Goal: Transaction & Acquisition: Download file/media

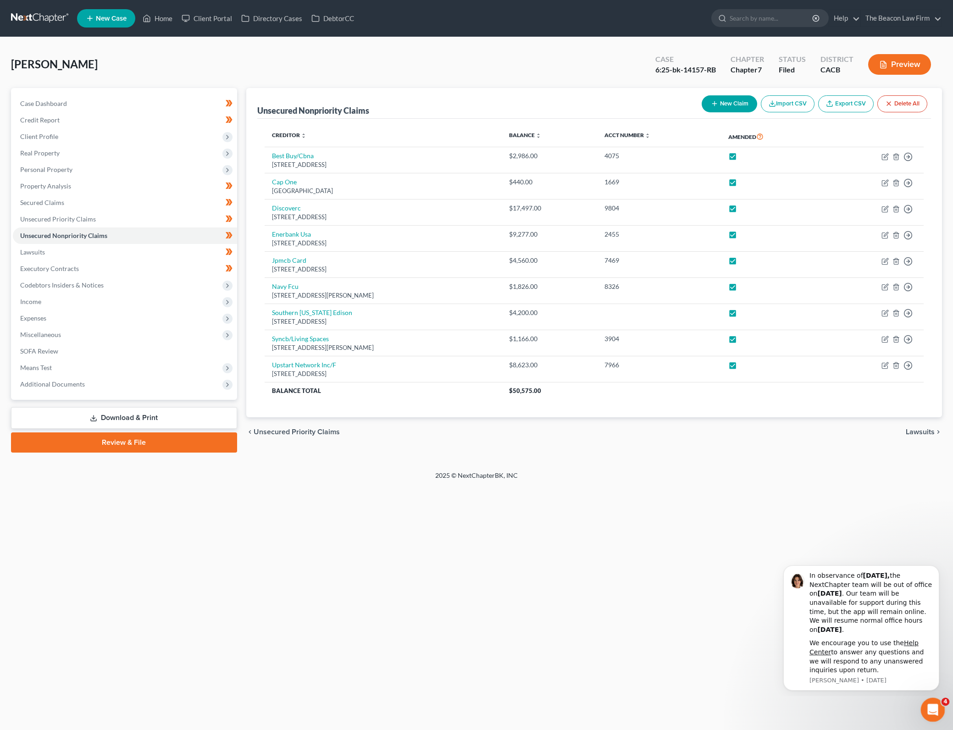
click at [941, 707] on div "Open Intercom Messenger" at bounding box center [931, 708] width 30 height 30
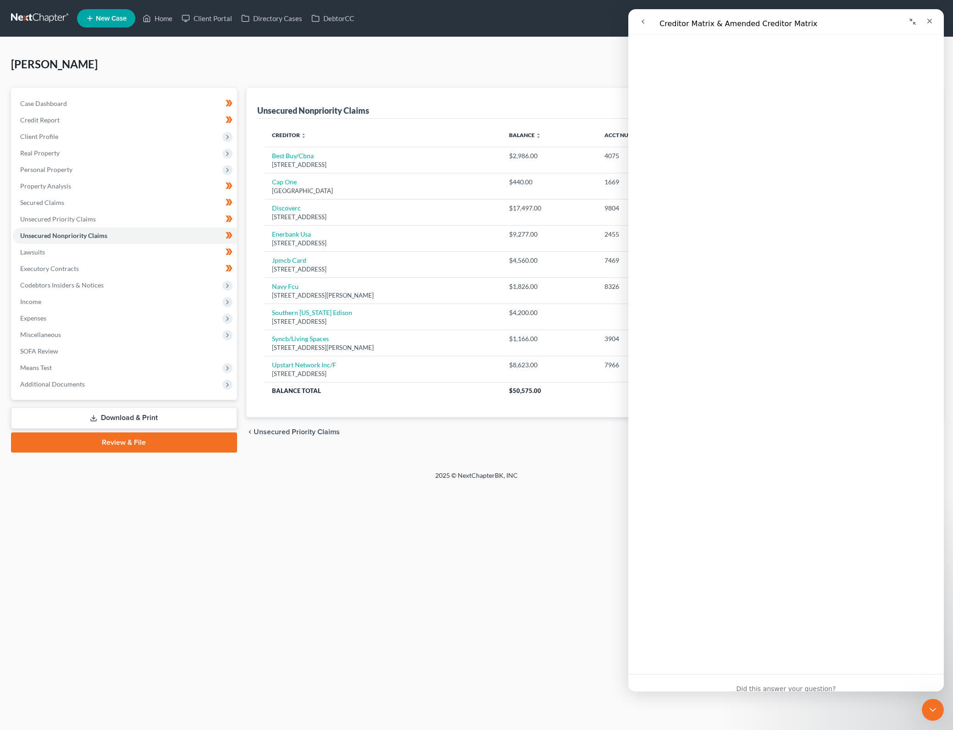
scroll to position [225, 0]
click at [547, 542] on div "Home New Case Client Portal Directory Cases DebtorCC The Beacon Law Firm [PERSO…" at bounding box center [476, 365] width 953 height 730
click at [938, 21] on nav "Intercom messenger" at bounding box center [786, 21] width 316 height 25
click at [936, 20] on div "Close" at bounding box center [929, 21] width 17 height 17
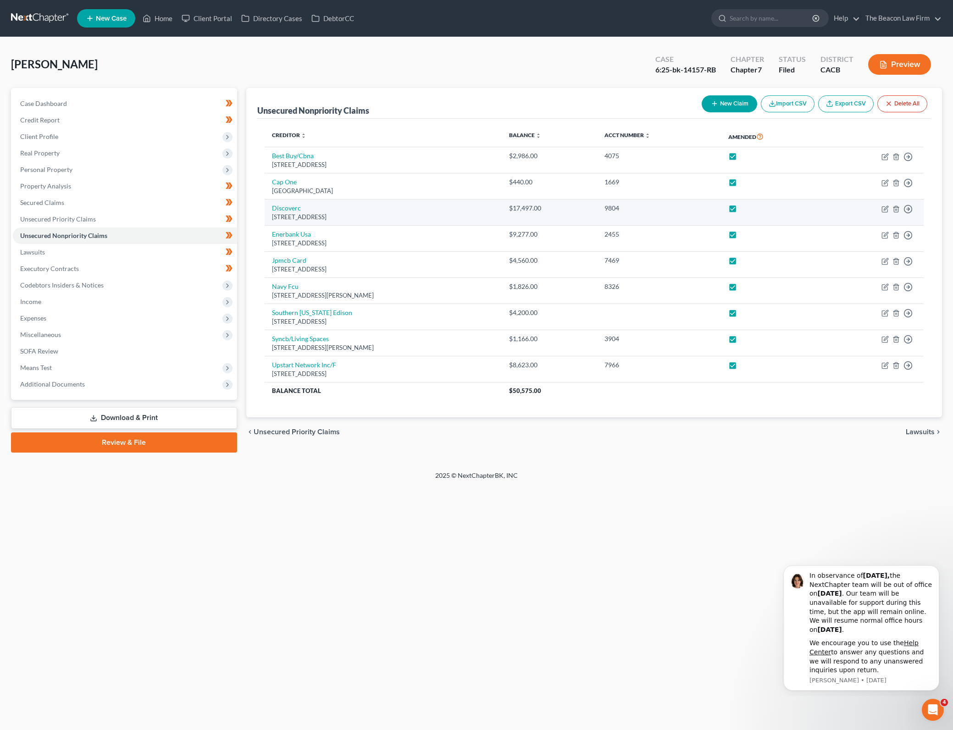
scroll to position [0, 0]
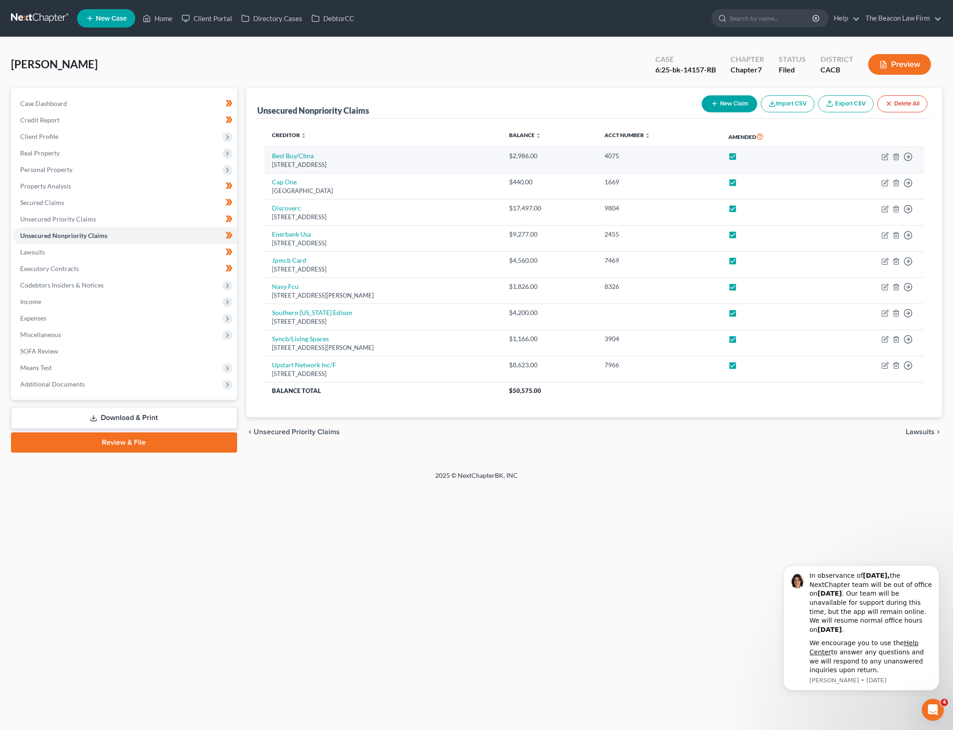
click at [741, 158] on label at bounding box center [741, 158] width 0 height 0
click at [751, 155] on input "checkbox" at bounding box center [748, 154] width 6 height 6
checkbox input "false"
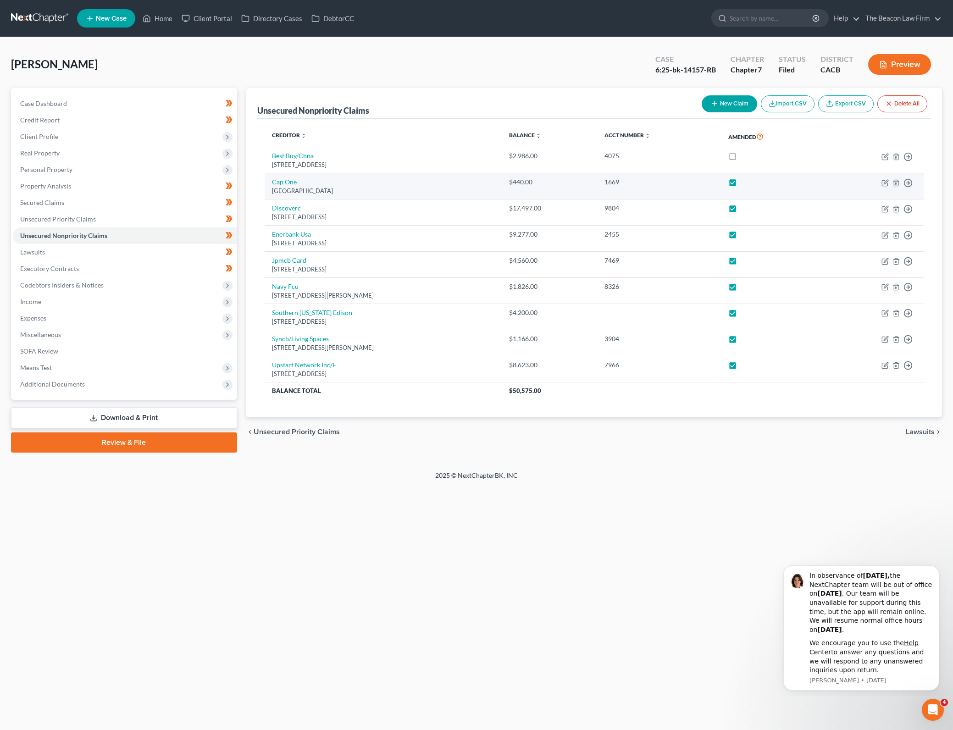
click at [741, 184] on label at bounding box center [741, 184] width 0 height 0
click at [751, 182] on input "checkbox" at bounding box center [748, 180] width 6 height 6
checkbox input "false"
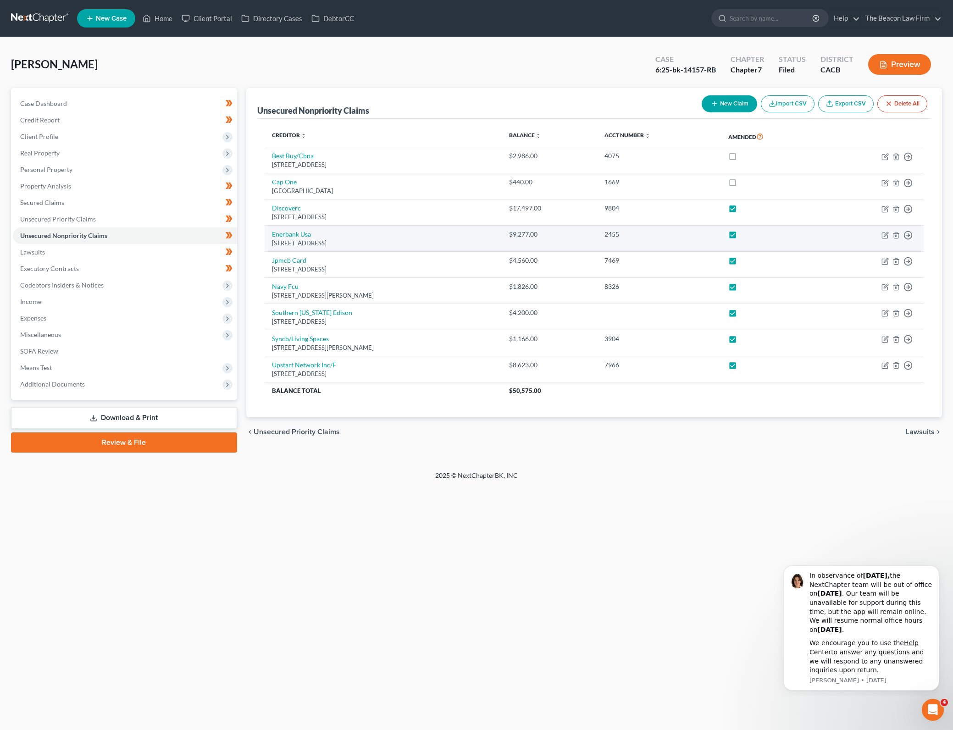
drag, startPoint x: 755, startPoint y: 208, endPoint x: 753, endPoint y: 234, distance: 26.2
click at [741, 210] on label at bounding box center [741, 210] width 0 height 0
click at [751, 210] on input "checkbox" at bounding box center [748, 207] width 6 height 6
checkbox input "false"
click at [741, 237] on label at bounding box center [741, 237] width 0 height 0
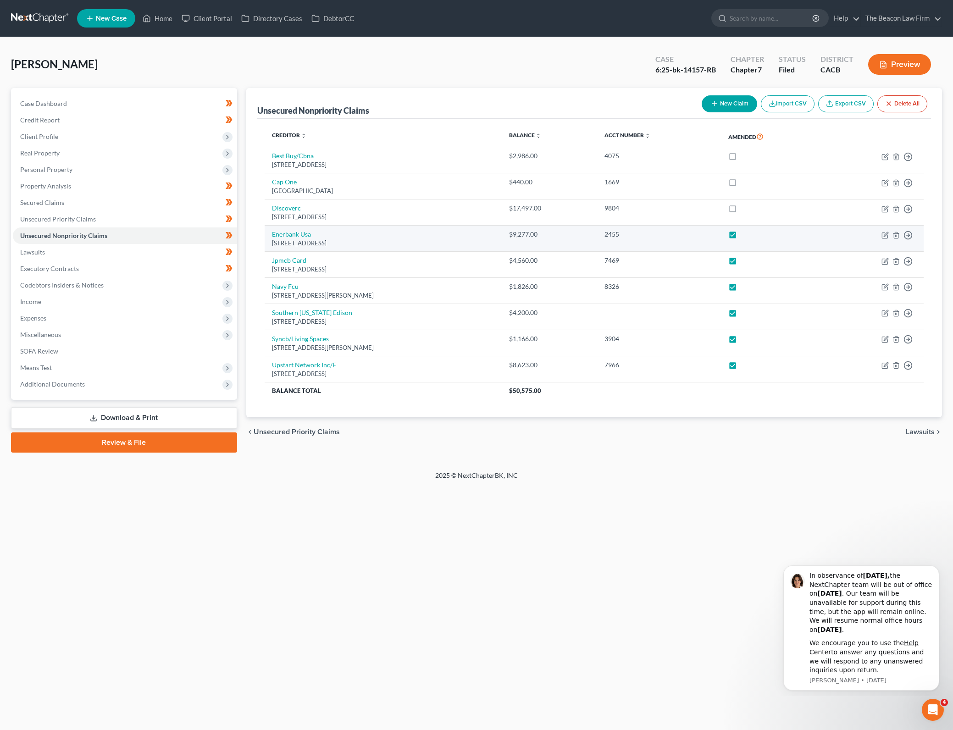
click at [751, 234] on input "checkbox" at bounding box center [748, 233] width 6 height 6
checkbox input "false"
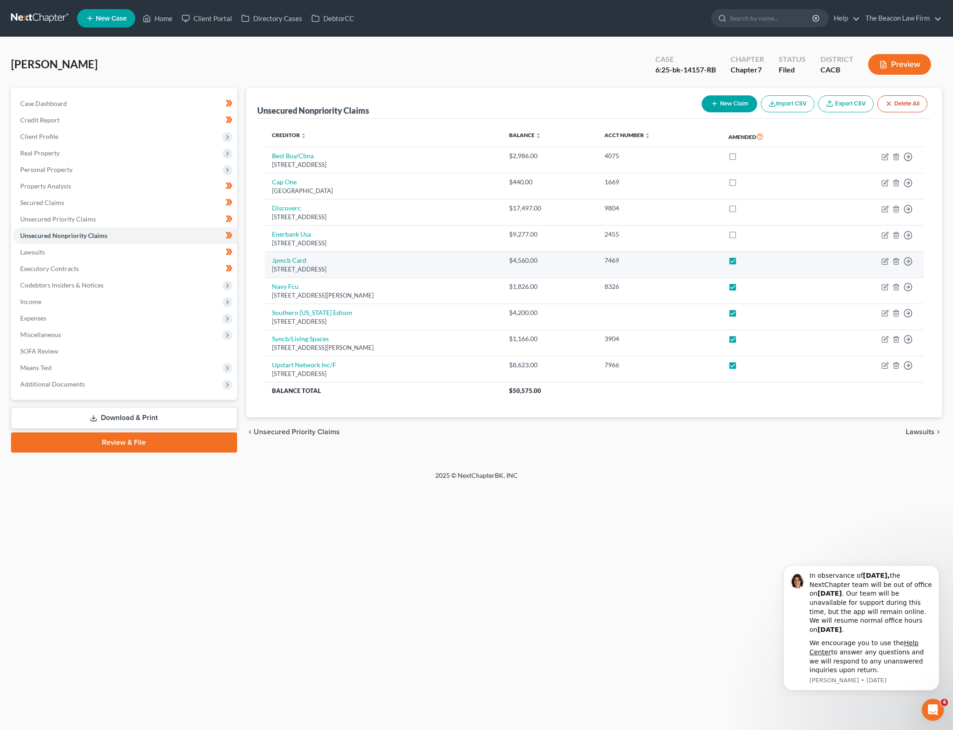
click at [741, 263] on label at bounding box center [741, 263] width 0 height 0
click at [751, 261] on input "checkbox" at bounding box center [748, 259] width 6 height 6
checkbox input "false"
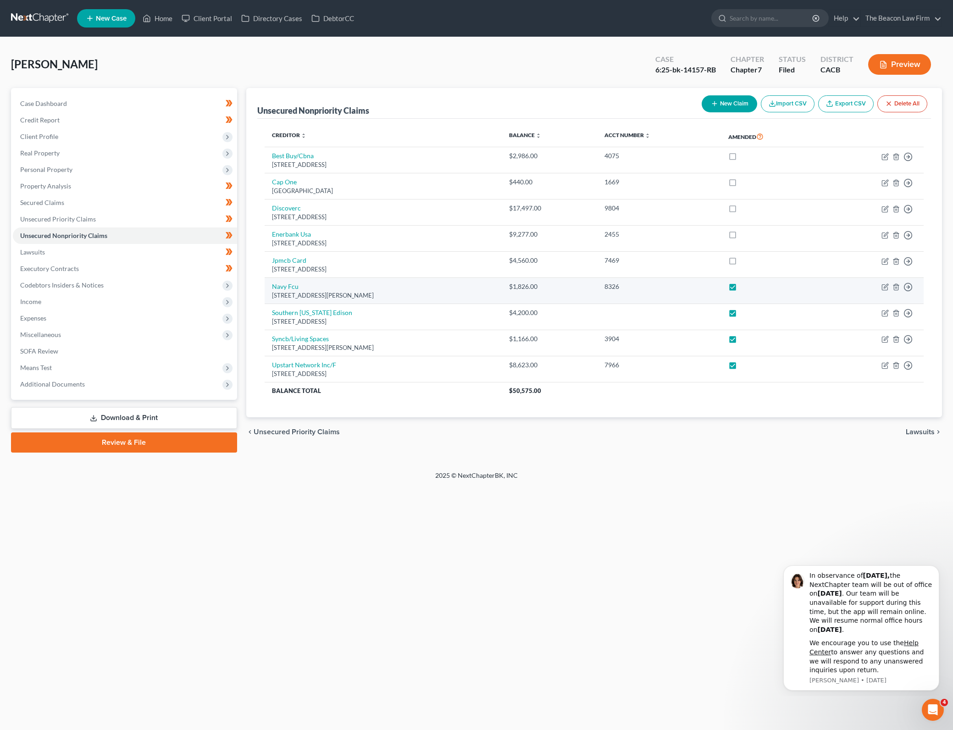
click at [741, 289] on label at bounding box center [741, 289] width 0 height 0
click at [751, 287] on input "checkbox" at bounding box center [748, 285] width 6 height 6
checkbox input "false"
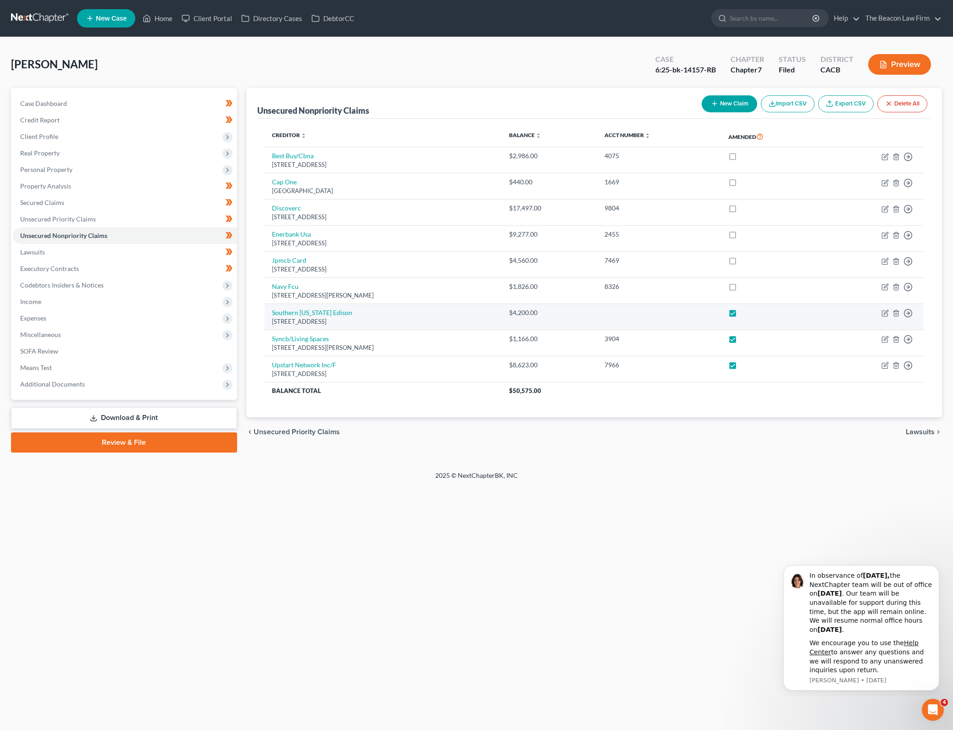
click at [741, 315] on label at bounding box center [741, 315] width 0 height 0
click at [751, 312] on input "checkbox" at bounding box center [748, 311] width 6 height 6
checkbox input "false"
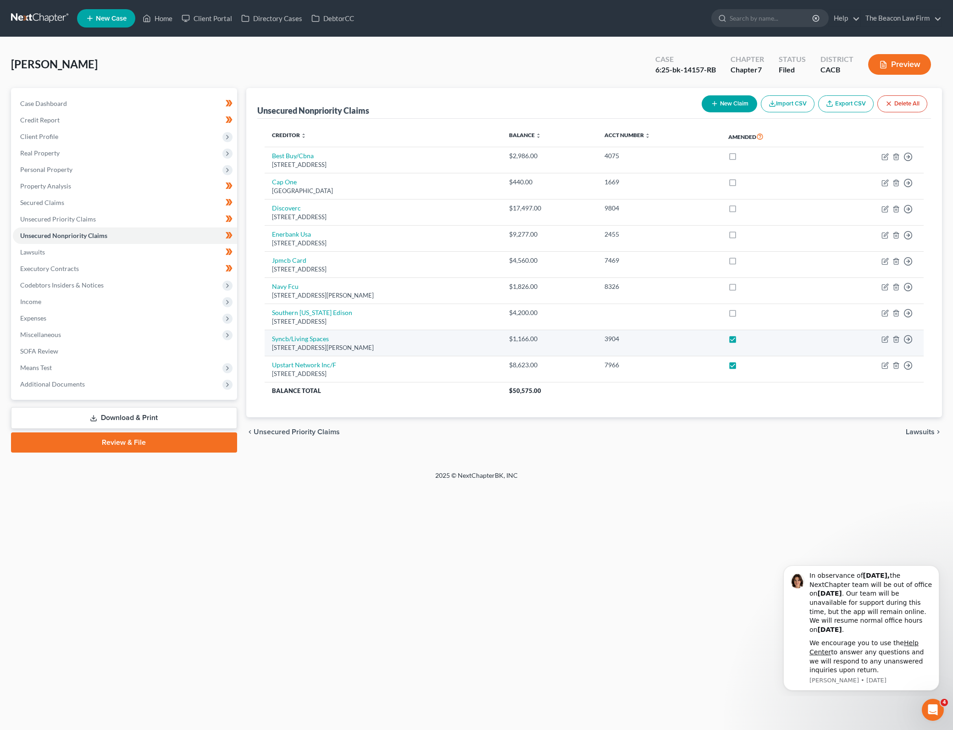
click at [741, 341] on label at bounding box center [741, 341] width 0 height 0
click at [751, 338] on input "checkbox" at bounding box center [748, 337] width 6 height 6
checkbox input "false"
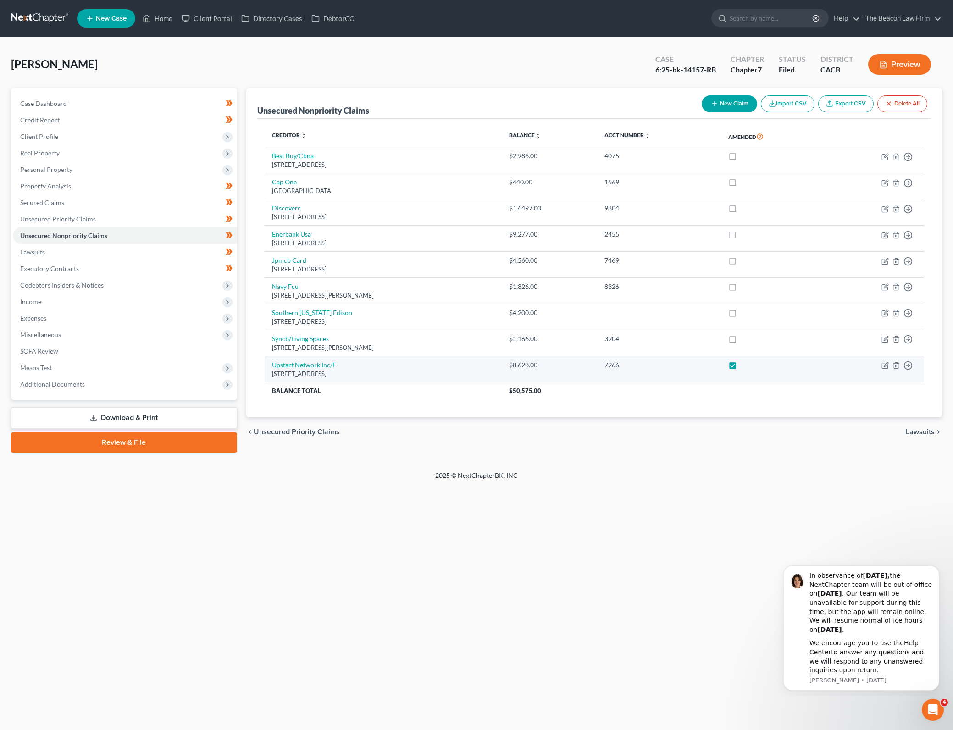
click at [741, 367] on label at bounding box center [741, 367] width 0 height 0
click at [751, 366] on input "checkbox" at bounding box center [748, 363] width 6 height 6
checkbox input "false"
click at [144, 199] on link "Secured Claims" at bounding box center [125, 202] width 224 height 17
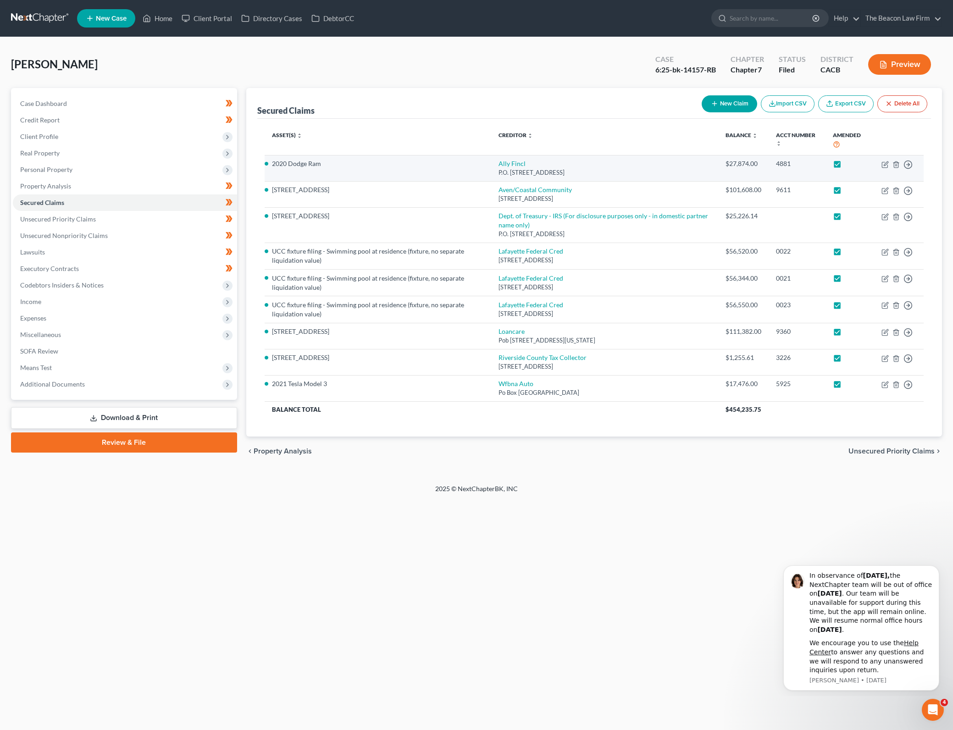
click at [846, 166] on label at bounding box center [846, 166] width 0 height 0
click at [849, 159] on input "checkbox" at bounding box center [852, 162] width 6 height 6
checkbox input "false"
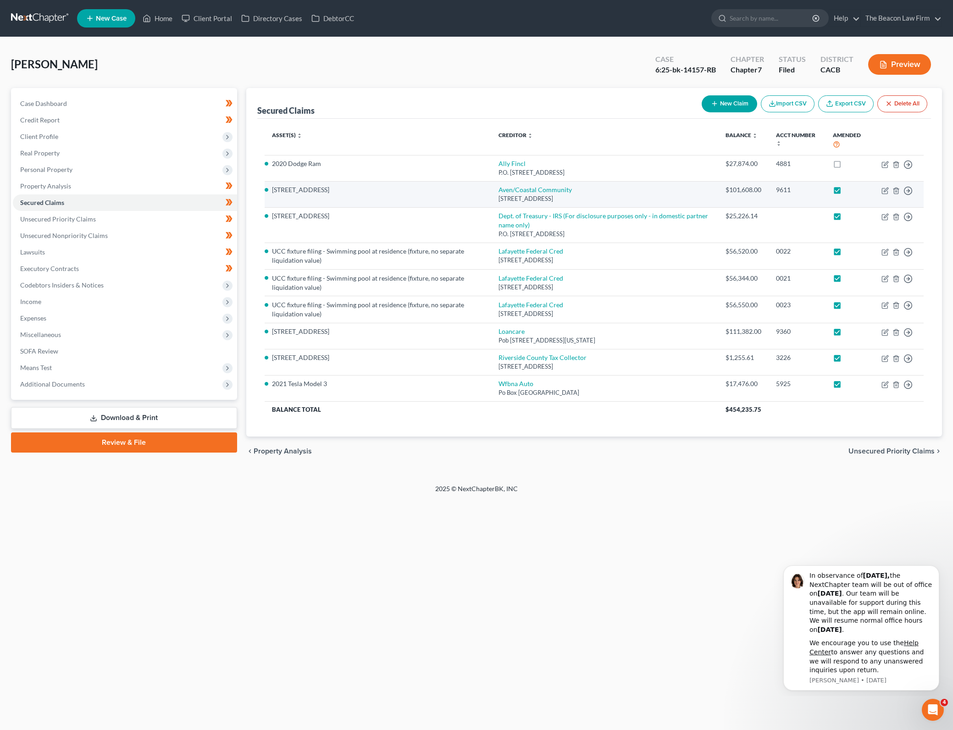
click at [846, 192] on label at bounding box center [846, 192] width 0 height 0
click at [849, 190] on input "checkbox" at bounding box center [852, 188] width 6 height 6
checkbox input "false"
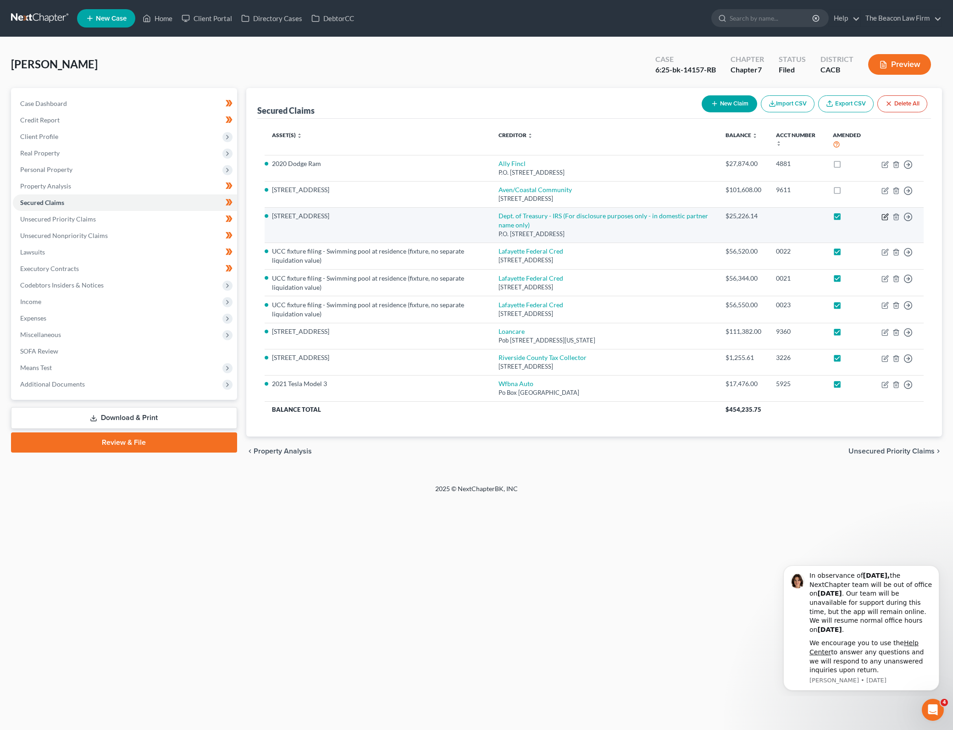
click at [884, 216] on icon "button" at bounding box center [886, 216] width 4 height 4
select select "39"
select select "20"
select select "4"
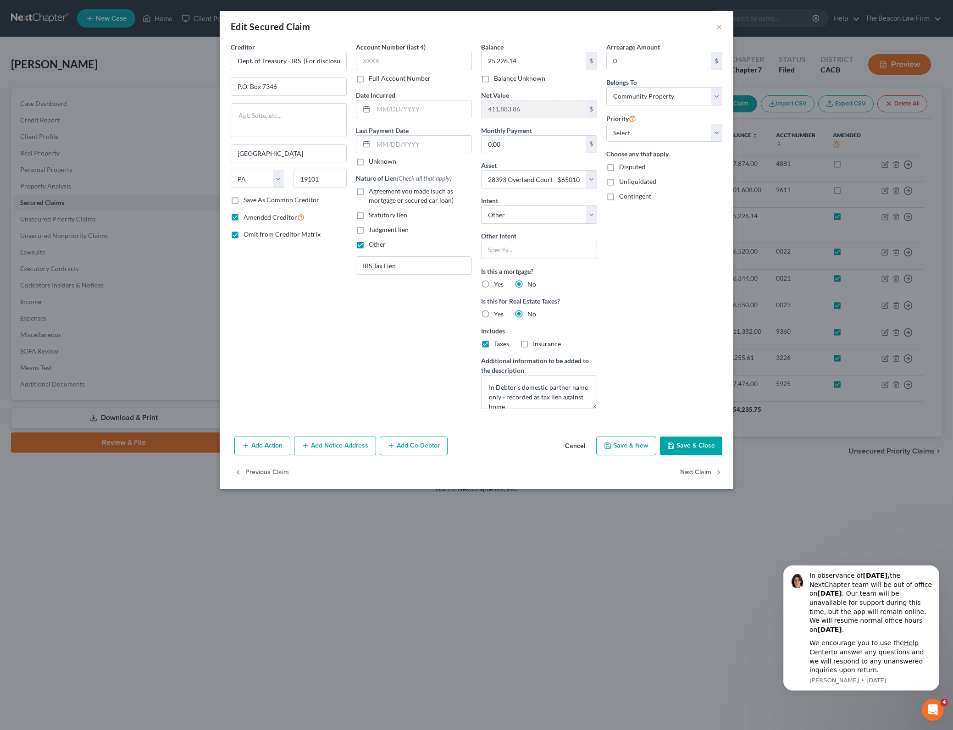
click at [688, 439] on button "Save & Close" at bounding box center [691, 446] width 62 height 19
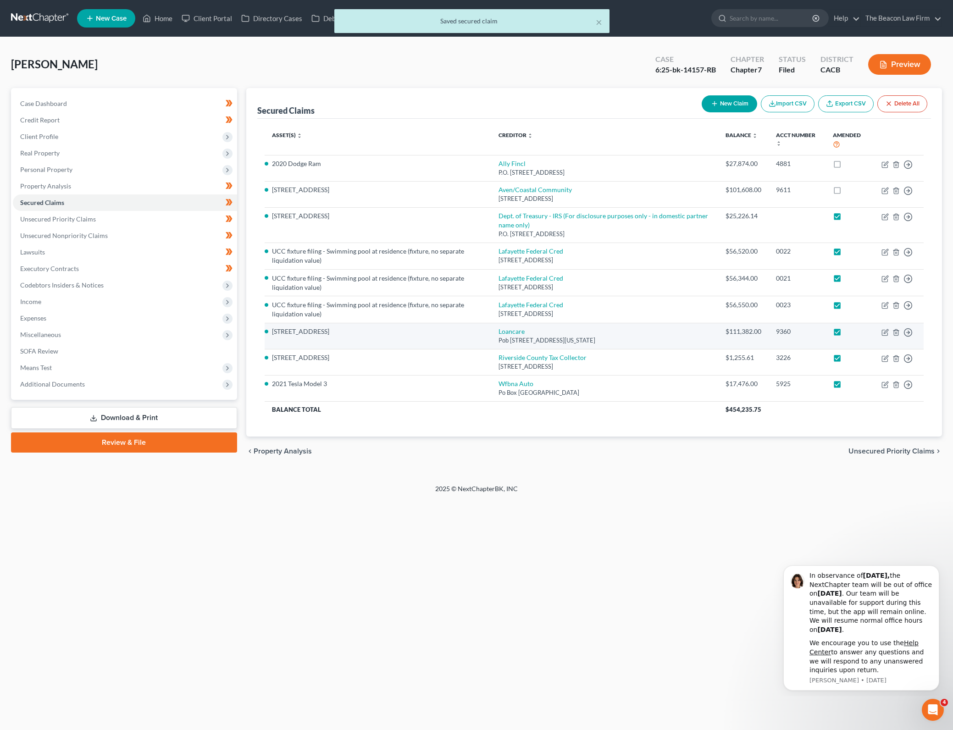
click at [846, 334] on label at bounding box center [846, 334] width 0 height 0
click at [849, 332] on input "checkbox" at bounding box center [852, 330] width 6 height 6
checkbox input "false"
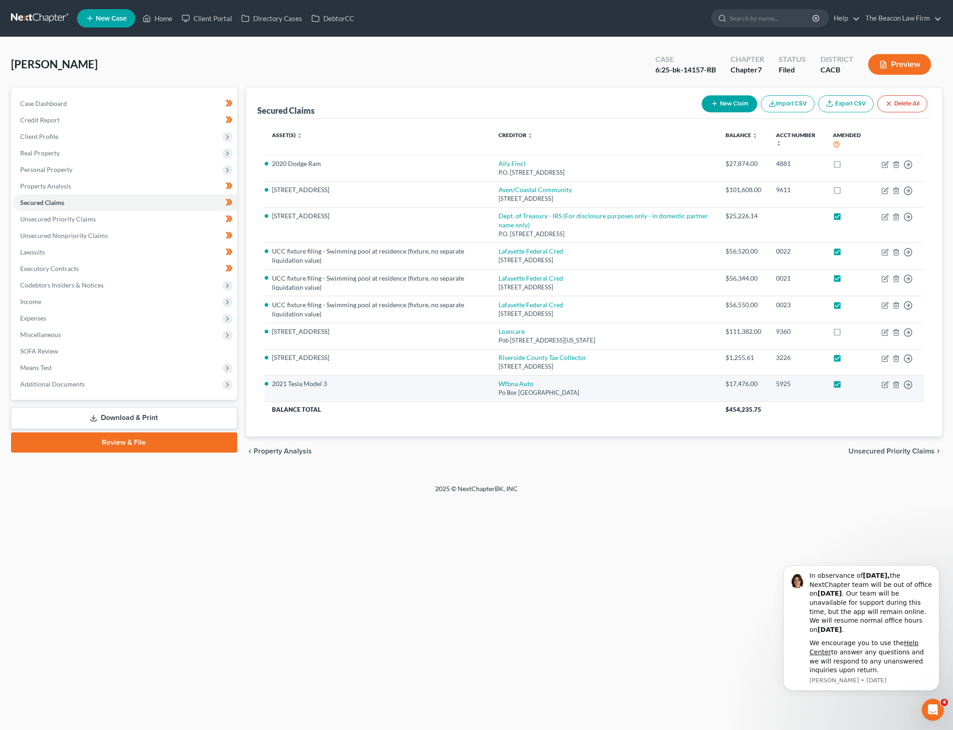
click at [846, 386] on label at bounding box center [846, 386] width 0 height 0
click at [849, 385] on input "checkbox" at bounding box center [852, 382] width 6 height 6
checkbox input "false"
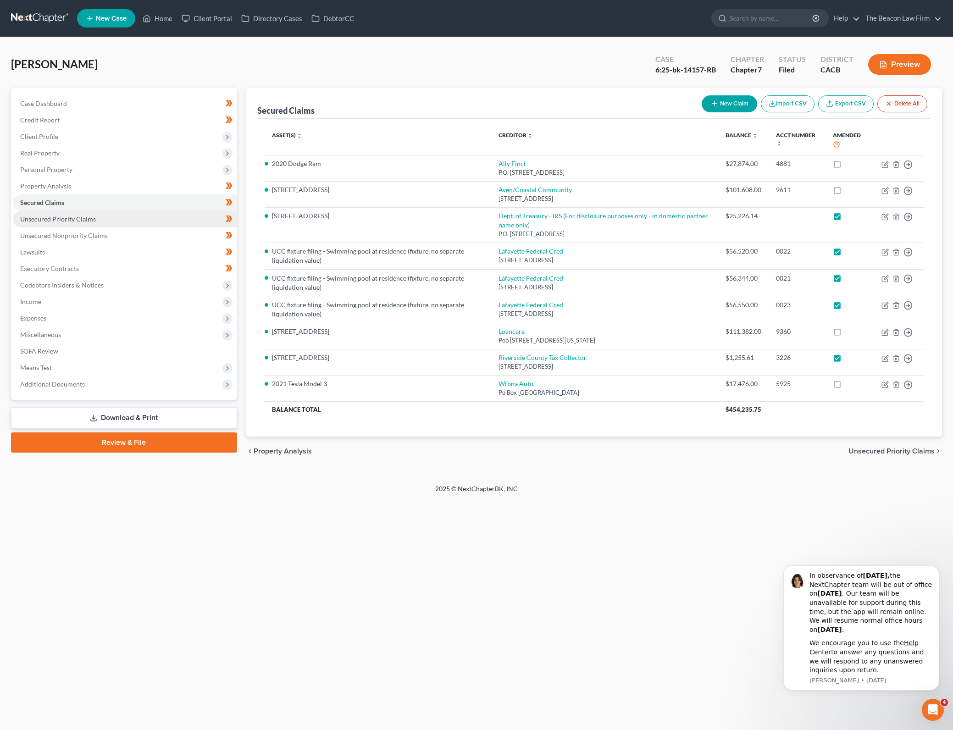
click at [105, 222] on link "Unsecured Priority Claims" at bounding box center [125, 219] width 224 height 17
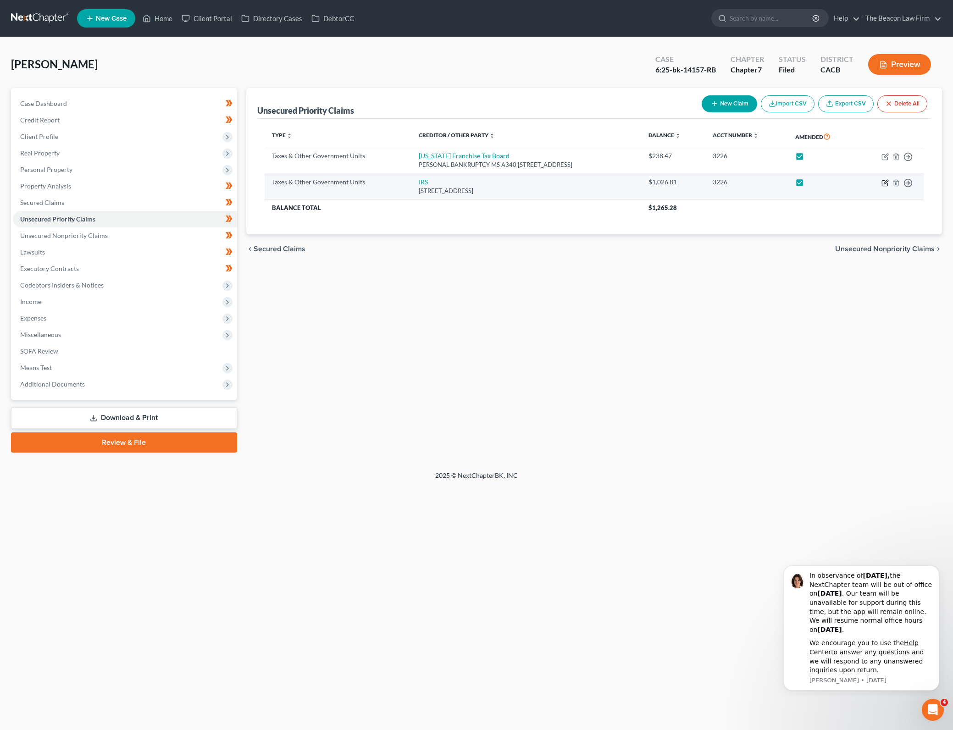
click at [885, 183] on icon "button" at bounding box center [886, 182] width 4 height 4
select select "0"
select select "4"
select select "0"
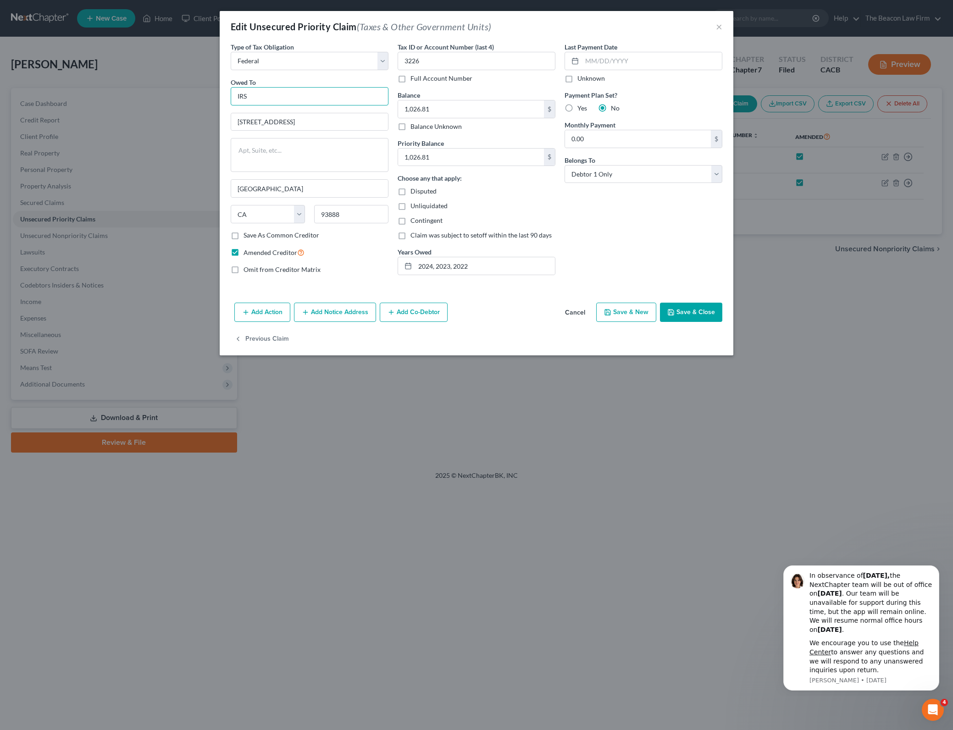
click at [356, 104] on input "IRS" at bounding box center [310, 96] width 158 height 18
type input "Internal Revenue Service"
type textarea "Attn: Bankruptcy Dept"
click at [719, 312] on button "Save & Close" at bounding box center [691, 312] width 62 height 19
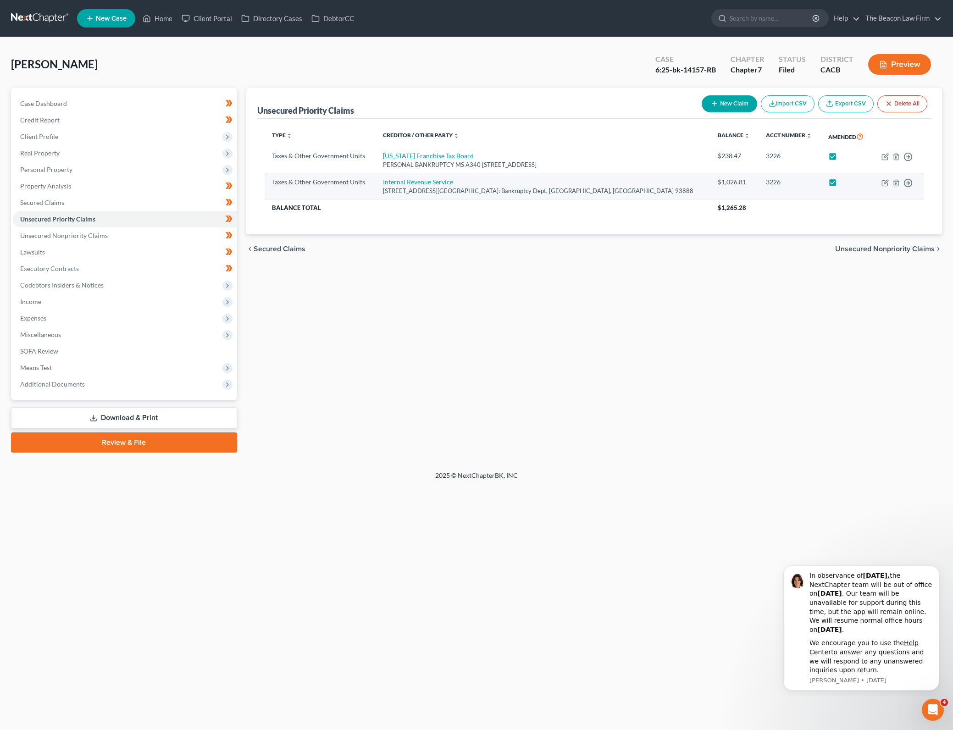
click at [841, 184] on label at bounding box center [841, 184] width 0 height 0
click at [845, 183] on input "checkbox" at bounding box center [848, 180] width 6 height 6
checkbox input "false"
drag, startPoint x: 782, startPoint y: 334, endPoint x: 852, endPoint y: 178, distance: 170.6
click at [782, 334] on div "Unsecured Priority Claims New Claim Import CSV Export CSV Delete All Type expan…" at bounding box center [594, 270] width 705 height 365
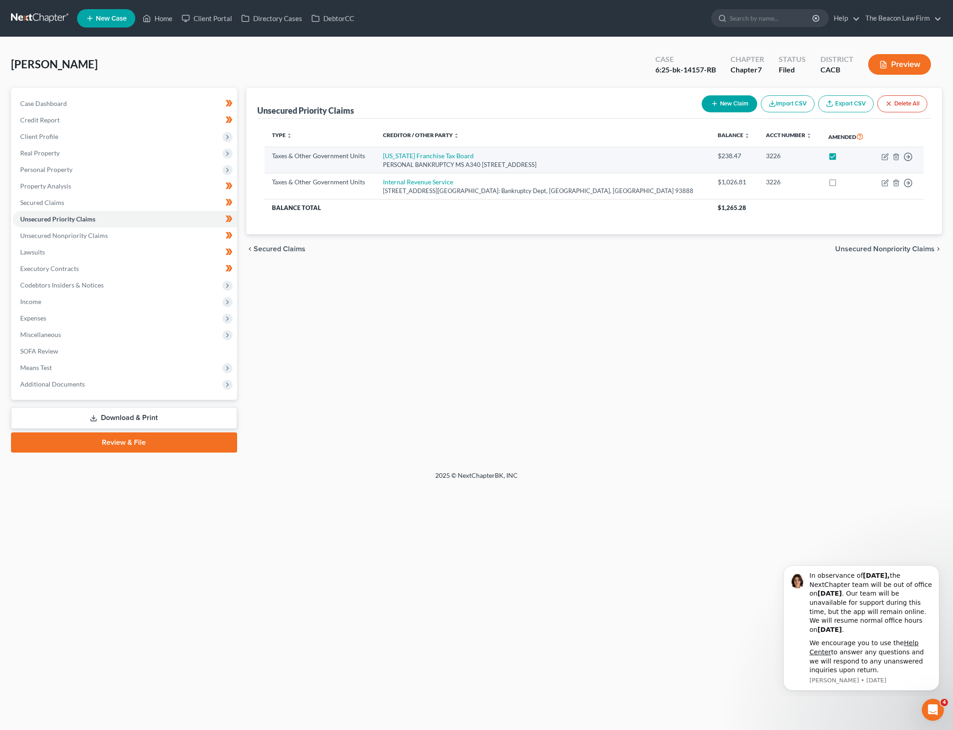
click at [841, 158] on label at bounding box center [841, 158] width 0 height 0
click at [845, 155] on input "checkbox" at bounding box center [848, 154] width 6 height 6
checkbox input "false"
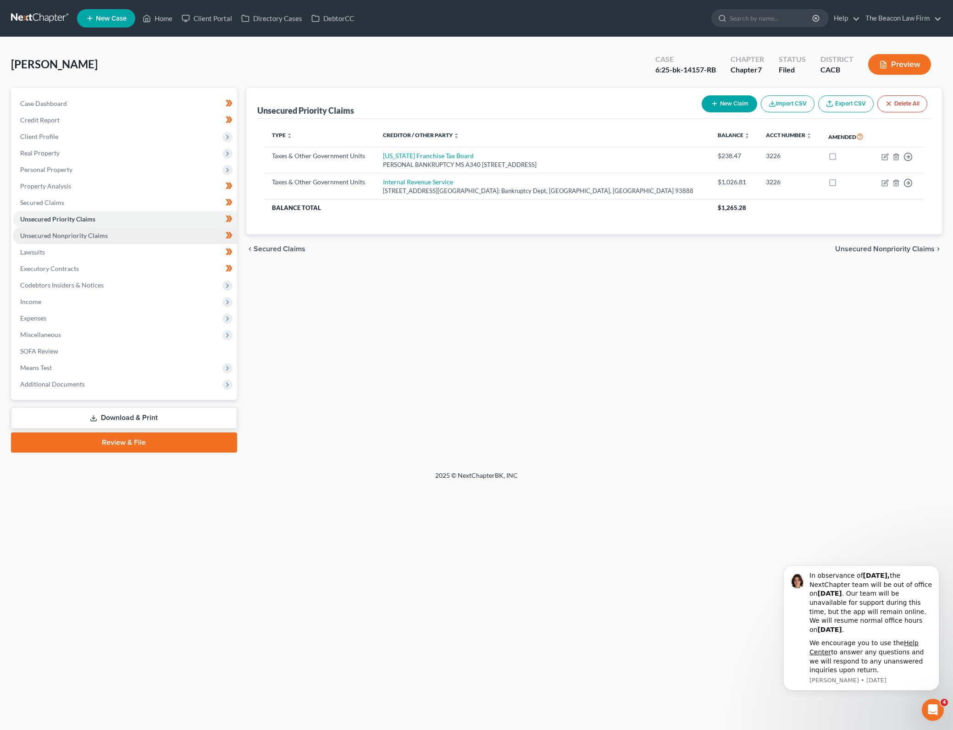
click at [194, 235] on link "Unsecured Nonpriority Claims" at bounding box center [125, 235] width 224 height 17
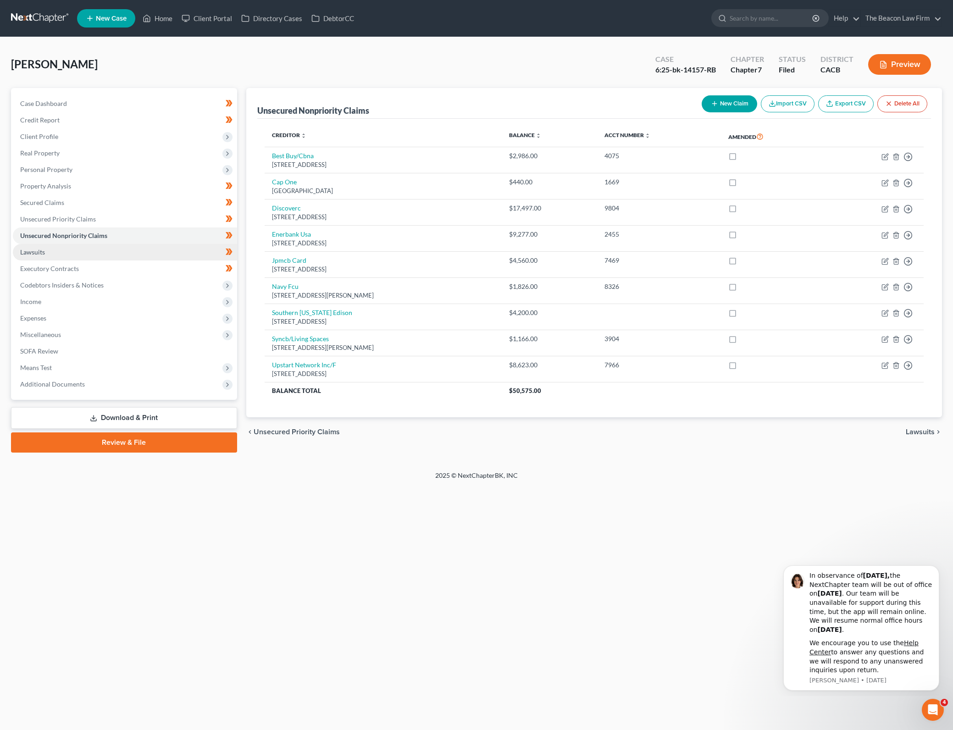
click at [127, 251] on link "Lawsuits" at bounding box center [125, 252] width 224 height 17
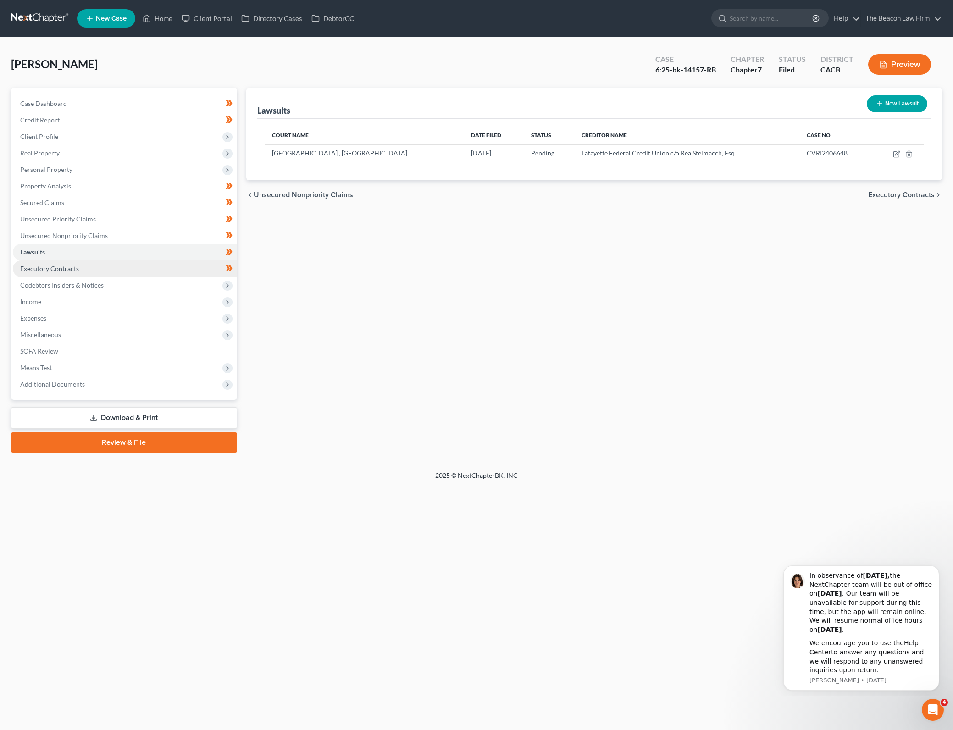
click at [169, 266] on link "Executory Contracts" at bounding box center [125, 268] width 224 height 17
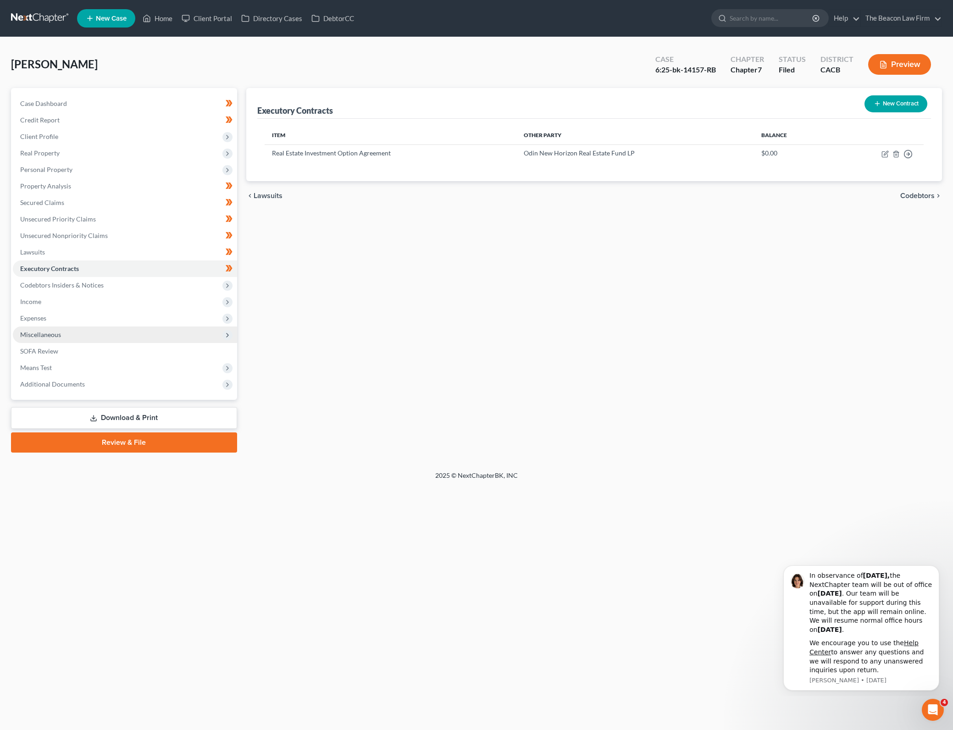
click at [130, 335] on span "Miscellaneous" at bounding box center [125, 335] width 224 height 17
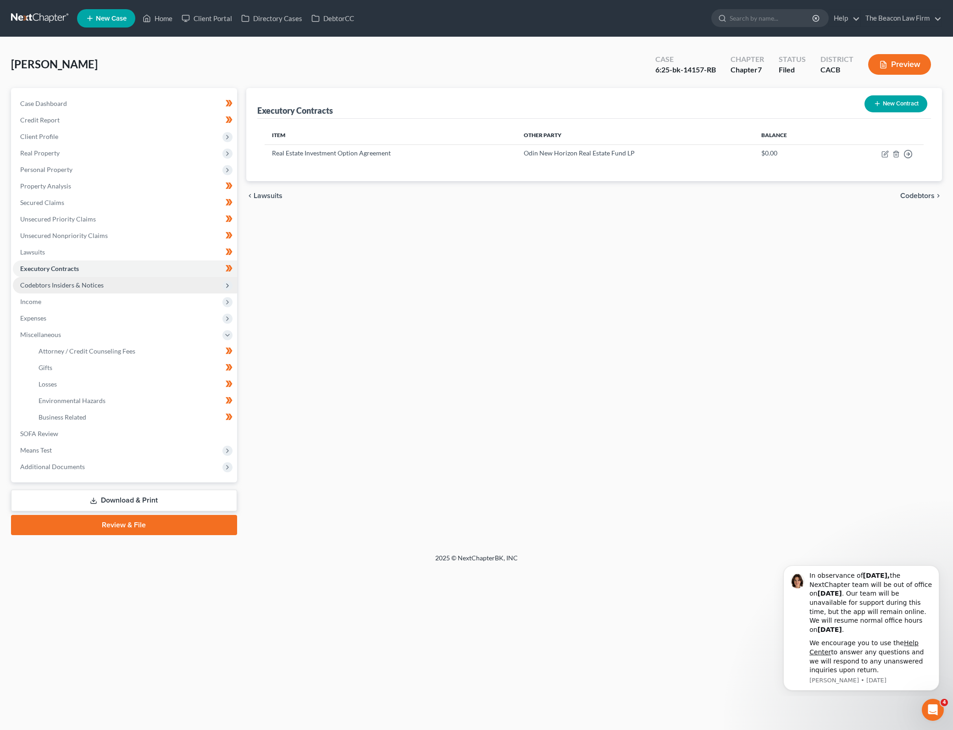
click at [150, 286] on span "Codebtors Insiders & Notices" at bounding box center [125, 285] width 224 height 17
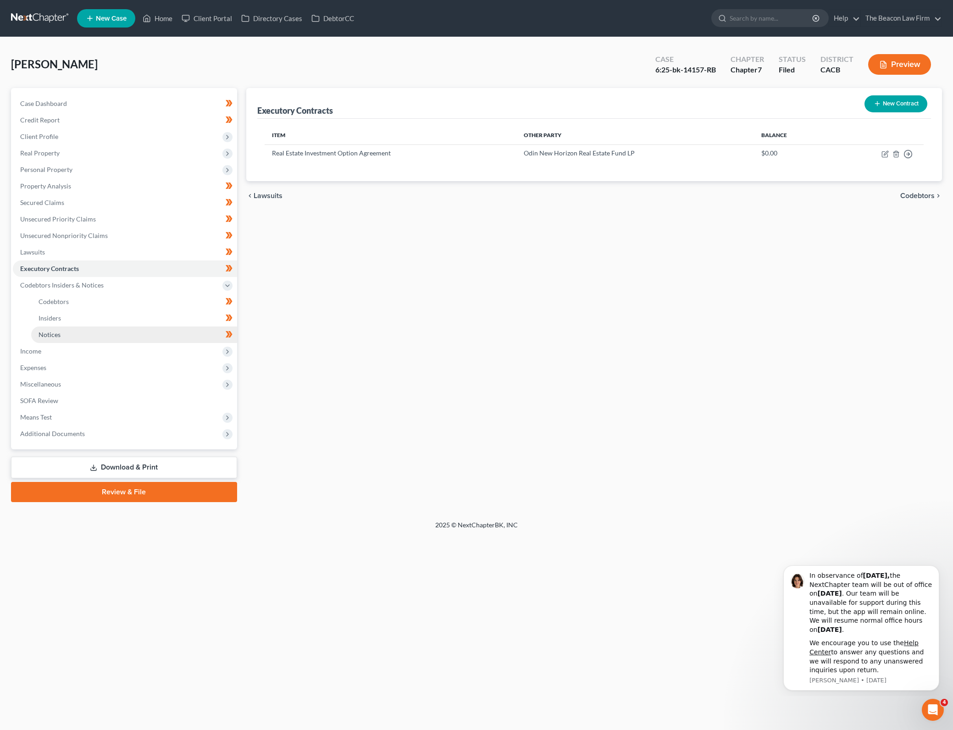
click at [147, 338] on link "Notices" at bounding box center [134, 335] width 206 height 17
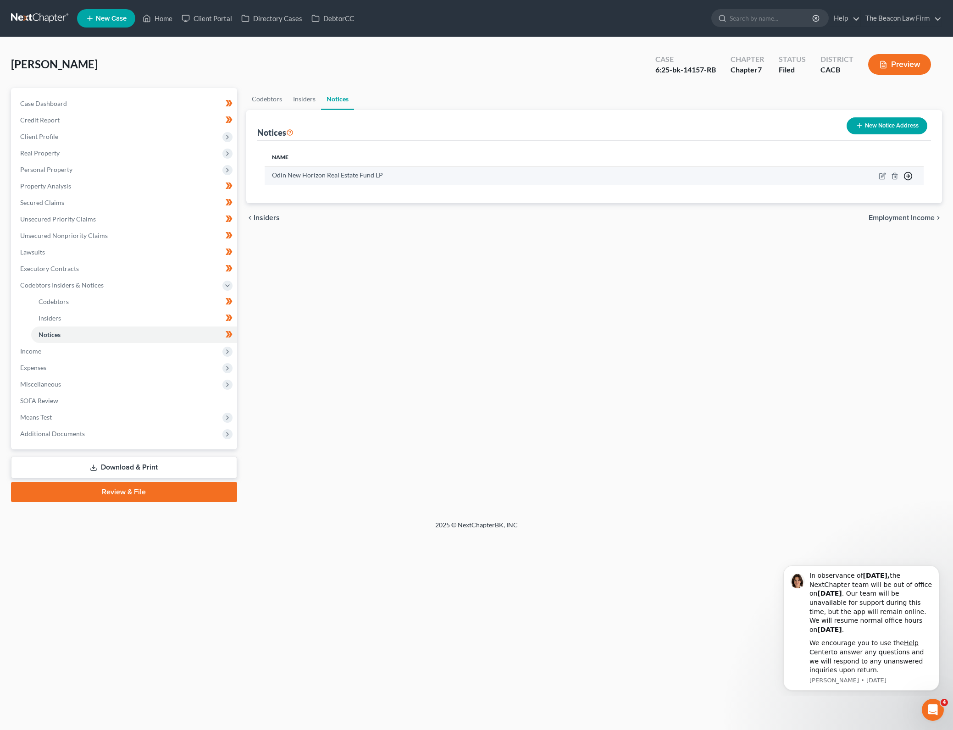
click at [909, 175] on polyline "button" at bounding box center [908, 176] width 1 height 3
click at [709, 229] on div "chevron_left Insiders Employment Income chevron_right" at bounding box center [594, 217] width 696 height 29
click at [895, 177] on line "button" at bounding box center [895, 177] width 0 height 2
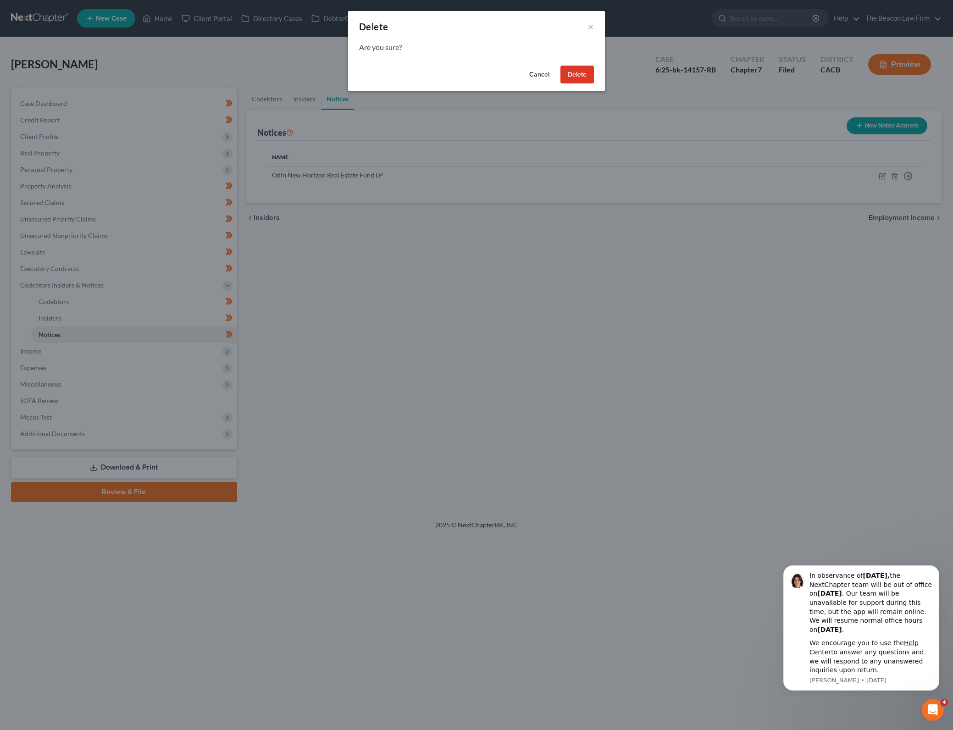
click at [581, 79] on button "Delete" at bounding box center [576, 75] width 33 height 18
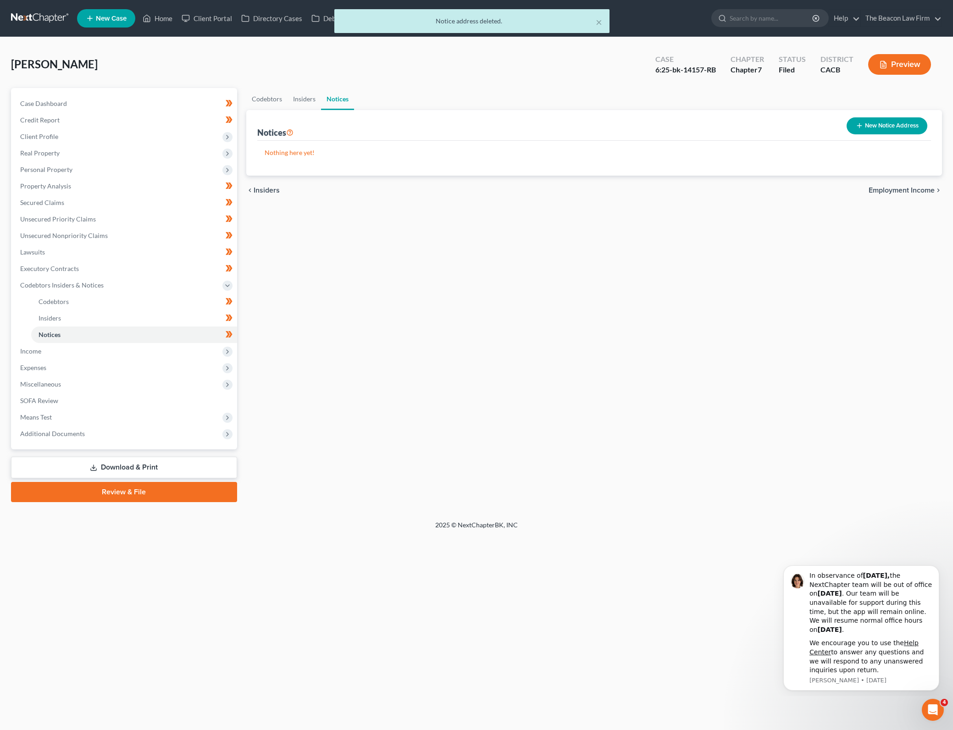
click at [729, 332] on div "Codebtors Insiders Notices Notices New Notice Address Nothing here yet! Name ch…" at bounding box center [594, 295] width 705 height 414
drag, startPoint x: 765, startPoint y: 361, endPoint x: 156, endPoint y: 381, distance: 609.3
click at [765, 361] on div "Codebtors Insiders Notices Notices New Notice Address Nothing here yet! Name ch…" at bounding box center [594, 295] width 705 height 414
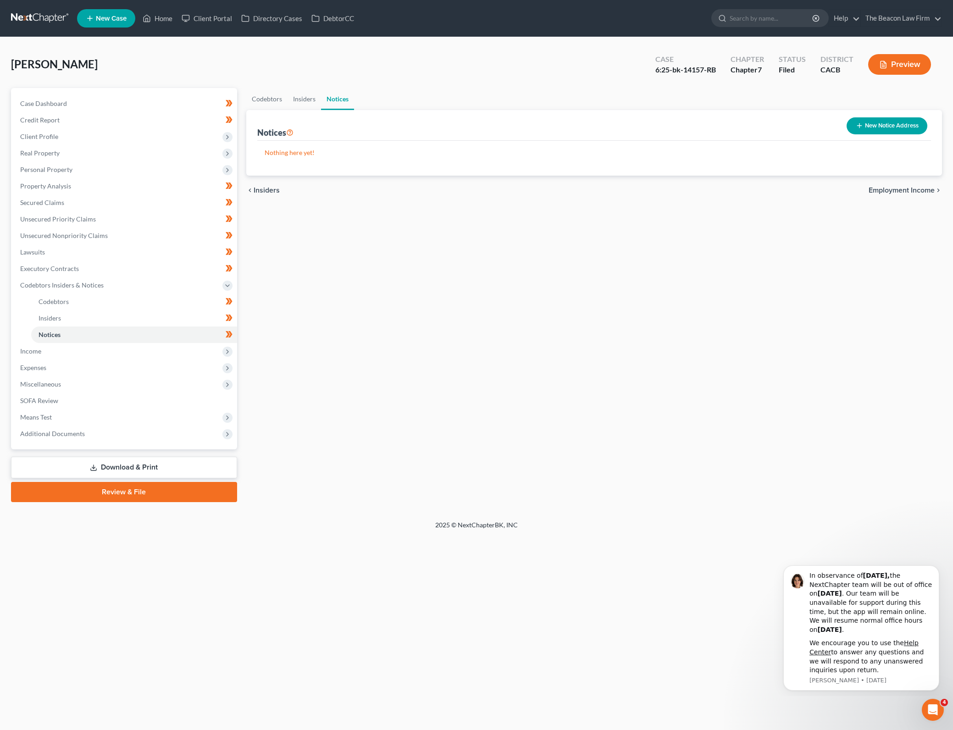
click at [143, 468] on link "Download & Print" at bounding box center [124, 468] width 226 height 22
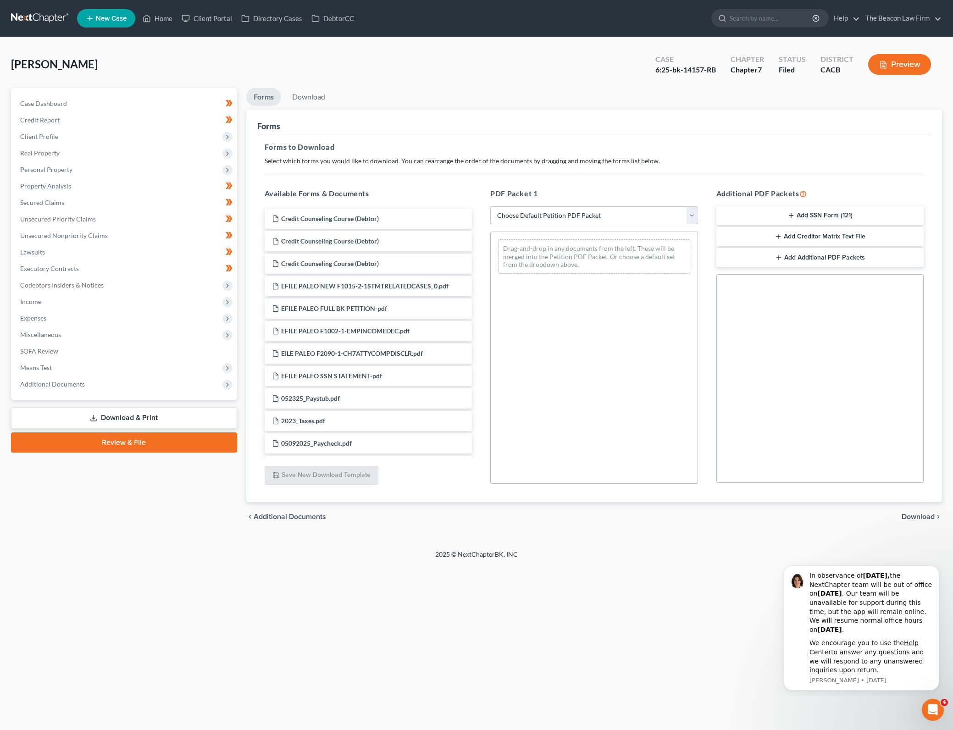
drag, startPoint x: 566, startPoint y: 215, endPoint x: 568, endPoint y: 223, distance: 8.4
click at [566, 215] on select "Choose Default Petition PDF Packet Complete Bankruptcy Petition (all forms and …" at bounding box center [594, 215] width 208 height 18
select select "2"
click at [490, 206] on select "Choose Default Petition PDF Packet Complete Bankruptcy Petition (all forms and …" at bounding box center [594, 215] width 208 height 18
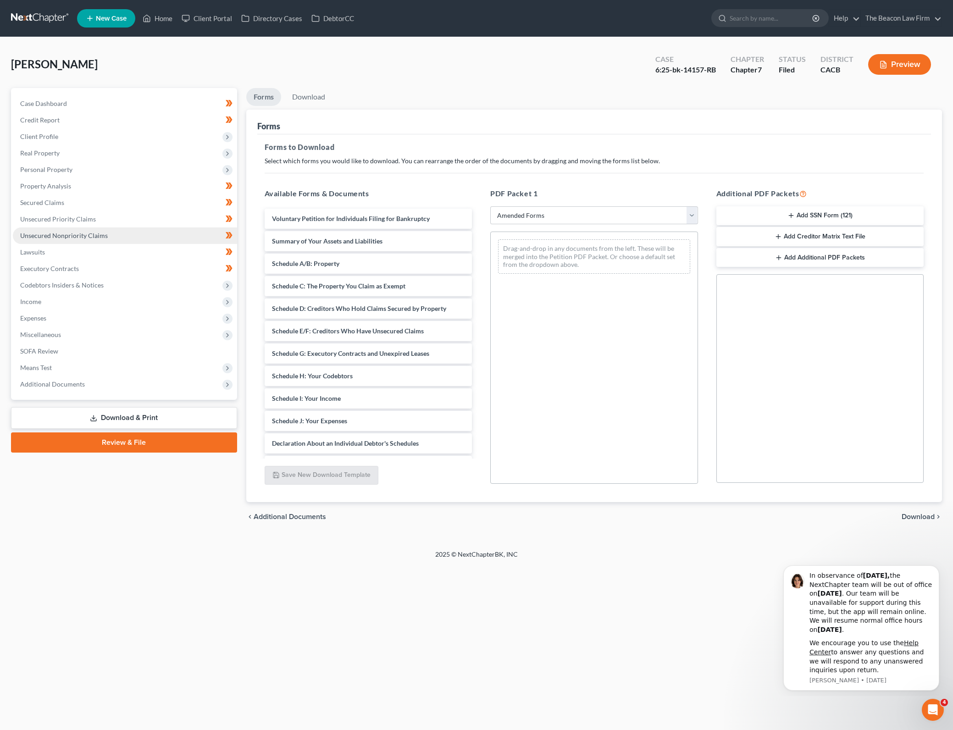
click at [155, 232] on link "Unsecured Nonpriority Claims" at bounding box center [125, 235] width 224 height 17
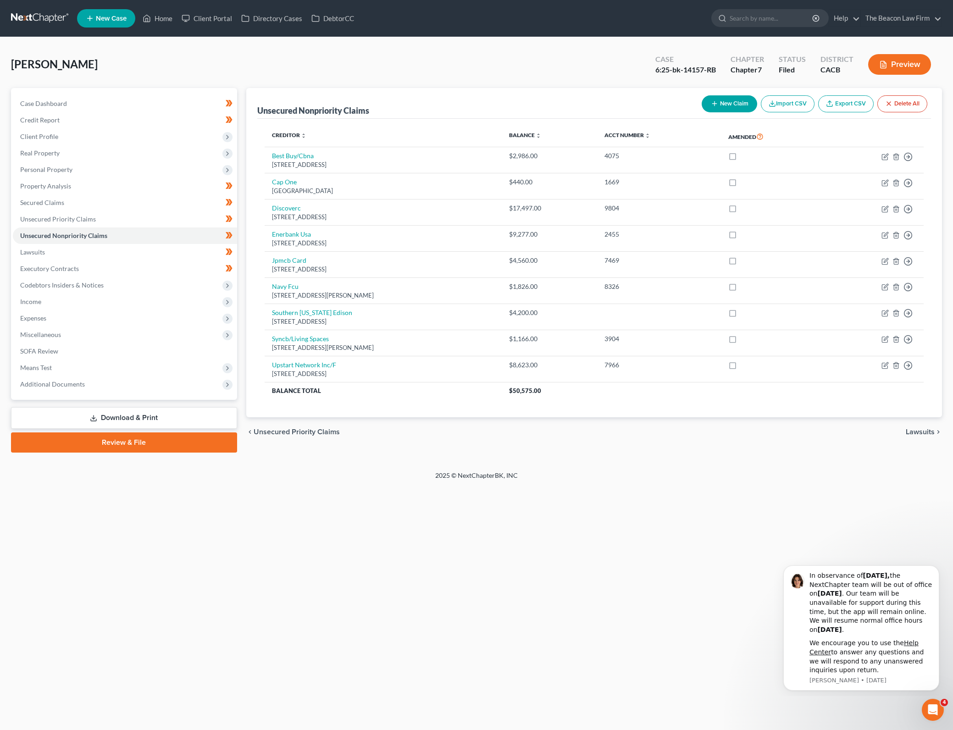
click at [156, 420] on link "Download & Print" at bounding box center [124, 418] width 226 height 22
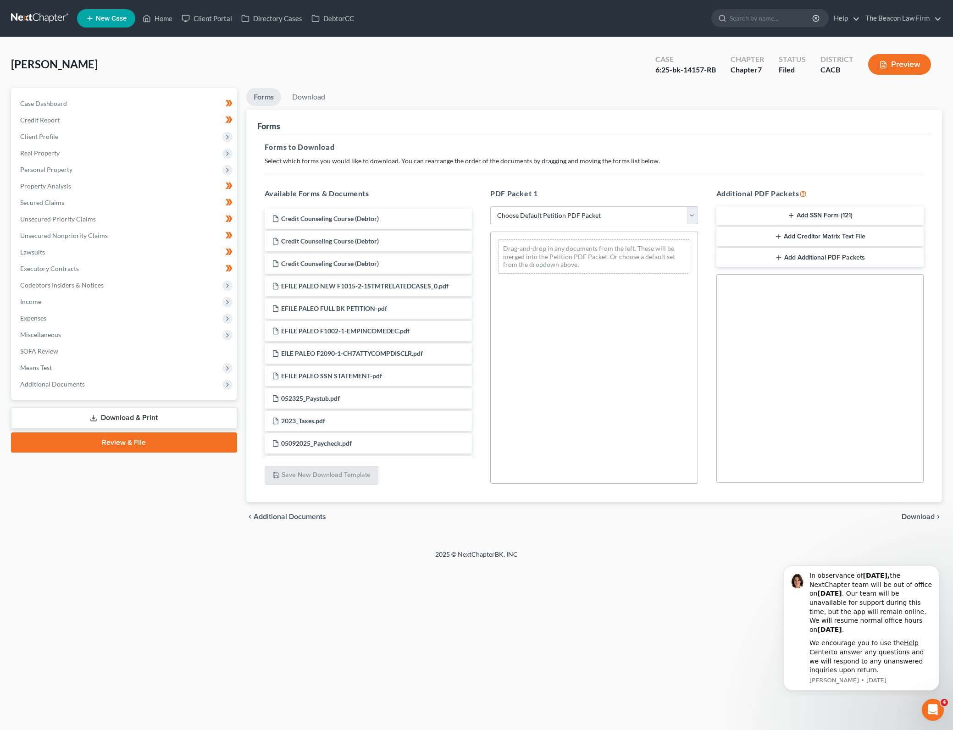
drag, startPoint x: 598, startPoint y: 212, endPoint x: 595, endPoint y: 222, distance: 10.3
click at [598, 212] on select "Choose Default Petition PDF Packet Complete Bankruptcy Petition (all forms and …" at bounding box center [594, 215] width 208 height 18
select select "2"
click at [490, 206] on select "Choose Default Petition PDF Packet Complete Bankruptcy Petition (all forms and …" at bounding box center [594, 215] width 208 height 18
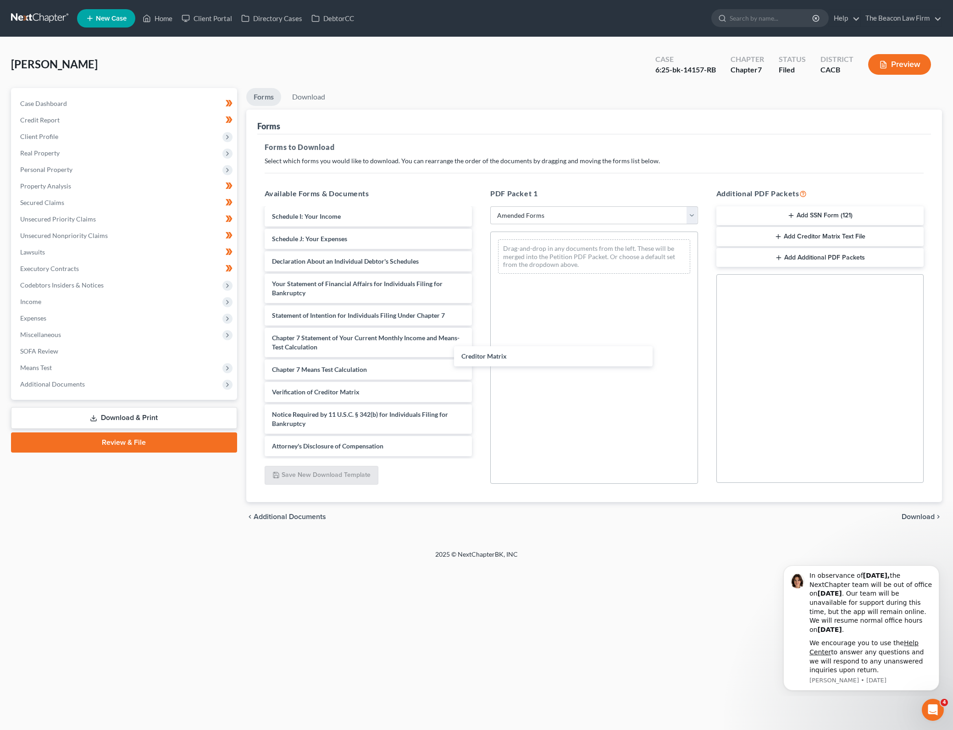
scroll to position [182, 0]
drag, startPoint x: 365, startPoint y: 365, endPoint x: 586, endPoint y: 284, distance: 235.6
click at [480, 284] on div "Creditor Matrix Voluntary Petition for Individuals Filing for Bankruptcy Summar…" at bounding box center [368, 242] width 222 height 430
click at [926, 520] on span "Download" at bounding box center [918, 516] width 33 height 7
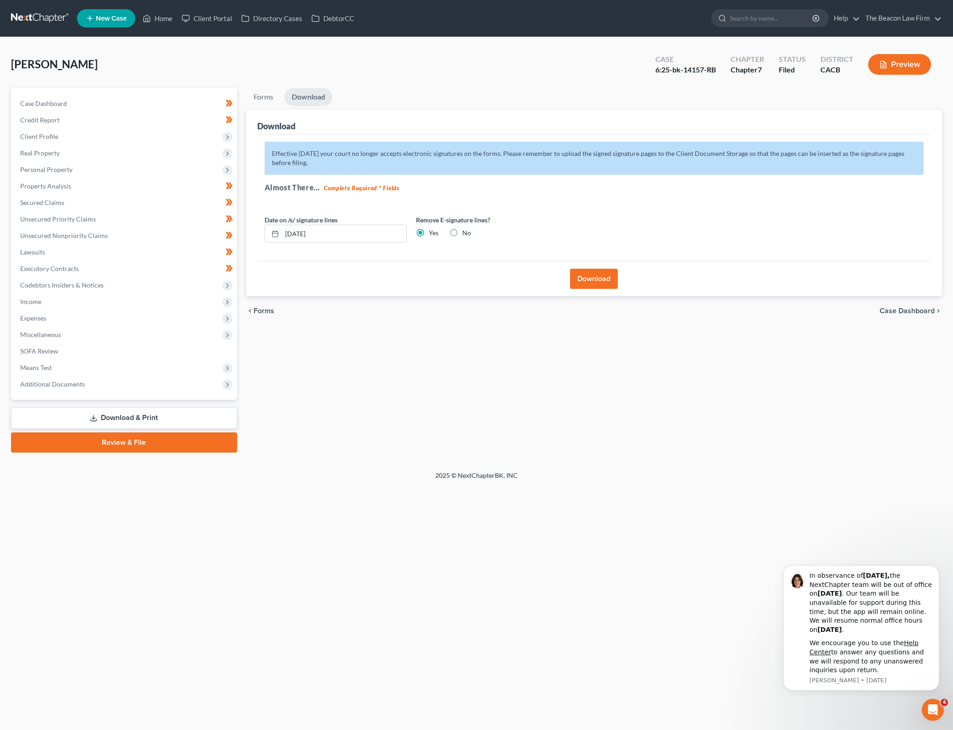
click at [468, 231] on label "No" at bounding box center [466, 232] width 9 height 9
click at [468, 231] on input "No" at bounding box center [469, 231] width 6 height 6
radio input "true"
radio input "false"
click at [599, 283] on button "Download" at bounding box center [594, 279] width 48 height 20
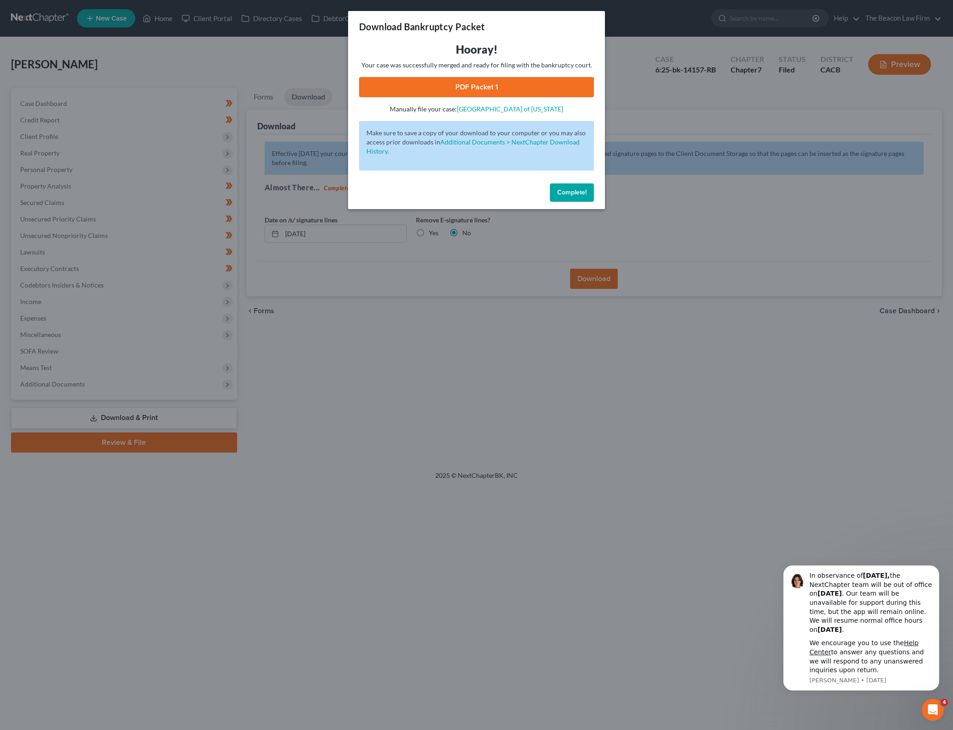
drag, startPoint x: 527, startPoint y: 92, endPoint x: 951, endPoint y: 316, distance: 479.8
click at [527, 92] on link "PDF Packet 1" at bounding box center [476, 87] width 235 height 20
click at [563, 193] on span "Complete!" at bounding box center [571, 192] width 29 height 8
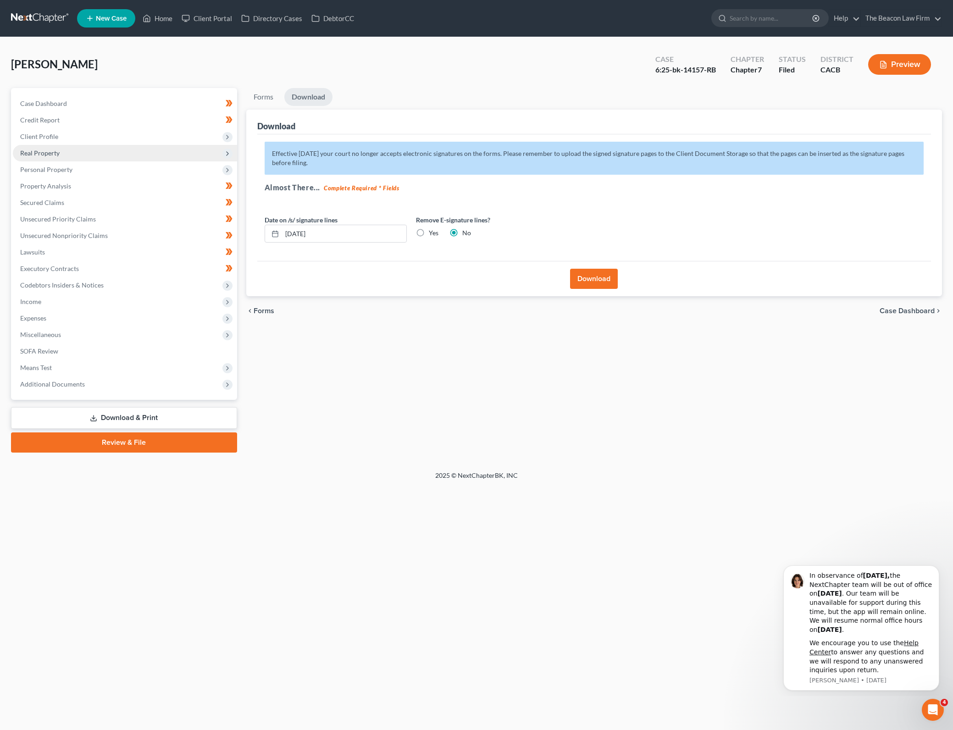
click at [127, 160] on span "Real Property" at bounding box center [125, 153] width 224 height 17
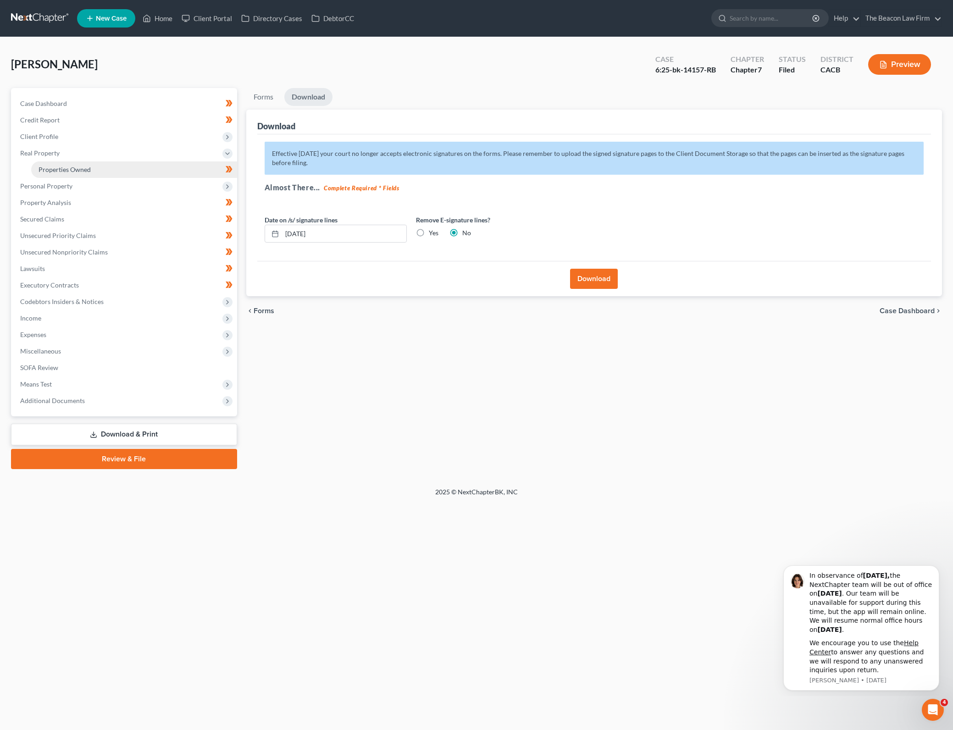
click at [128, 176] on link "Properties Owned" at bounding box center [134, 169] width 206 height 17
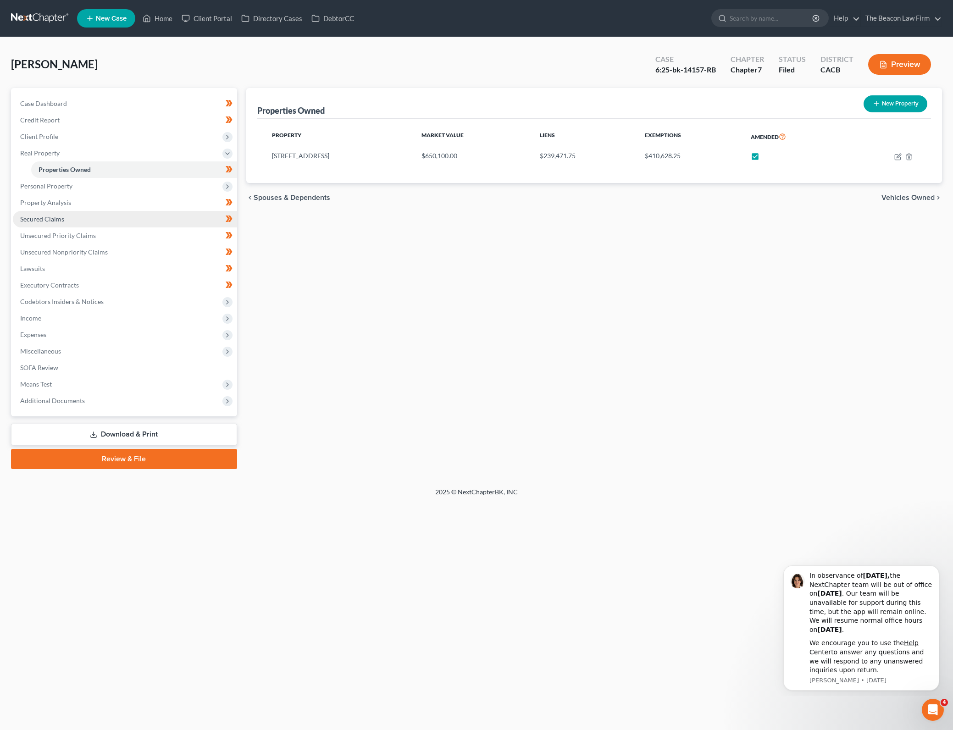
click at [93, 215] on link "Secured Claims" at bounding box center [125, 219] width 224 height 17
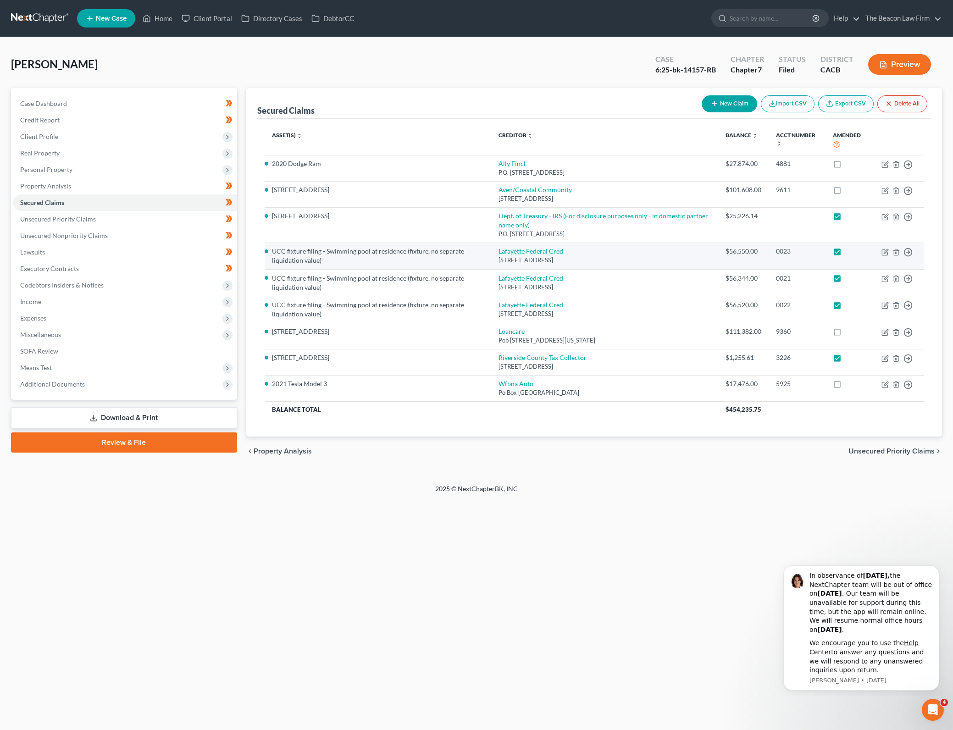
click at [846, 254] on label at bounding box center [846, 254] width 0 height 0
click at [849, 247] on input "checkbox" at bounding box center [852, 250] width 6 height 6
checkbox input "false"
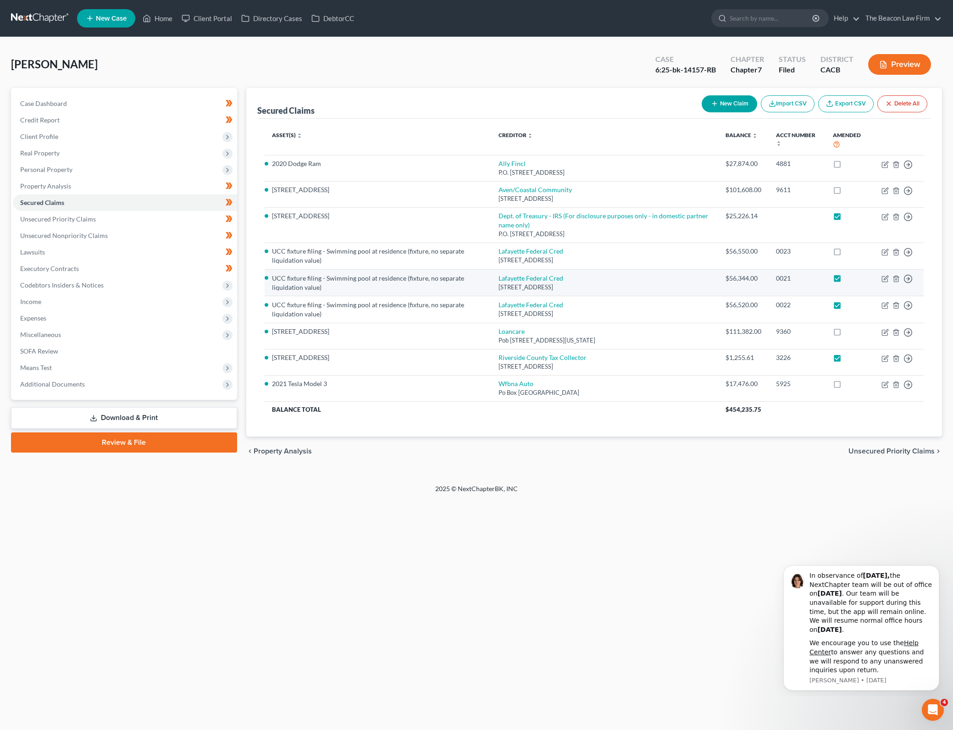
click at [846, 281] on label at bounding box center [846, 281] width 0 height 0
click at [849, 280] on input "checkbox" at bounding box center [852, 277] width 6 height 6
checkbox input "false"
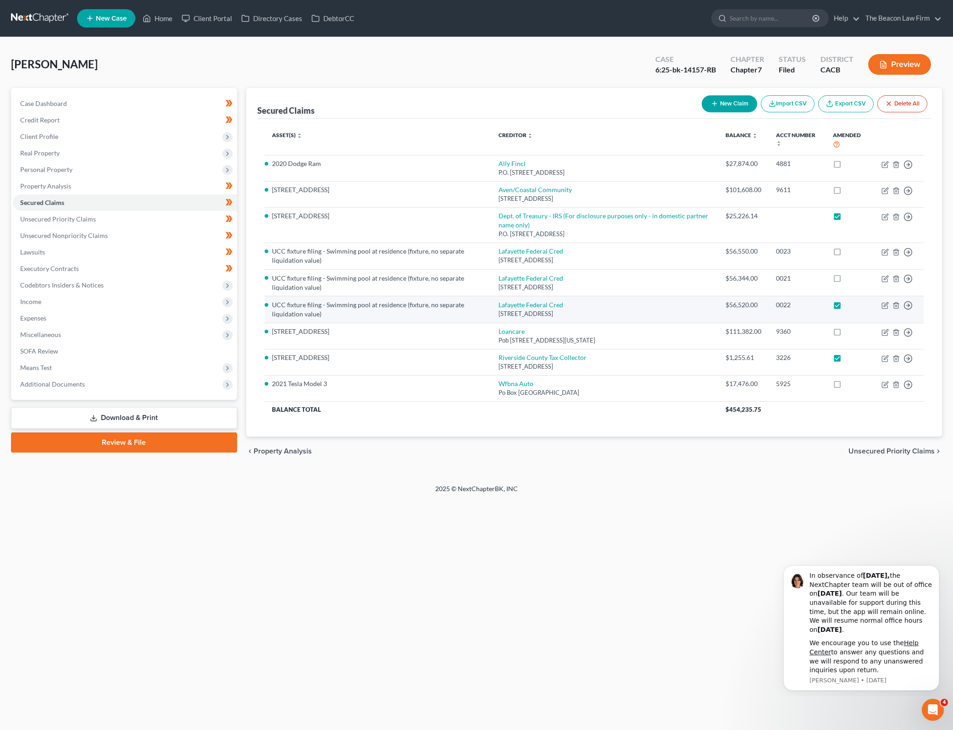
click at [846, 307] on label at bounding box center [846, 307] width 0 height 0
click at [849, 306] on input "checkbox" at bounding box center [852, 303] width 6 height 6
checkbox input "false"
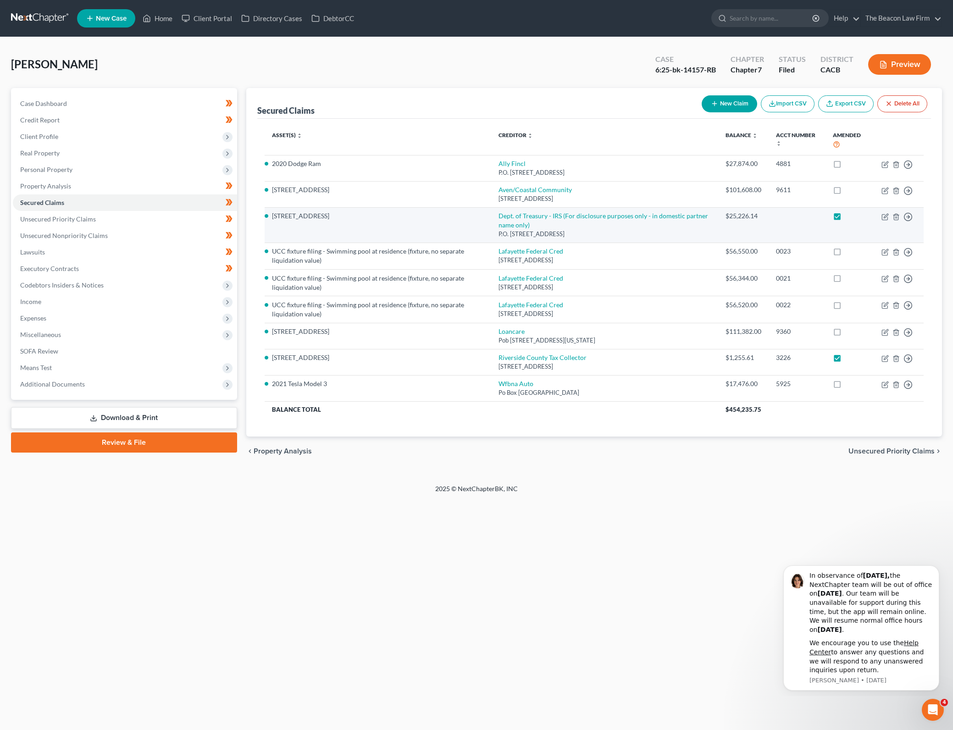
click at [846, 218] on label at bounding box center [846, 218] width 0 height 0
click at [849, 213] on input "checkbox" at bounding box center [852, 214] width 6 height 6
checkbox input "false"
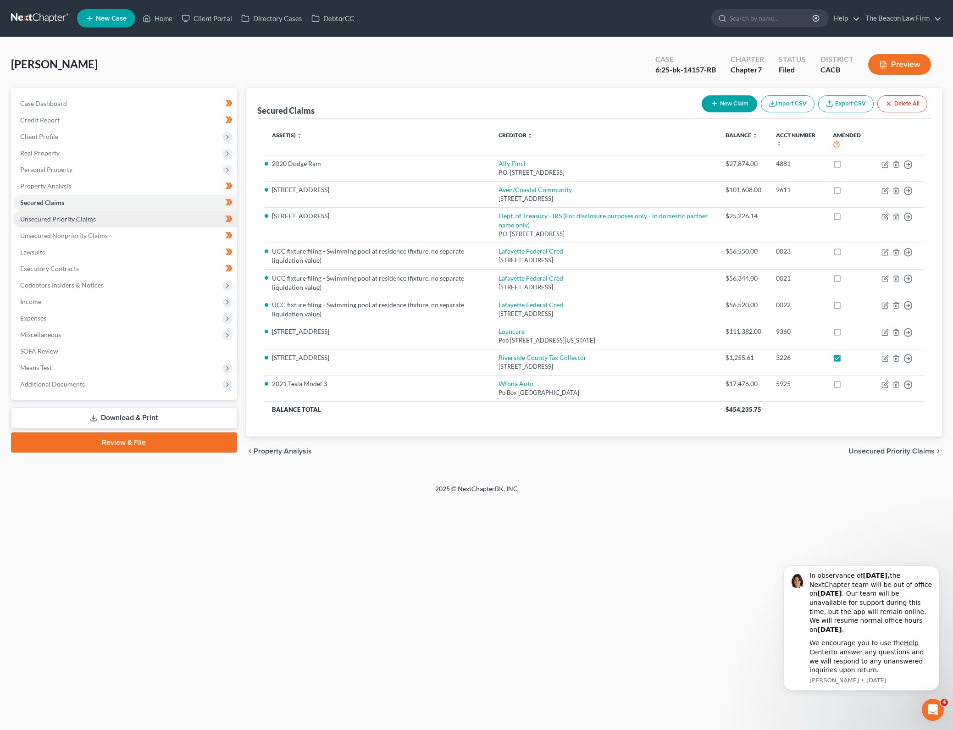
click at [168, 216] on link "Unsecured Priority Claims" at bounding box center [125, 219] width 224 height 17
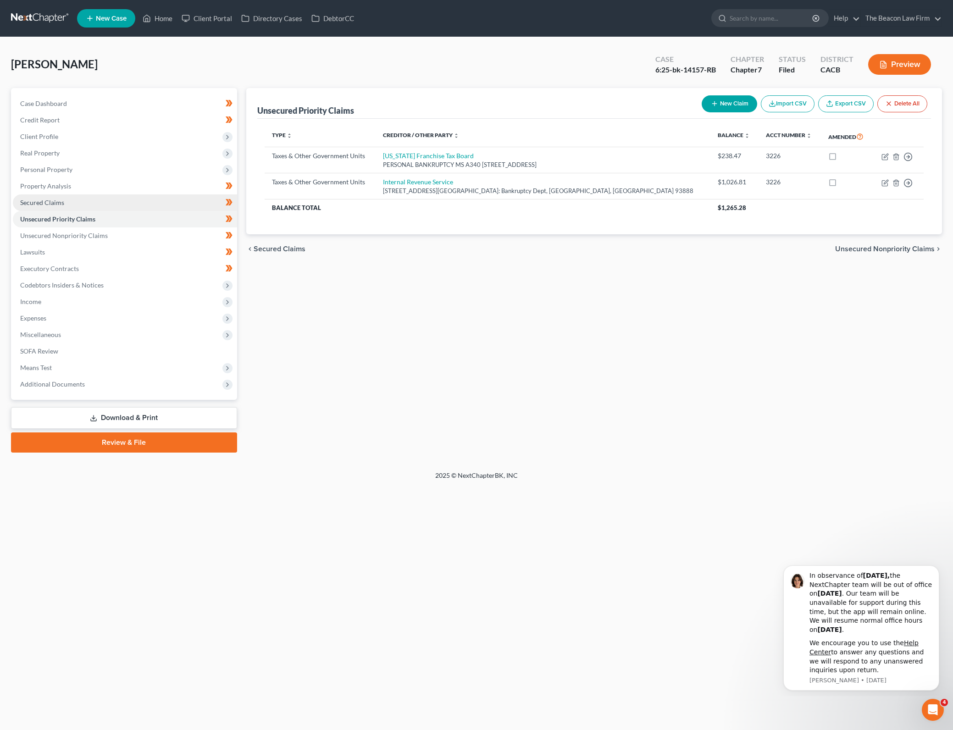
click at [166, 201] on link "Secured Claims" at bounding box center [125, 202] width 224 height 17
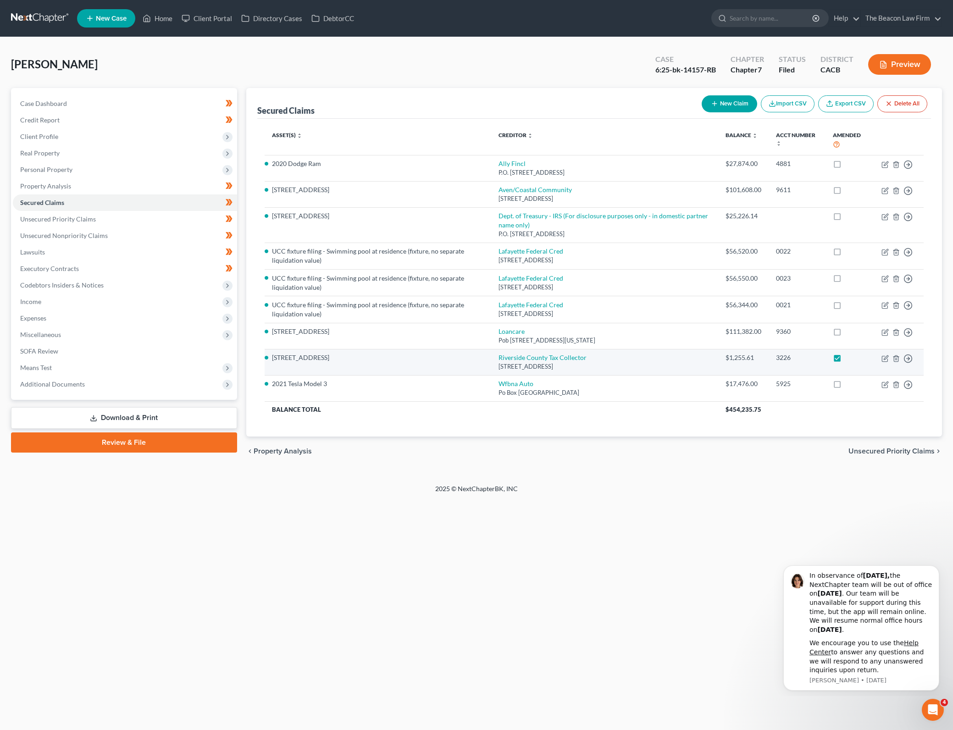
click at [743, 356] on div "$1,255.61" at bounding box center [743, 357] width 36 height 9
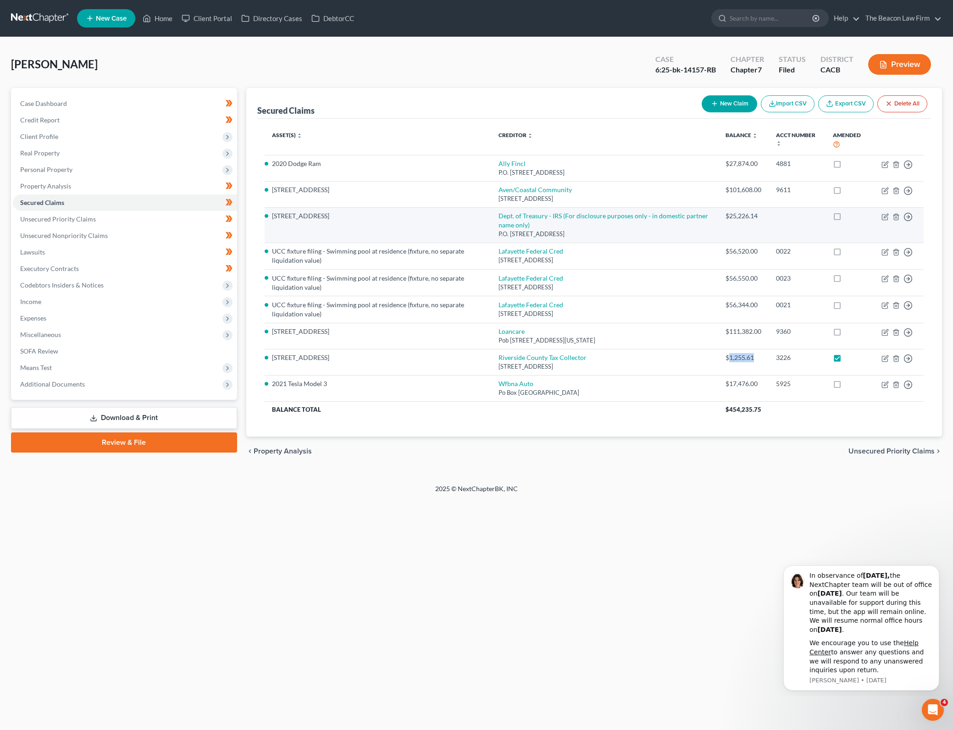
click at [739, 216] on div "$25,226.14" at bounding box center [743, 215] width 36 height 9
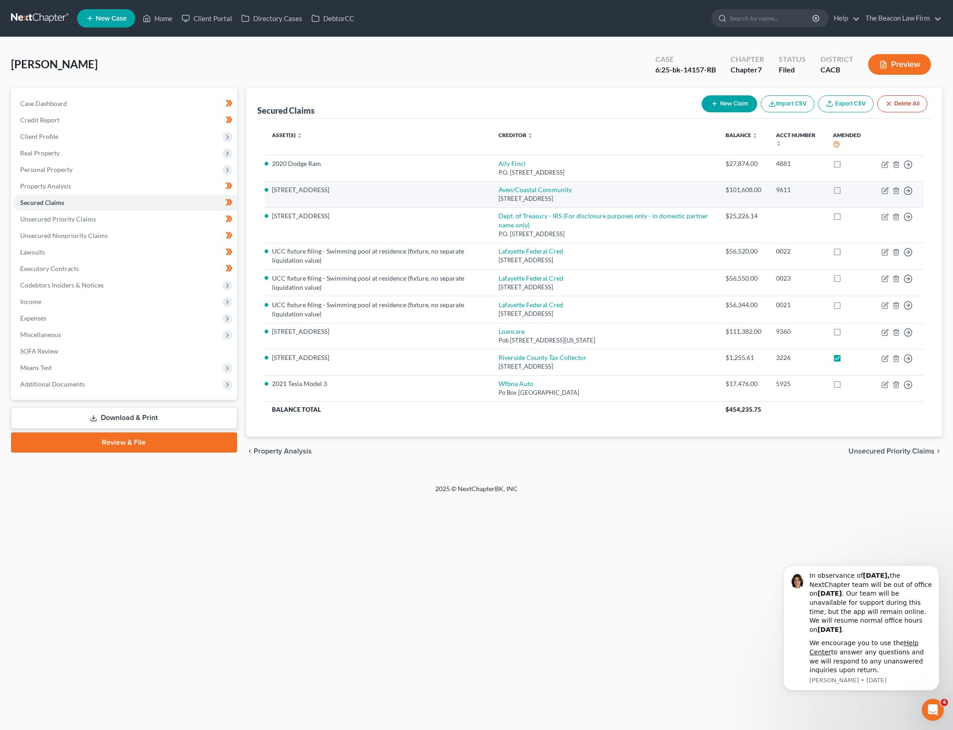
click at [760, 191] on td "$101,608.00" at bounding box center [743, 194] width 50 height 26
click at [888, 188] on icon "button" at bounding box center [886, 190] width 4 height 4
select select "4"
select select "20"
select select "4"
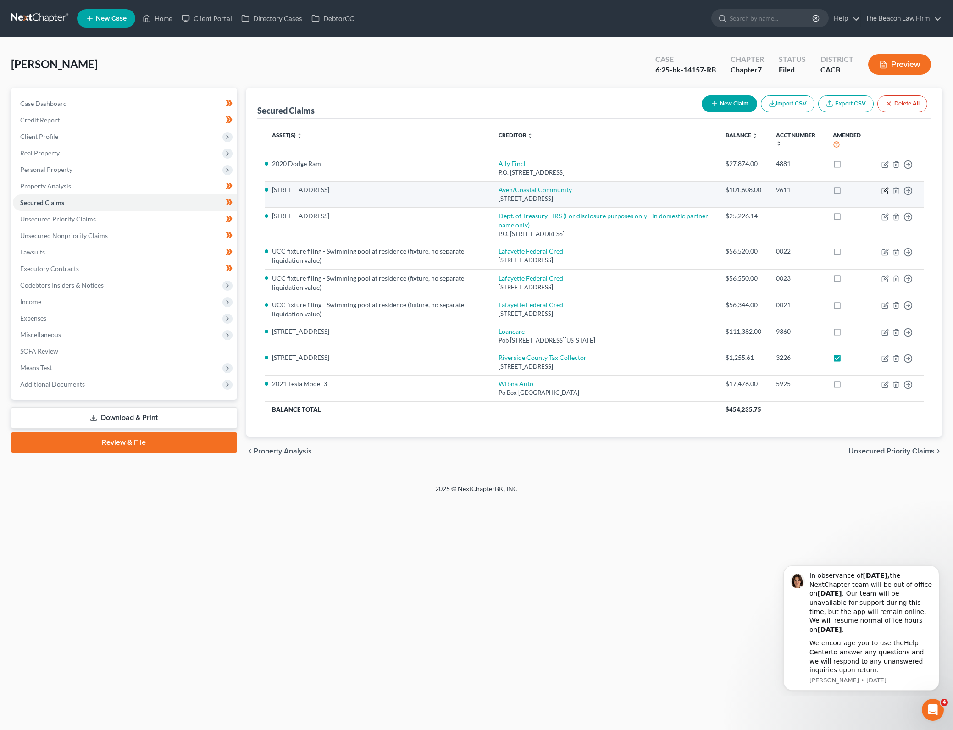
select select "0"
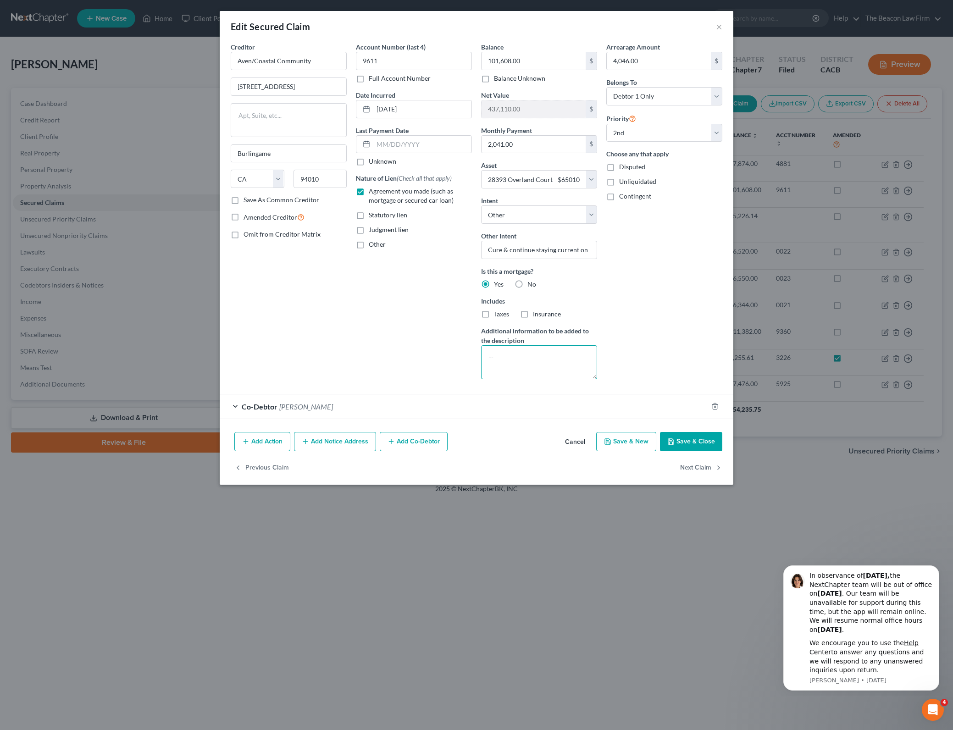
click at [548, 359] on textarea at bounding box center [539, 362] width 116 height 34
click at [688, 439] on button "Save & Close" at bounding box center [691, 441] width 62 height 19
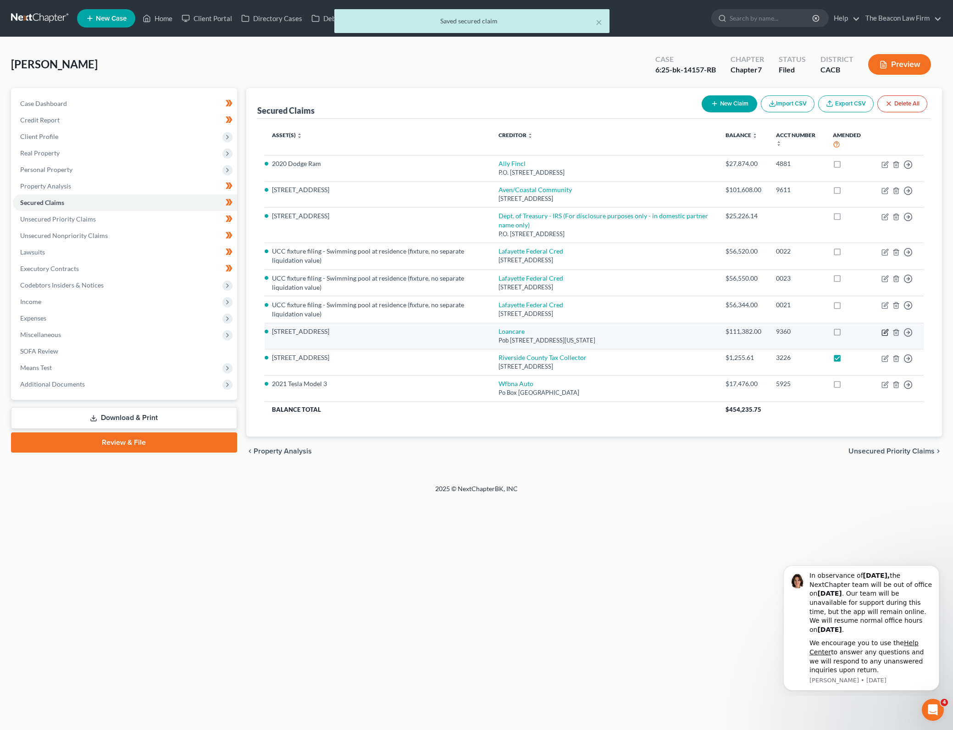
click at [883, 330] on icon "button" at bounding box center [884, 332] width 7 height 7
select select "48"
select select "4"
select select "0"
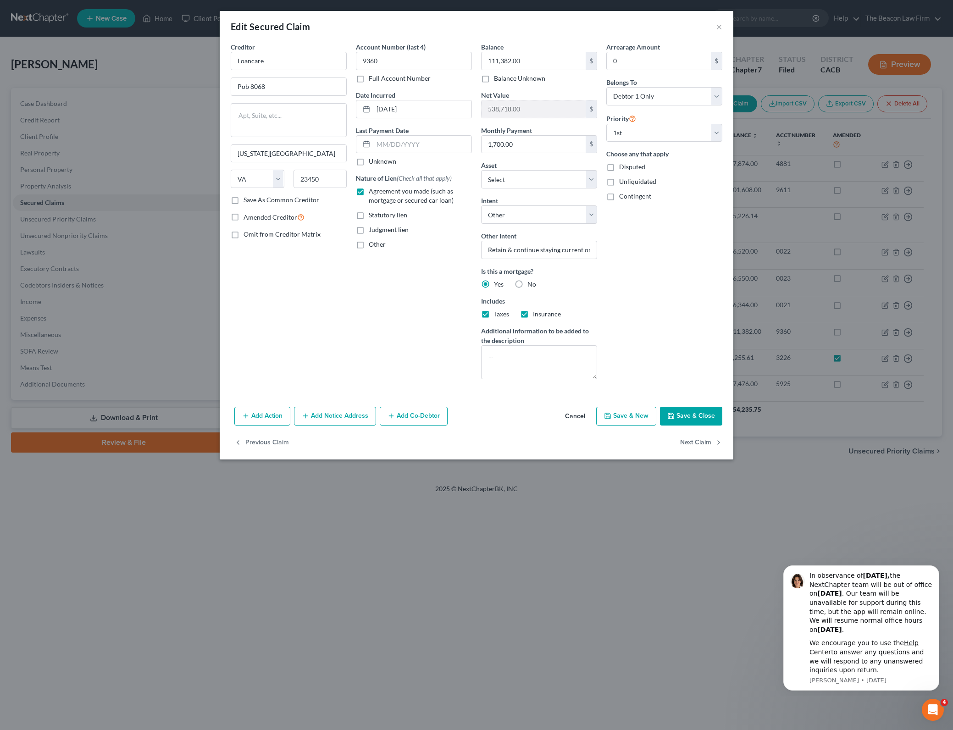
click at [690, 272] on div "Arrearage Amount 0 $ Belongs To * Select Debtor 1 Only Debtor 2 Only Debtor 1 A…" at bounding box center [664, 214] width 125 height 344
click at [700, 413] on button "Save & Close" at bounding box center [691, 416] width 62 height 19
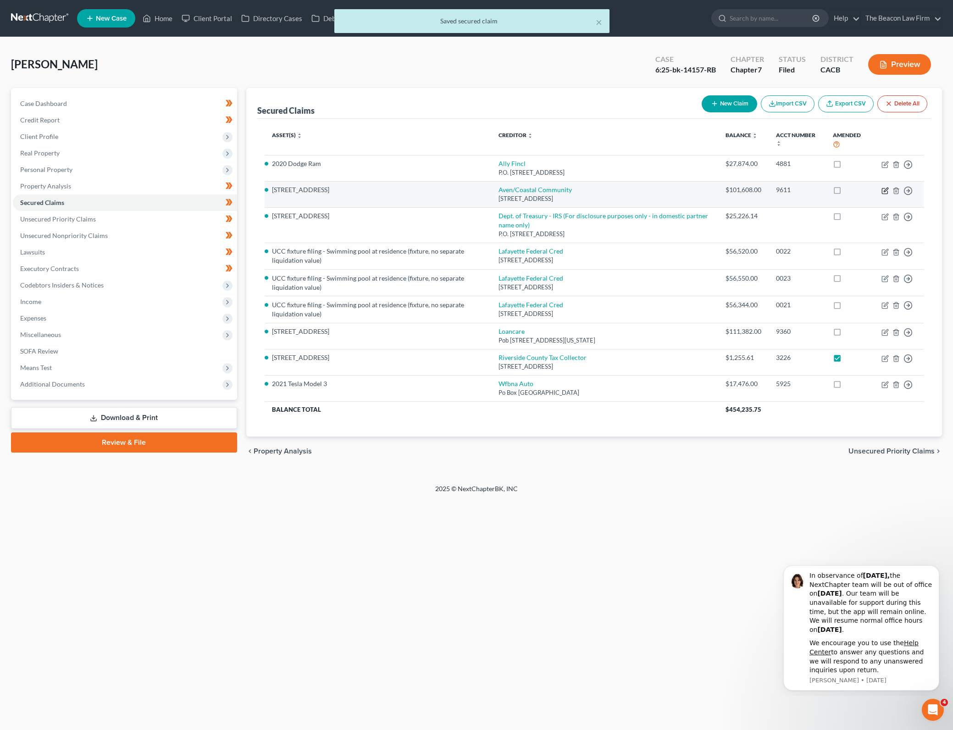
click at [886, 191] on icon "button" at bounding box center [884, 190] width 7 height 7
select select "4"
select select "20"
select select "4"
select select "0"
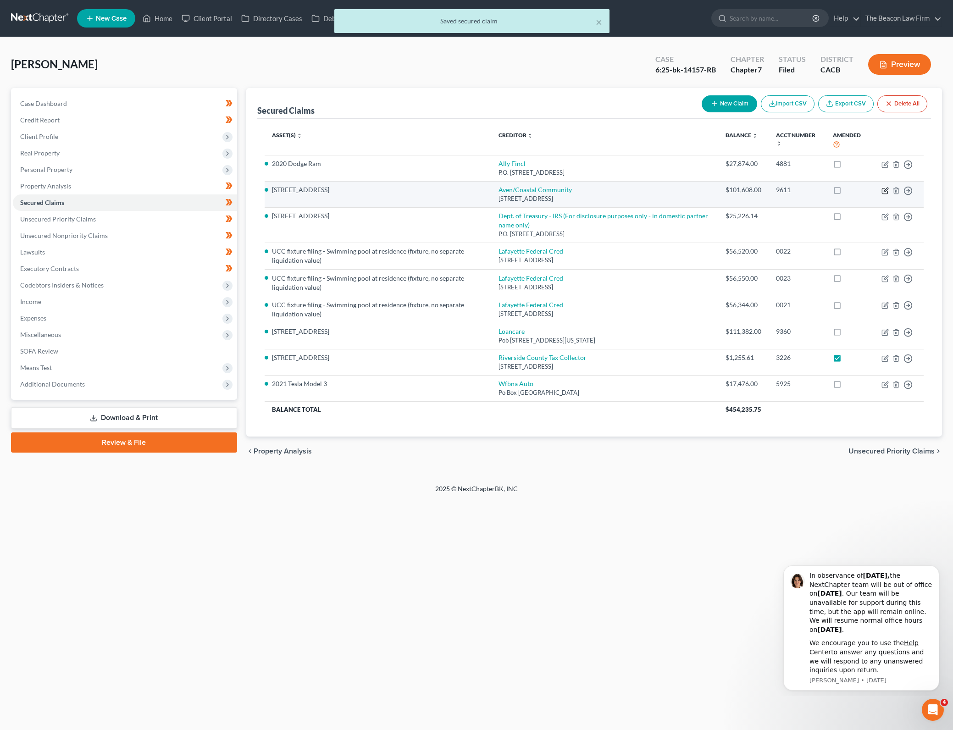
select select "0"
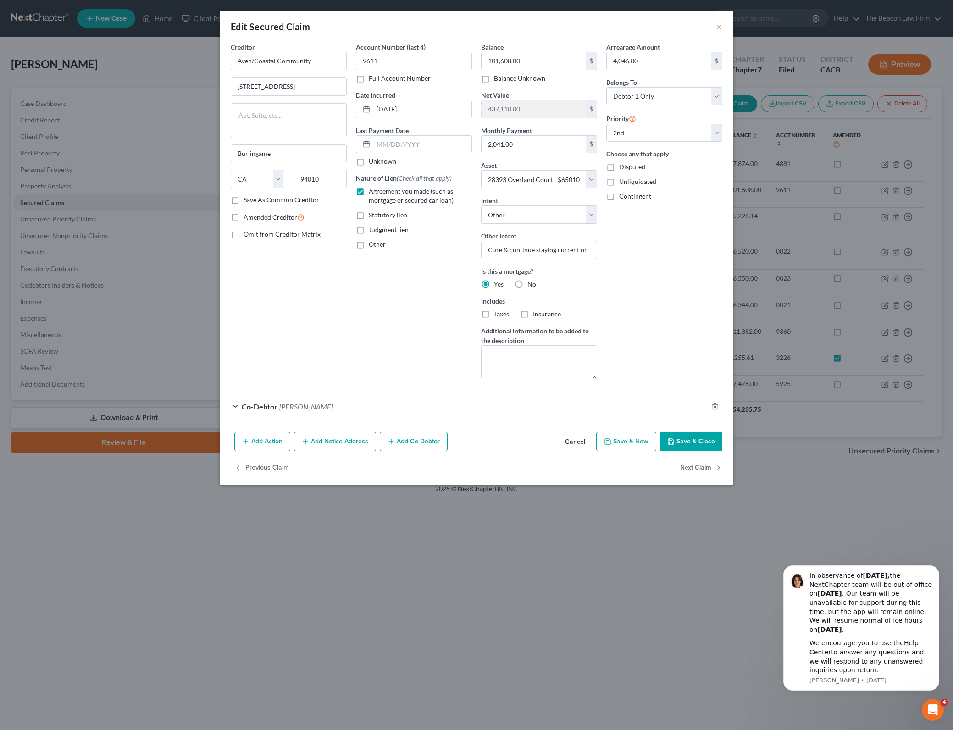
click at [687, 316] on div "Arrearage Amount 4,046.00 $ Belongs To * Select Debtor 1 Only Debtor 2 Only Deb…" at bounding box center [664, 214] width 125 height 344
drag, startPoint x: 691, startPoint y: 343, endPoint x: 926, endPoint y: 310, distance: 237.9
click at [691, 342] on div "Arrearage Amount 4,046.00 $ Belongs To * Select Debtor 1 Only Debtor 2 Only Deb…" at bounding box center [664, 214] width 125 height 344
click at [640, 317] on div "Arrearage Amount 4,046.00 $ Belongs To * Select Debtor 1 Only Debtor 2 Only Deb…" at bounding box center [664, 214] width 125 height 344
click at [687, 315] on div "Arrearage Amount 4,046.00 $ Belongs To * Select Debtor 1 Only Debtor 2 Only Deb…" at bounding box center [664, 214] width 125 height 344
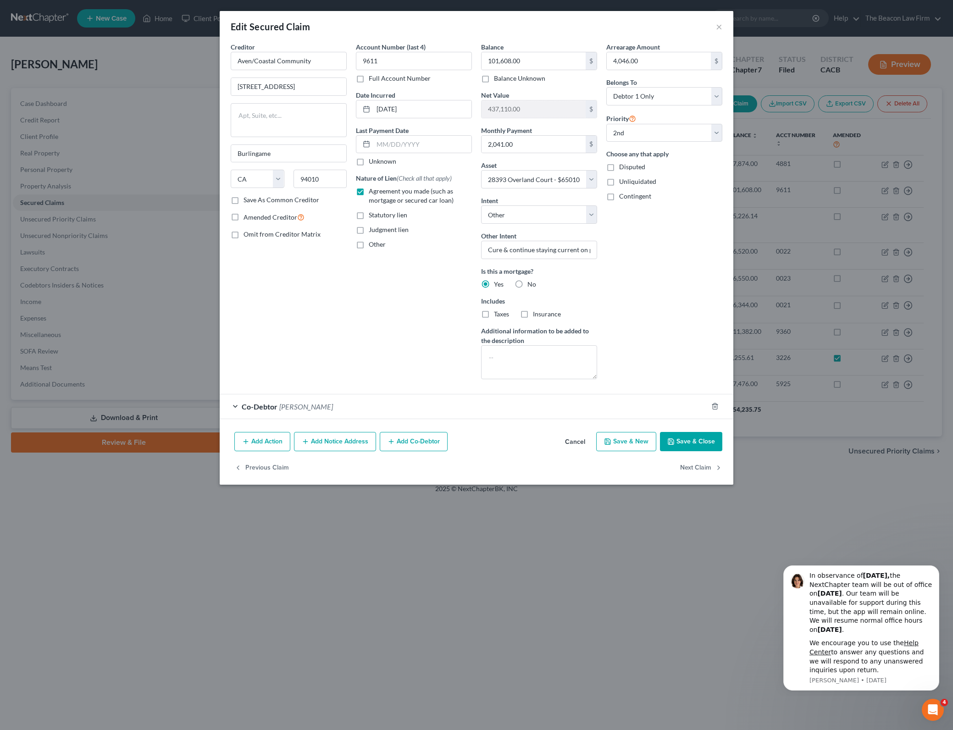
click at [709, 446] on button "Save & Close" at bounding box center [691, 441] width 62 height 19
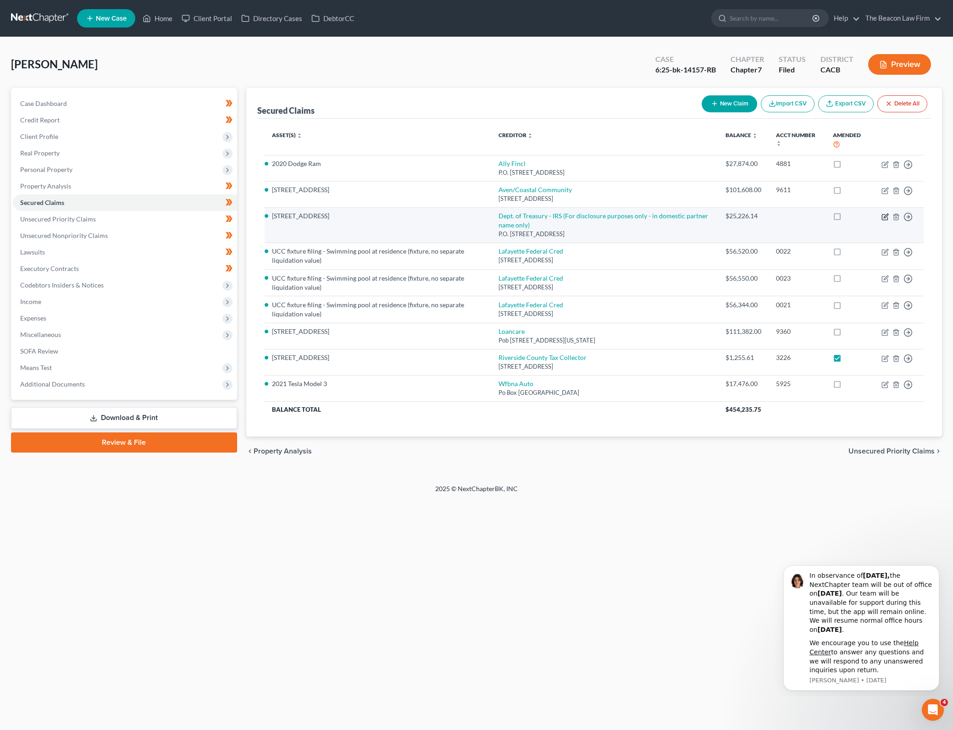
click at [886, 215] on icon "button" at bounding box center [886, 216] width 4 height 4
select select "39"
select select "4"
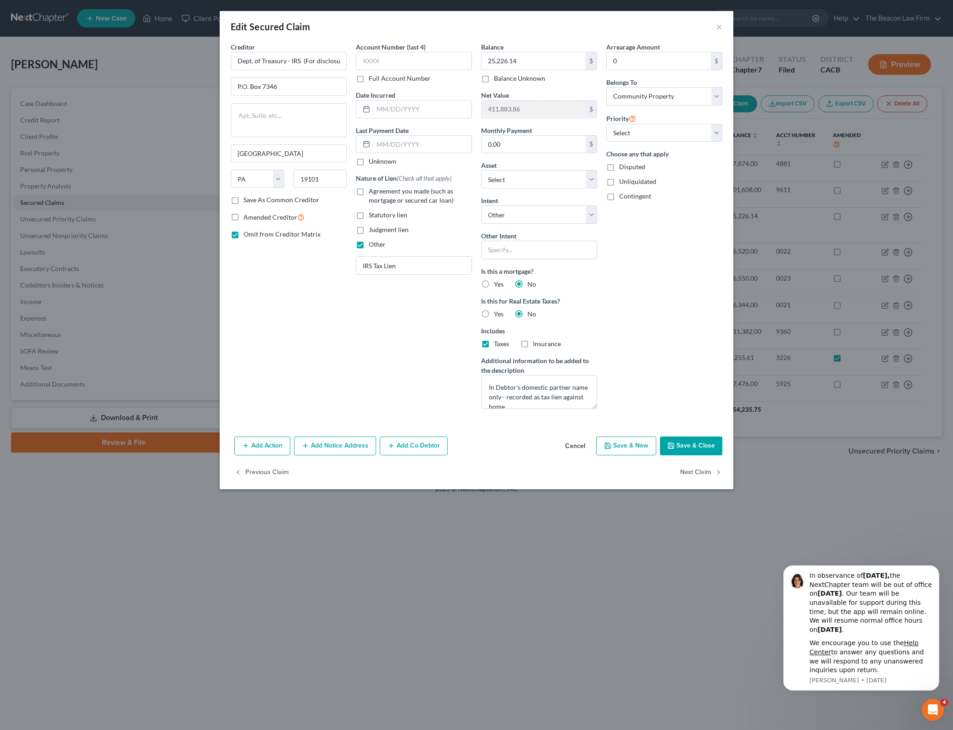
drag, startPoint x: 634, startPoint y: 317, endPoint x: 678, endPoint y: 306, distance: 44.8
click at [634, 317] on div "Arrearage Amount 0 $ Belongs To * Select Debtor 1 Only Debtor 2 Only Debtor 1 A…" at bounding box center [664, 229] width 125 height 374
click at [672, 308] on div "Arrearage Amount 0 $ Belongs To * Select Debtor 1 Only Debtor 2 Only Debtor 1 A…" at bounding box center [664, 229] width 125 height 374
drag, startPoint x: 718, startPoint y: 435, endPoint x: 709, endPoint y: 451, distance: 18.7
click at [709, 451] on div "Add Action Add Notice Address Add Co-Debtor Cancel Save & New Save & Close" at bounding box center [477, 448] width 514 height 30
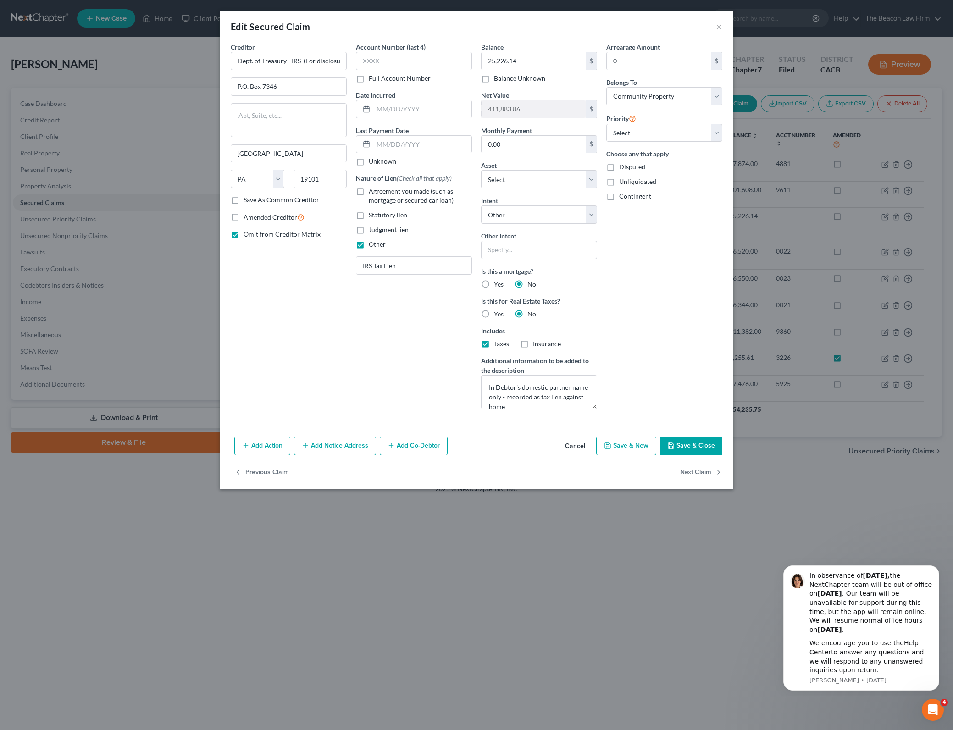
click at [709, 451] on button "Save & Close" at bounding box center [691, 446] width 62 height 19
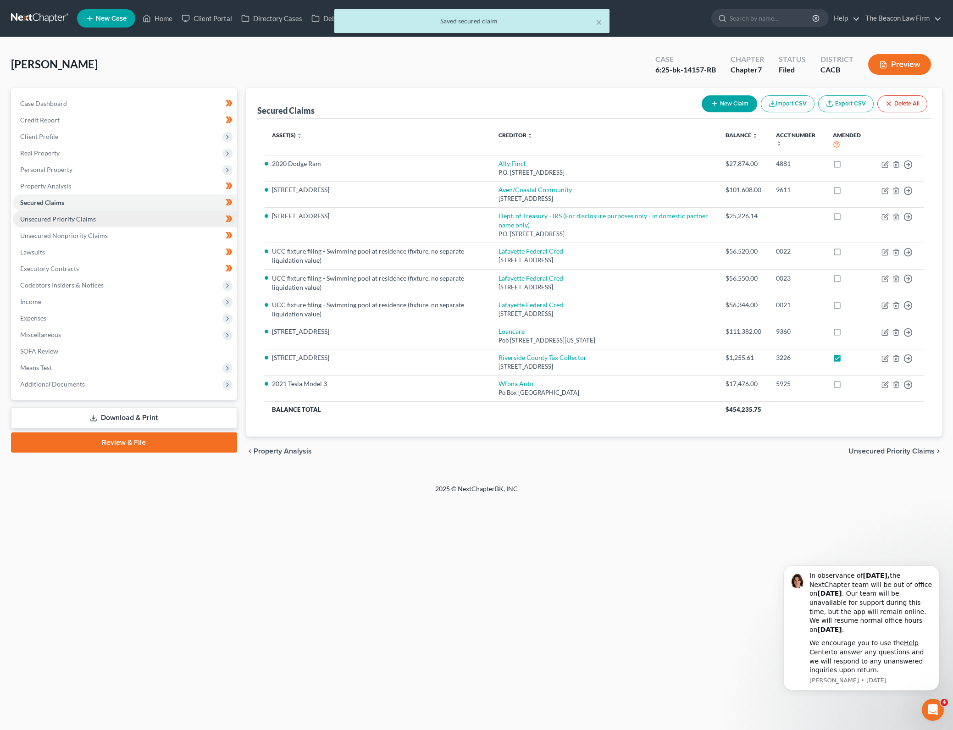
drag, startPoint x: 139, startPoint y: 217, endPoint x: 159, endPoint y: 218, distance: 19.3
click at [139, 217] on link "Unsecured Priority Claims" at bounding box center [125, 219] width 224 height 17
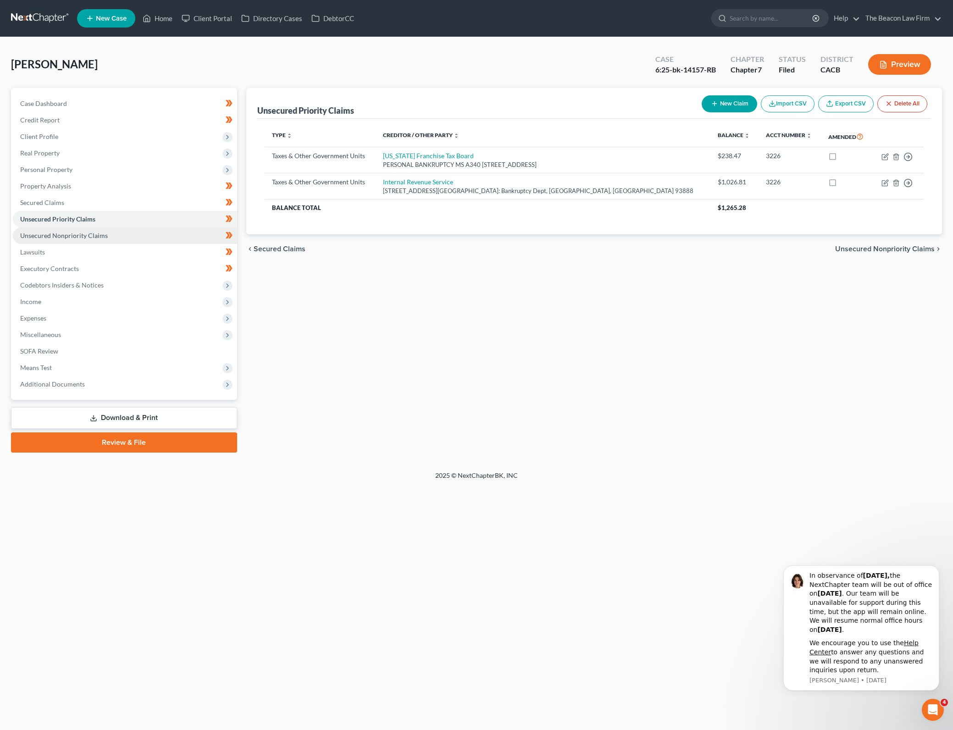
click at [91, 232] on span "Unsecured Nonpriority Claims" at bounding box center [64, 236] width 88 height 8
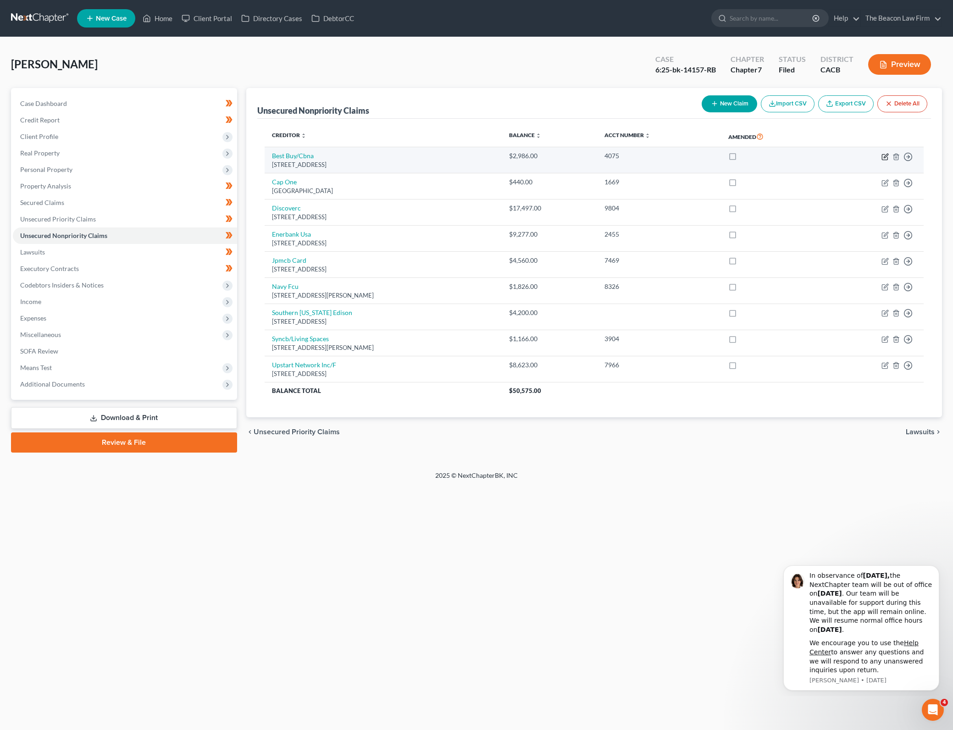
click at [888, 156] on icon "button" at bounding box center [884, 156] width 7 height 7
select select "14"
select select "2"
select select "0"
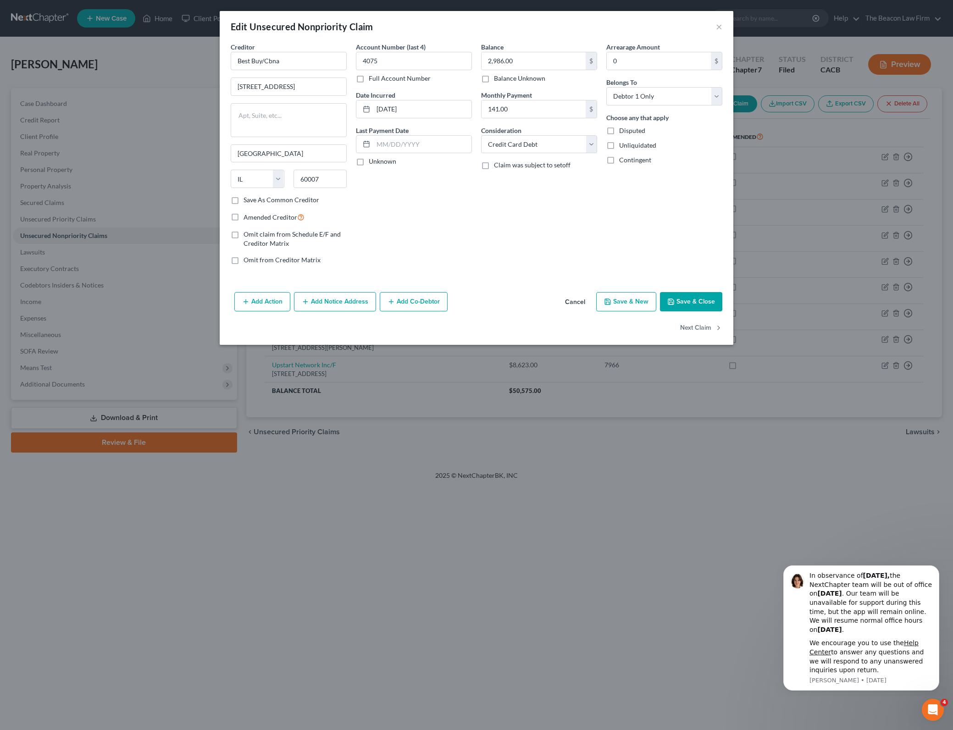
click at [573, 302] on button "Cancel" at bounding box center [575, 302] width 35 height 18
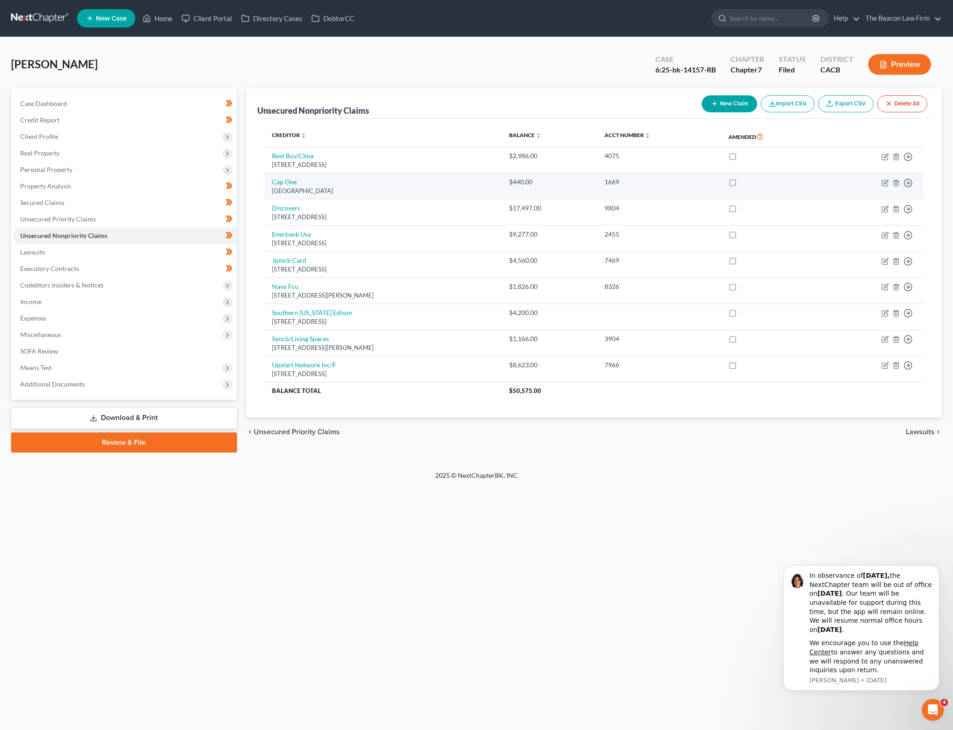
drag, startPoint x: 495, startPoint y: 542, endPoint x: 751, endPoint y: 179, distance: 444.0
click at [489, 558] on div "Home New Case Client Portal Directory Cases DebtorCC The Beacon Law Firm [PERSO…" at bounding box center [476, 365] width 953 height 730
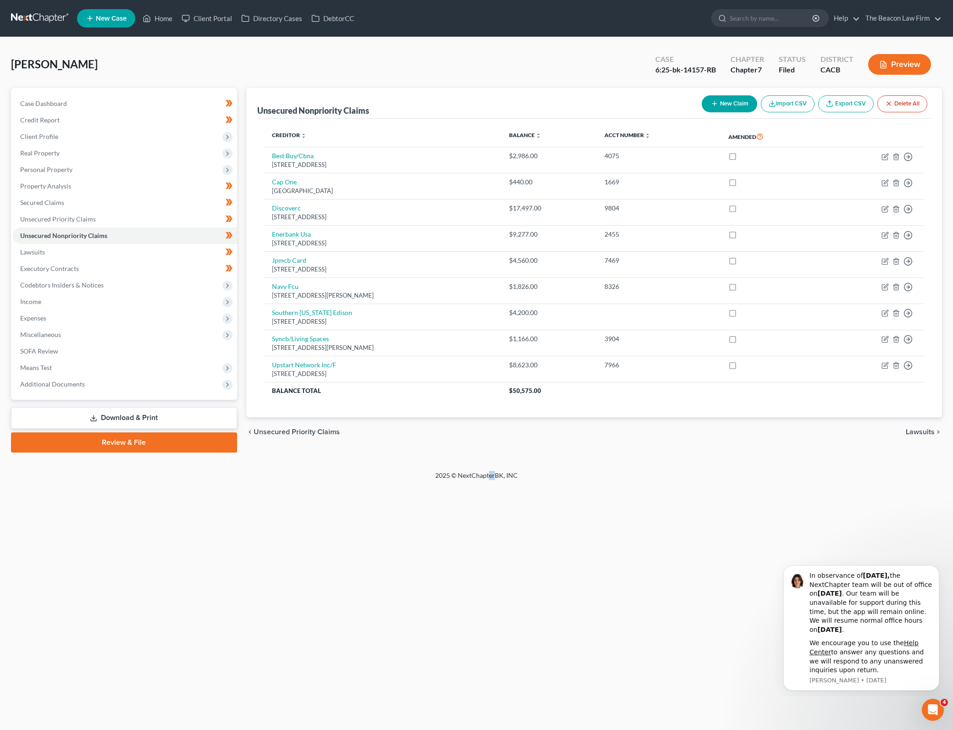
click at [682, 464] on div "[PERSON_NAME] Upgraded Case 6:25-bk-14157-RB Chapter Chapter 7 Status Filed Dis…" at bounding box center [476, 254] width 953 height 434
click at [138, 223] on link "Unsecured Priority Claims" at bounding box center [125, 219] width 224 height 17
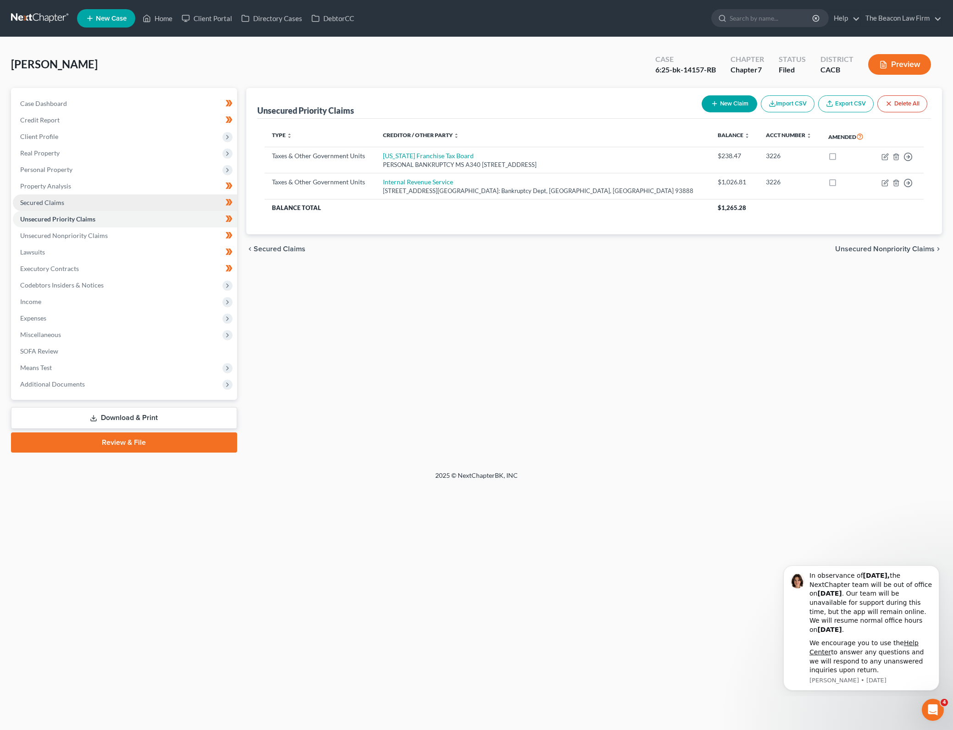
click at [137, 206] on link "Secured Claims" at bounding box center [125, 202] width 224 height 17
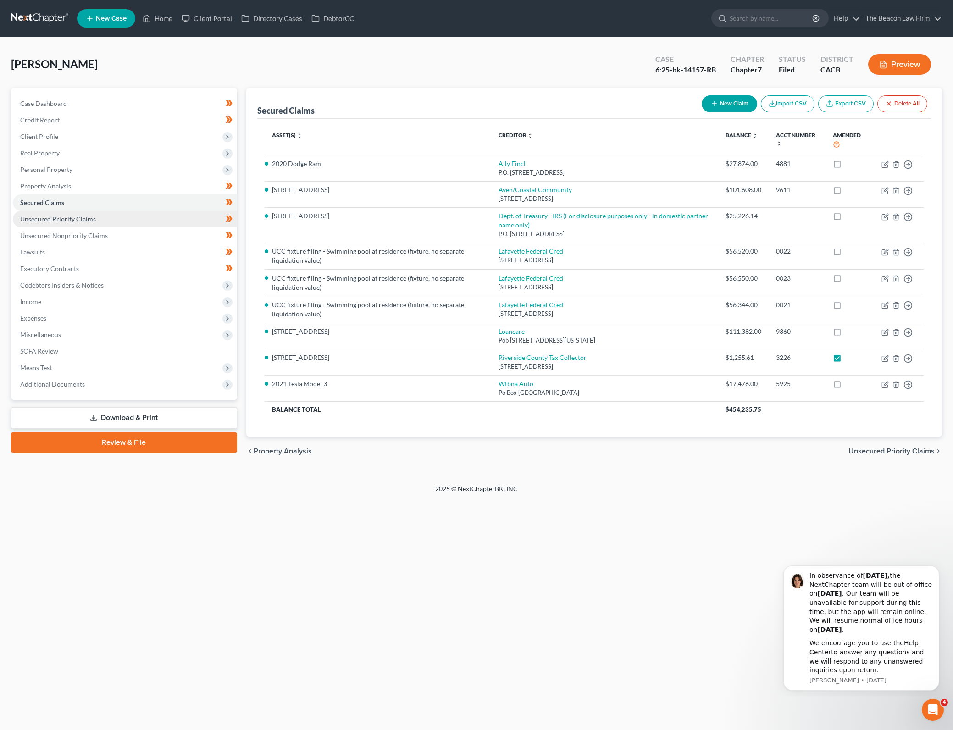
click at [144, 218] on link "Unsecured Priority Claims" at bounding box center [125, 219] width 224 height 17
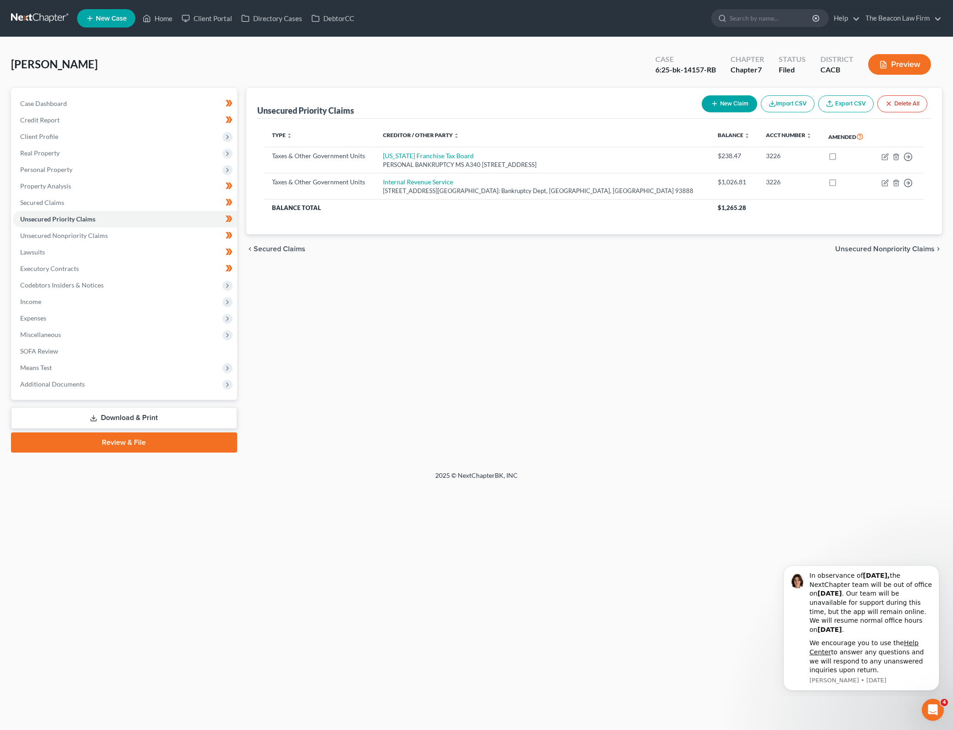
click at [698, 356] on div "Unsecured Priority Claims New Claim Import CSV Export CSV Delete All Type expan…" at bounding box center [594, 270] width 705 height 365
drag, startPoint x: 733, startPoint y: 369, endPoint x: 51, endPoint y: 223, distance: 697.4
click at [733, 369] on div "Unsecured Priority Claims New Claim Import CSV Export CSV Delete All Type expan…" at bounding box center [594, 270] width 705 height 365
click at [167, 233] on link "Unsecured Nonpriority Claims" at bounding box center [125, 235] width 224 height 17
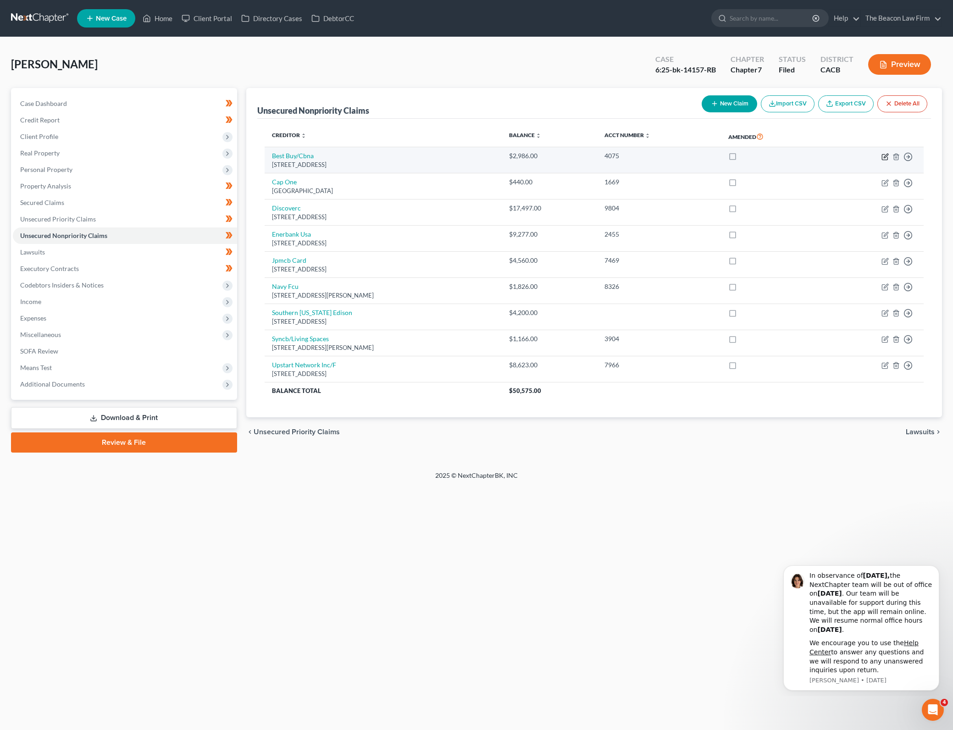
click at [886, 159] on icon "button" at bounding box center [885, 157] width 6 height 6
select select "14"
select select "2"
select select "0"
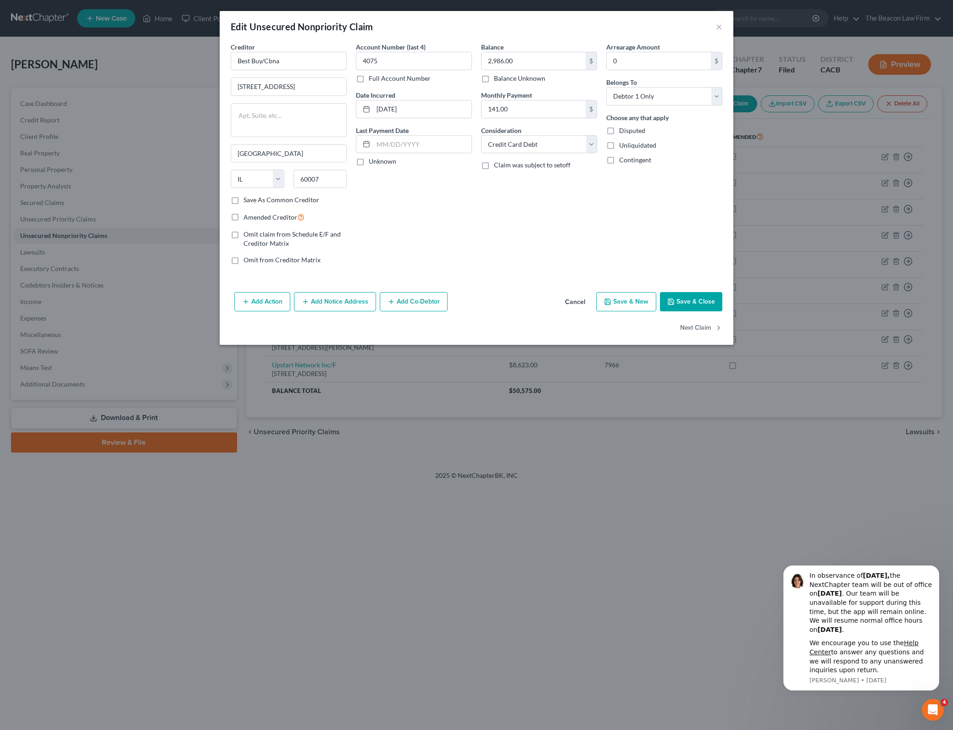
click at [579, 297] on button "Cancel" at bounding box center [575, 302] width 35 height 18
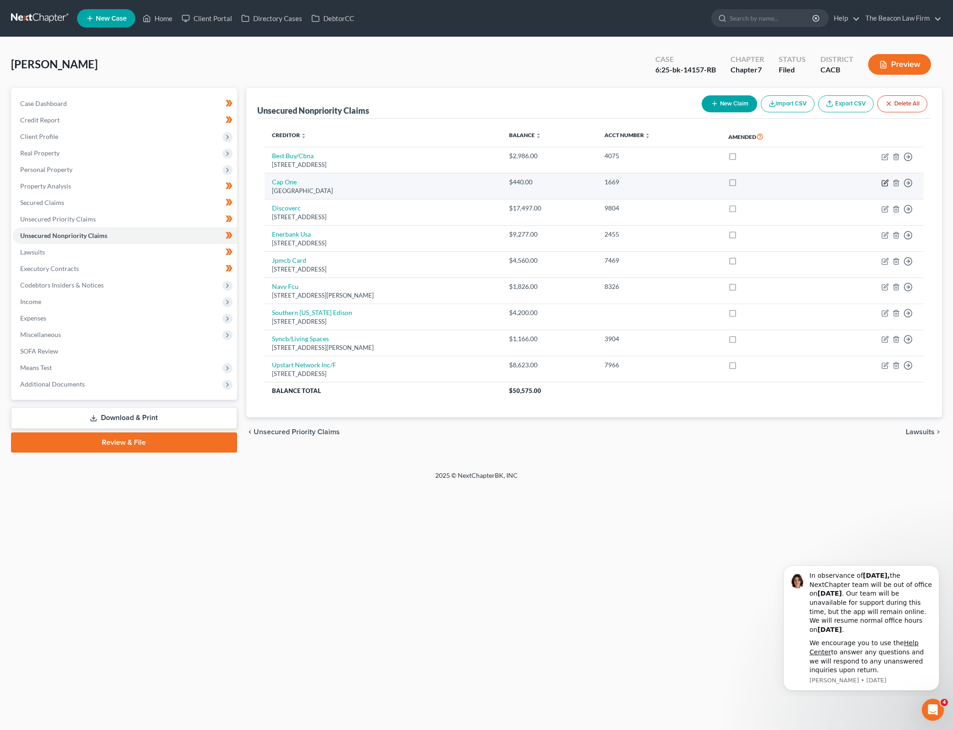
click at [885, 179] on icon "button" at bounding box center [884, 182] width 7 height 7
select select "48"
select select "2"
select select "0"
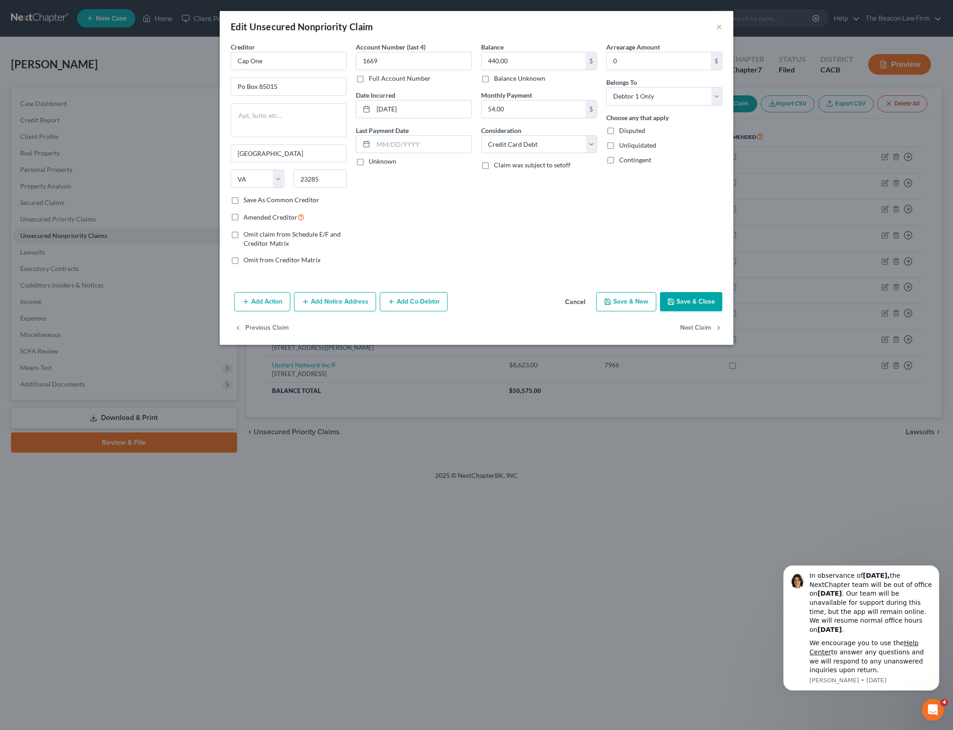
click at [585, 296] on button "Cancel" at bounding box center [575, 302] width 35 height 18
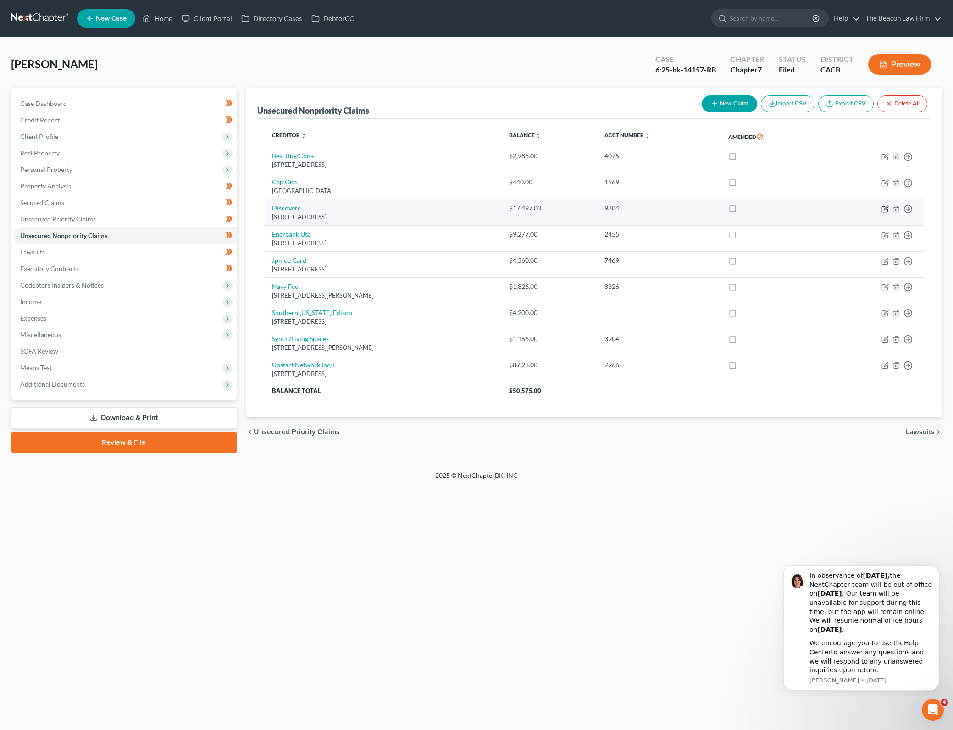
click at [883, 210] on icon "button" at bounding box center [884, 208] width 7 height 7
select select "7"
select select "2"
select select "0"
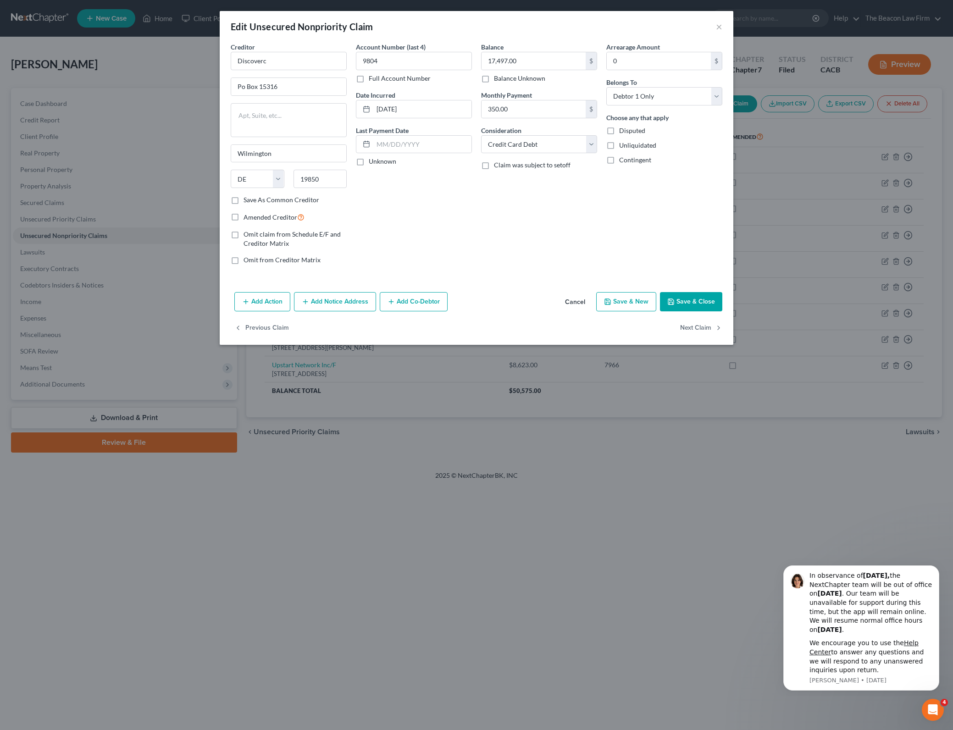
click at [583, 298] on button "Cancel" at bounding box center [575, 302] width 35 height 18
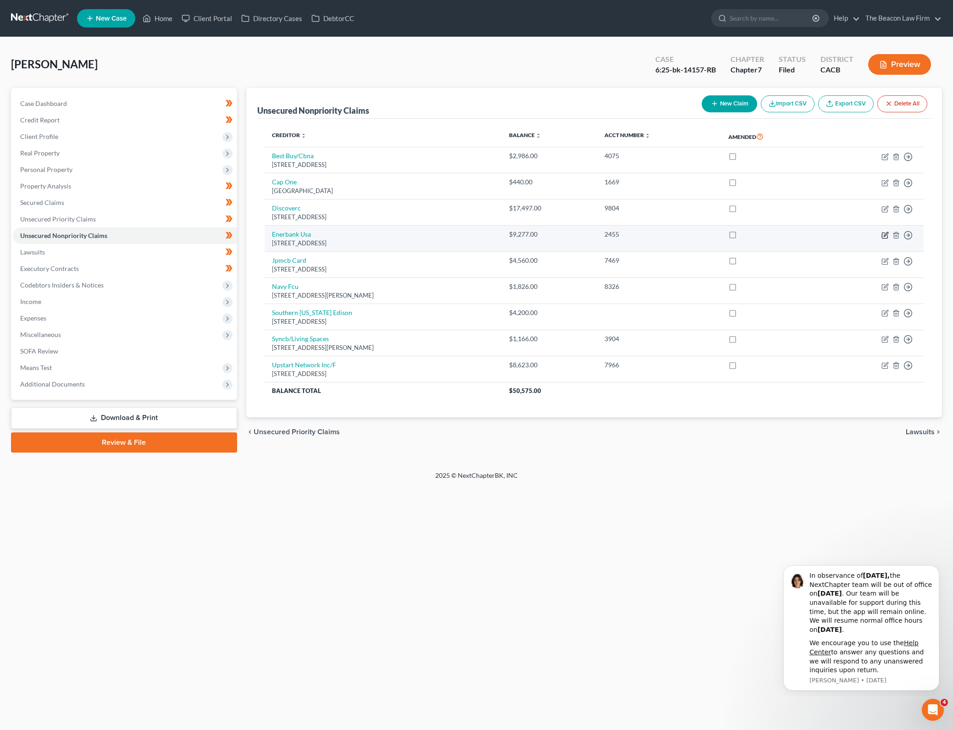
click at [886, 233] on icon "button" at bounding box center [886, 234] width 4 height 4
select select "46"
select select "2"
select select "0"
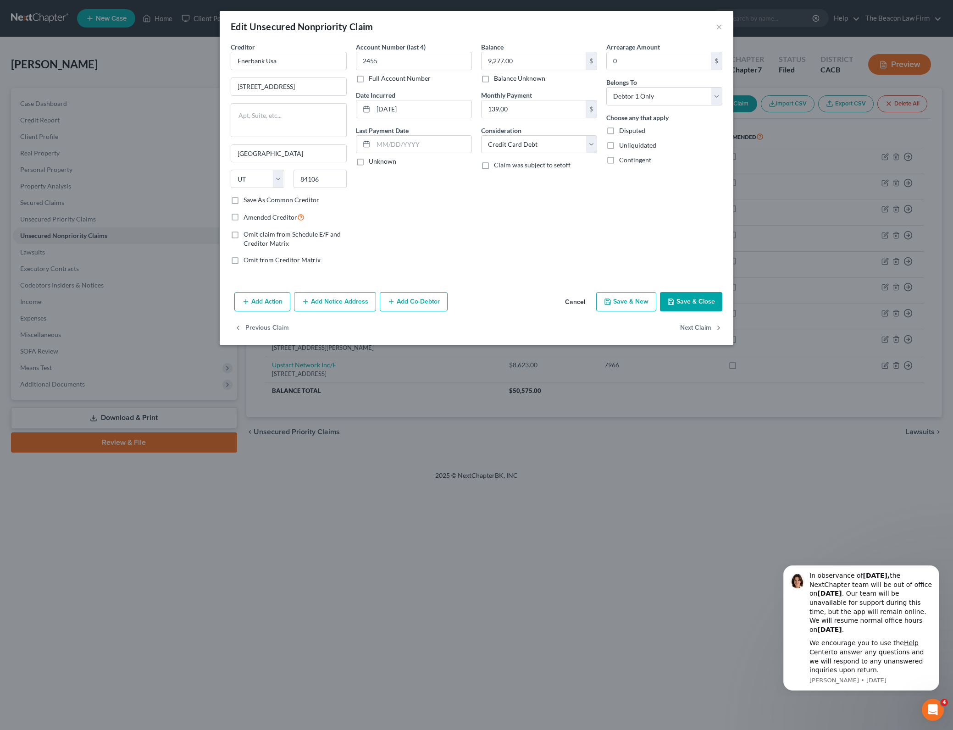
click at [573, 306] on button "Cancel" at bounding box center [575, 302] width 35 height 18
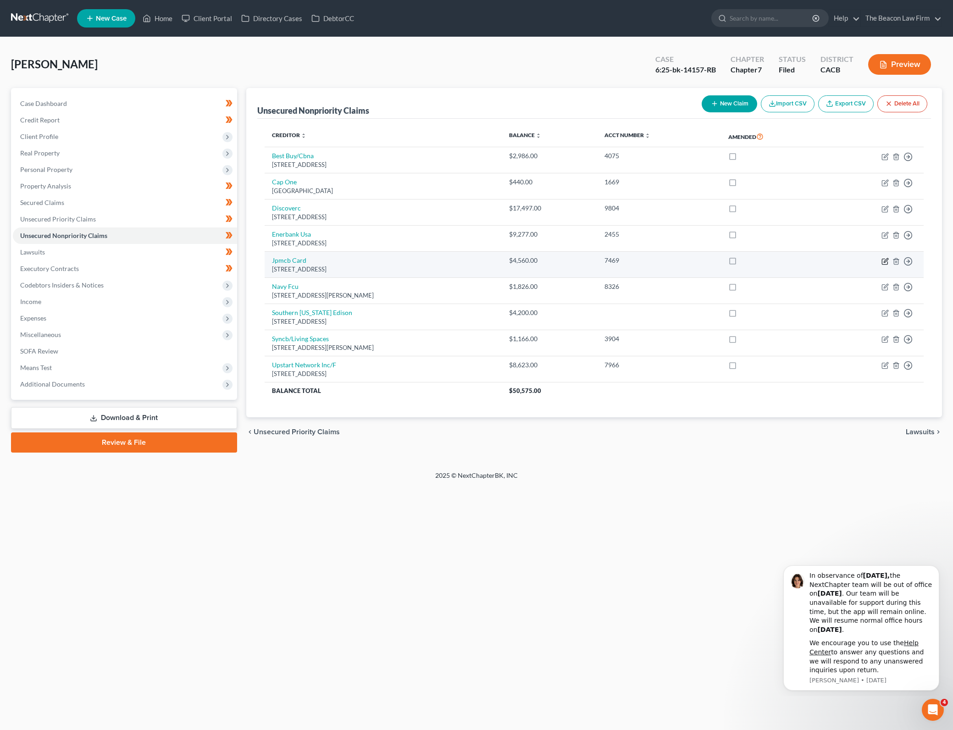
click at [885, 258] on icon "button" at bounding box center [884, 261] width 7 height 7
select select "7"
select select "2"
select select "0"
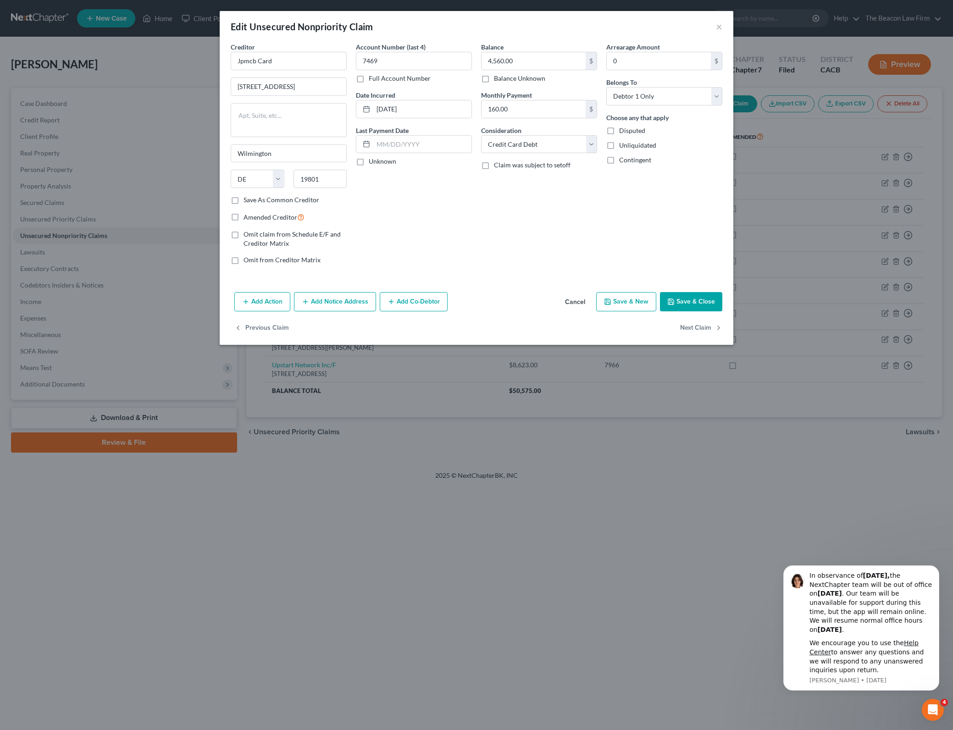
click at [581, 304] on button "Cancel" at bounding box center [575, 302] width 35 height 18
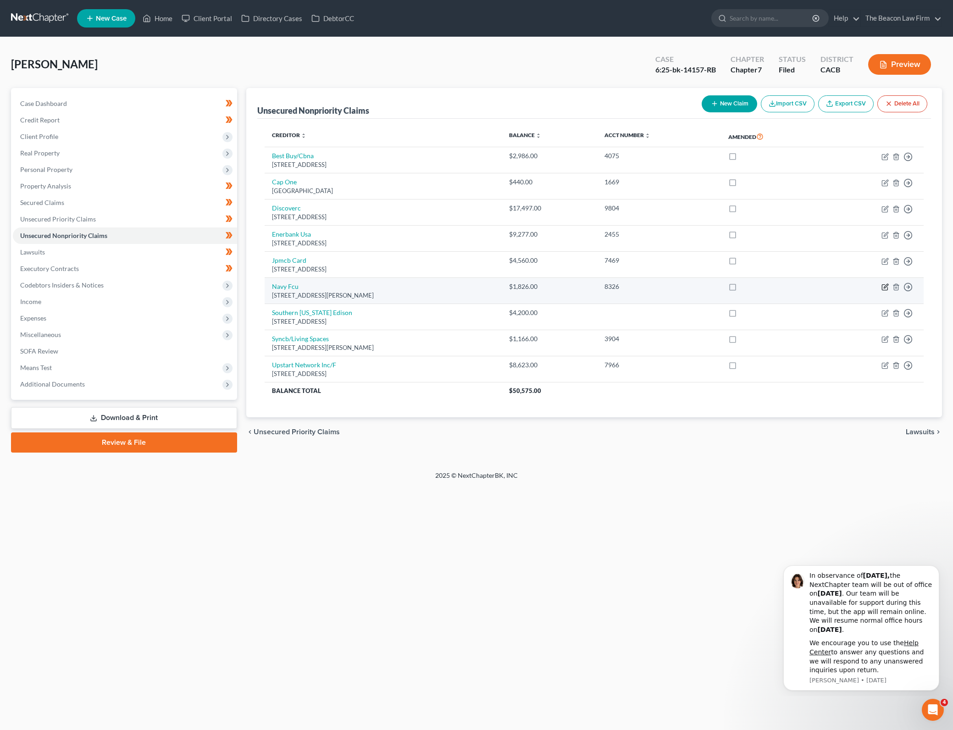
click at [885, 287] on icon "button" at bounding box center [884, 286] width 7 height 7
select select "48"
select select "2"
select select "0"
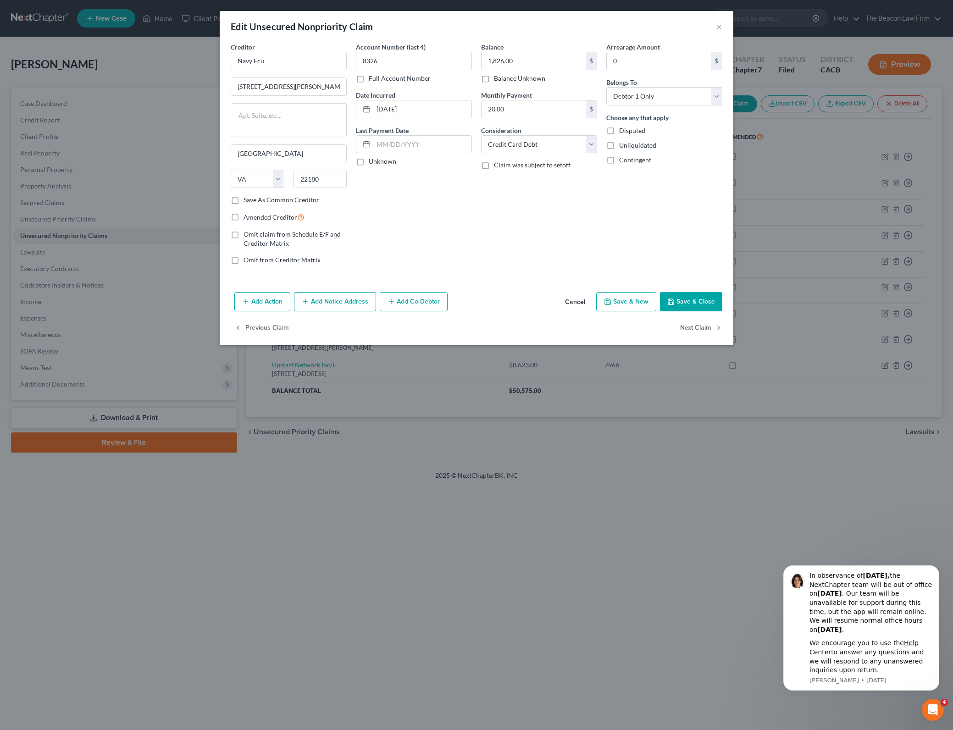
click at [566, 306] on button "Cancel" at bounding box center [575, 302] width 35 height 18
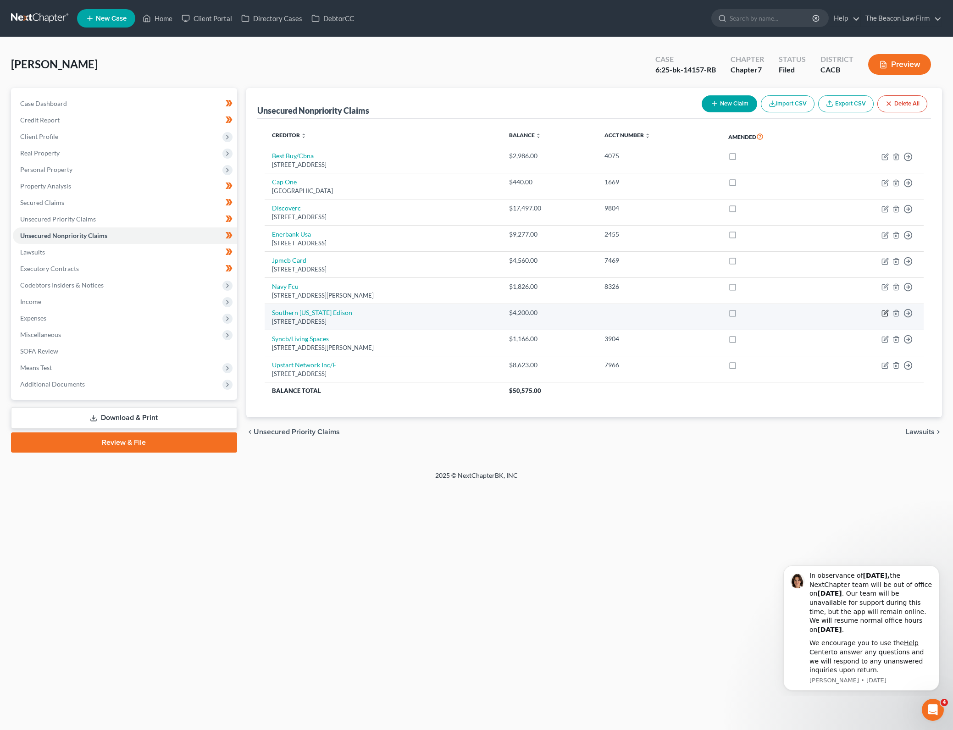
click at [884, 311] on icon "button" at bounding box center [884, 313] width 7 height 7
select select "4"
select select "20"
select select "3"
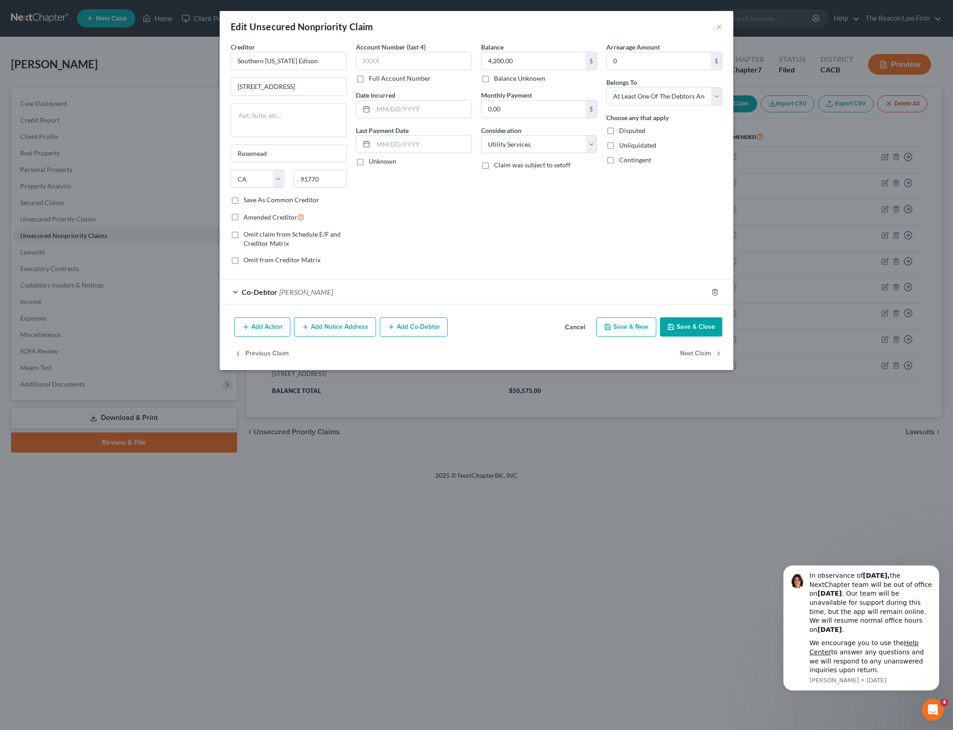
click at [577, 324] on button "Cancel" at bounding box center [575, 327] width 35 height 18
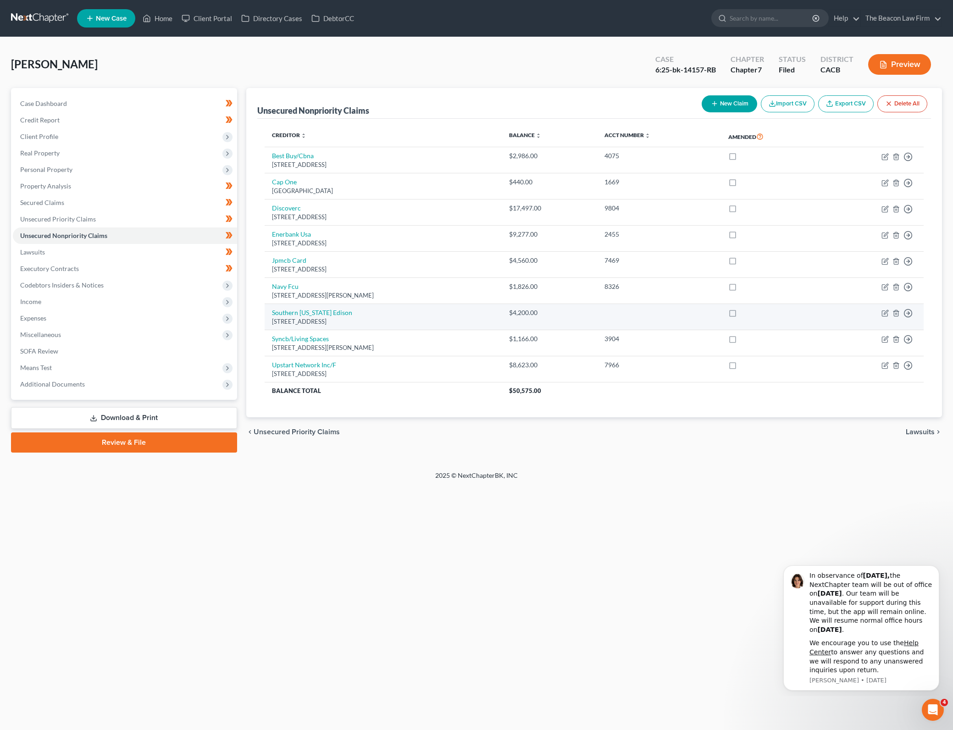
drag, startPoint x: 791, startPoint y: 467, endPoint x: 724, endPoint y: 307, distance: 173.9
click at [791, 468] on div "[PERSON_NAME] Upgraded Case 6:25-bk-14157-RB Chapter Chapter 7 Status Filed Dis…" at bounding box center [476, 254] width 953 height 434
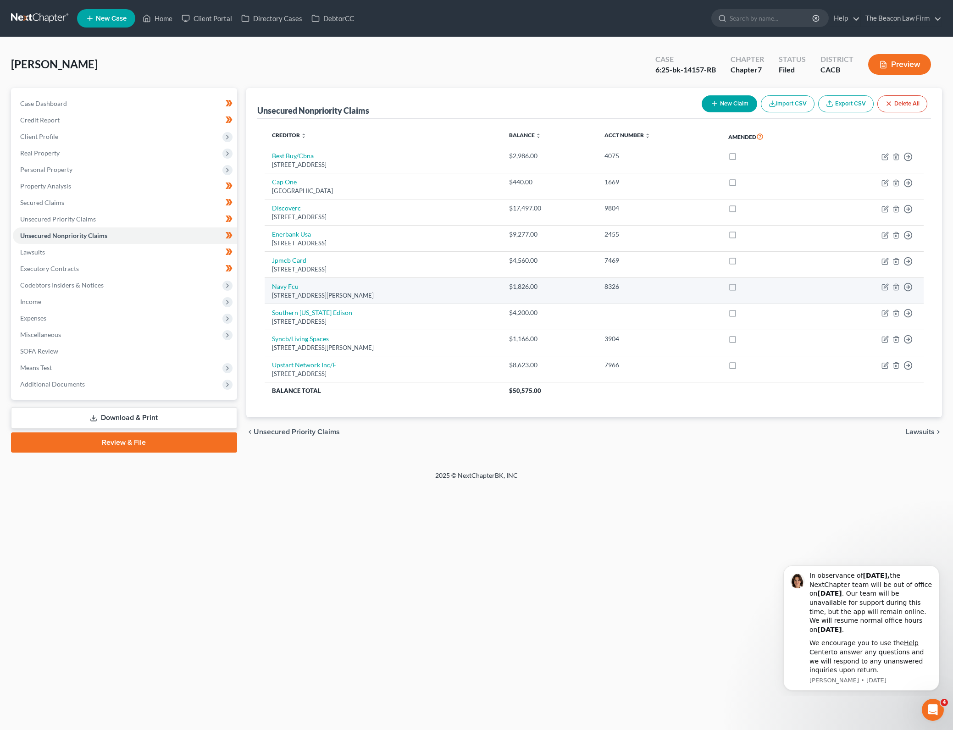
click at [689, 288] on div "8326" at bounding box center [658, 286] width 109 height 9
click at [898, 287] on icon "button" at bounding box center [896, 287] width 4 height 6
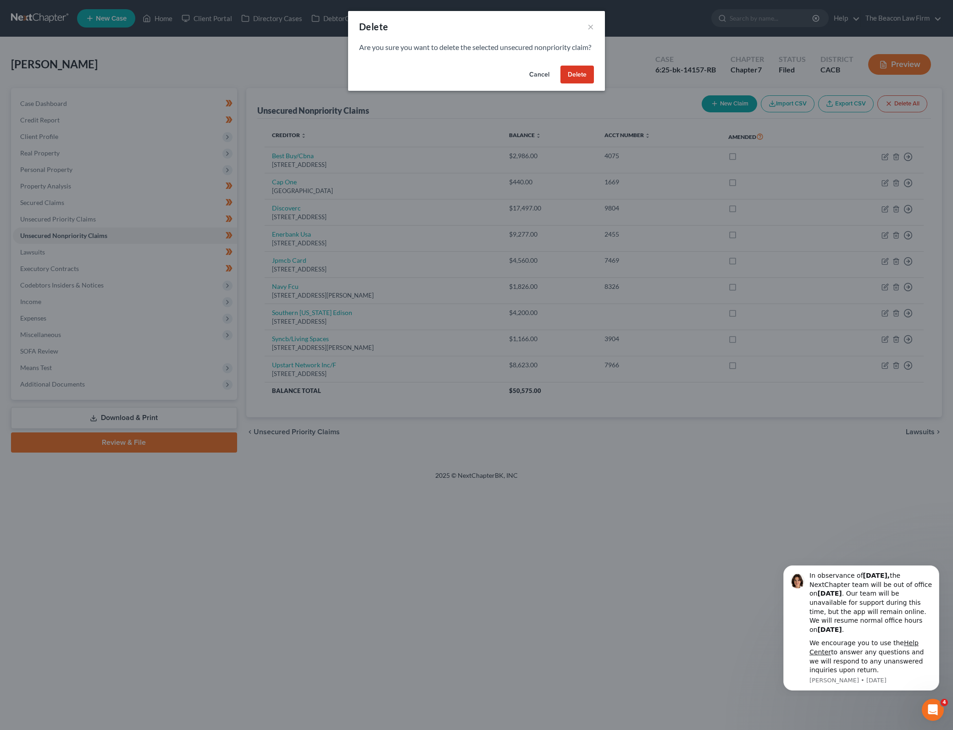
click at [578, 81] on button "Delete" at bounding box center [576, 75] width 33 height 18
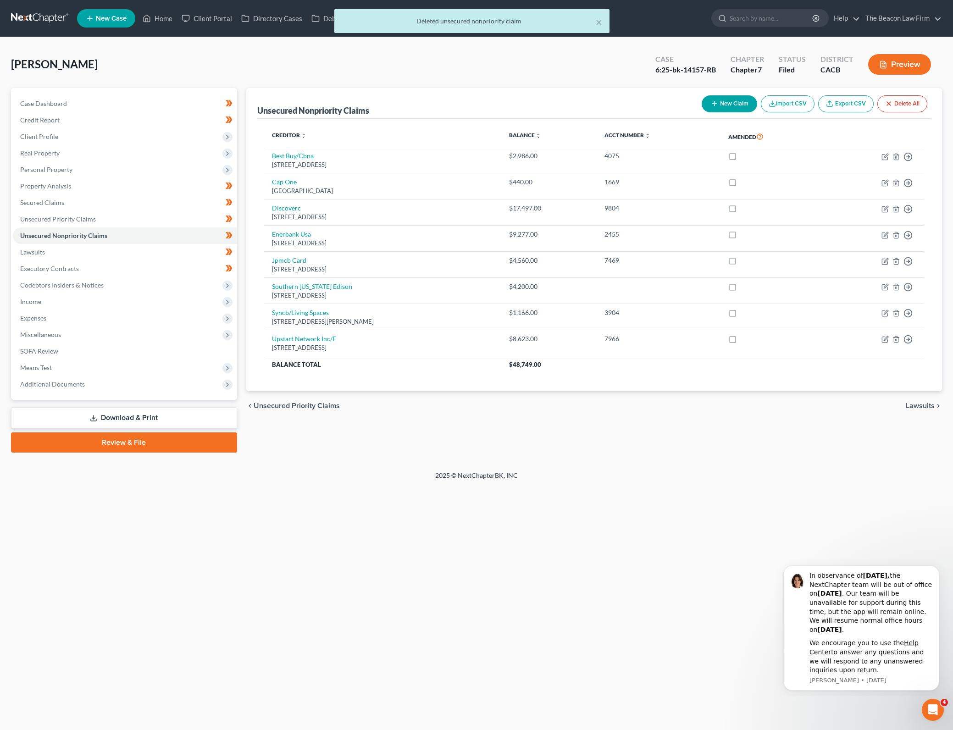
click at [670, 437] on div "Unsecured Nonpriority Claims New Claim Import CSV Export CSV Delete All Credito…" at bounding box center [594, 270] width 705 height 365
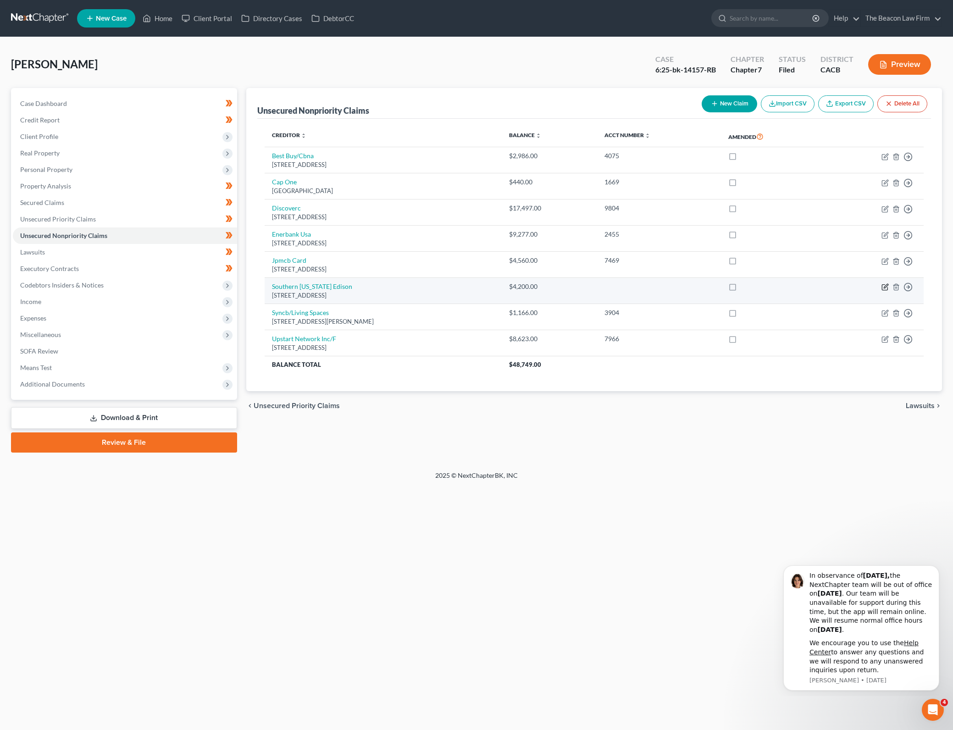
click at [887, 287] on icon "button" at bounding box center [884, 286] width 7 height 7
select select "4"
select select "20"
select select "3"
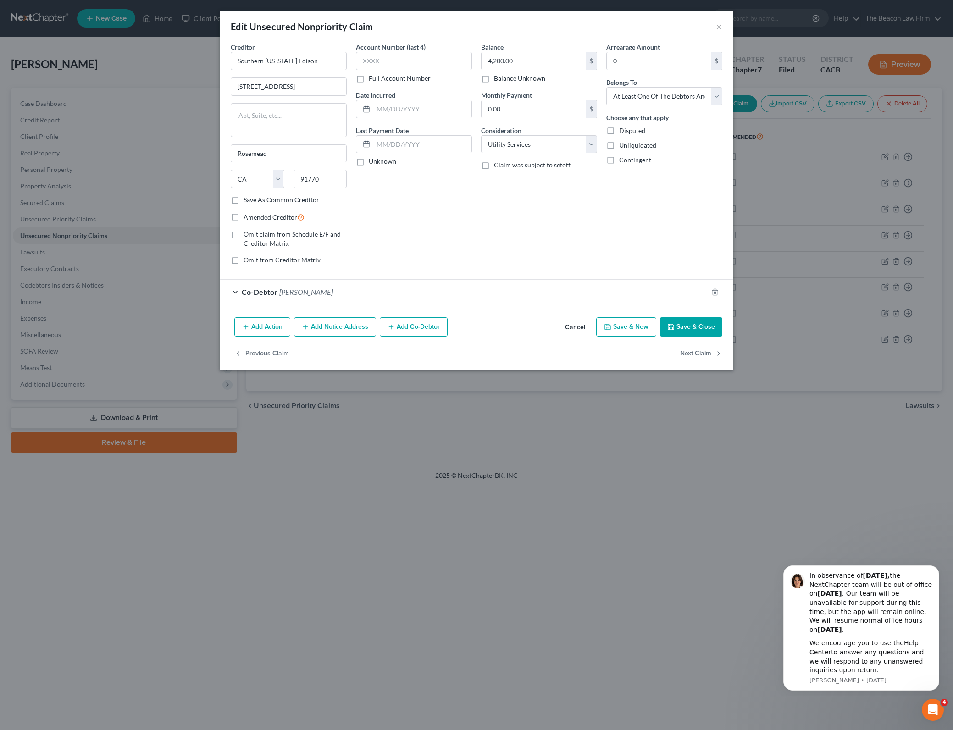
click at [515, 232] on div "Balance 4,200.00 $ Balance Unknown Balance Undetermined 4,200.00 $ Balance Unkn…" at bounding box center [538, 157] width 125 height 230
click at [679, 327] on button "Save & Close" at bounding box center [691, 326] width 62 height 19
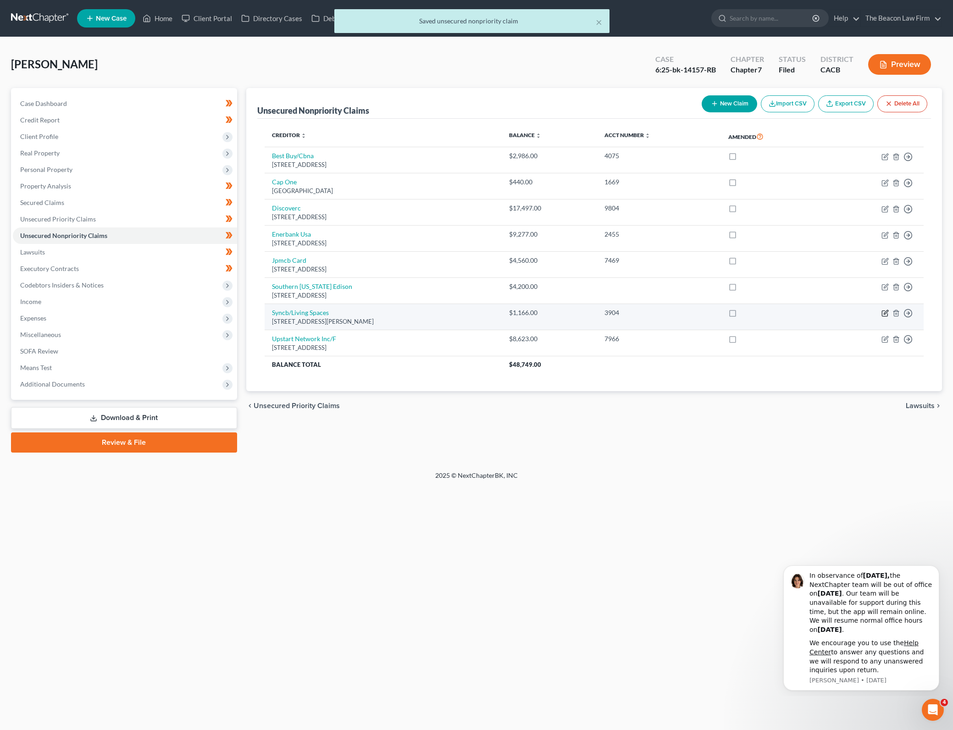
click at [886, 314] on icon "button" at bounding box center [884, 313] width 7 height 7
select select "36"
select select "2"
select select "0"
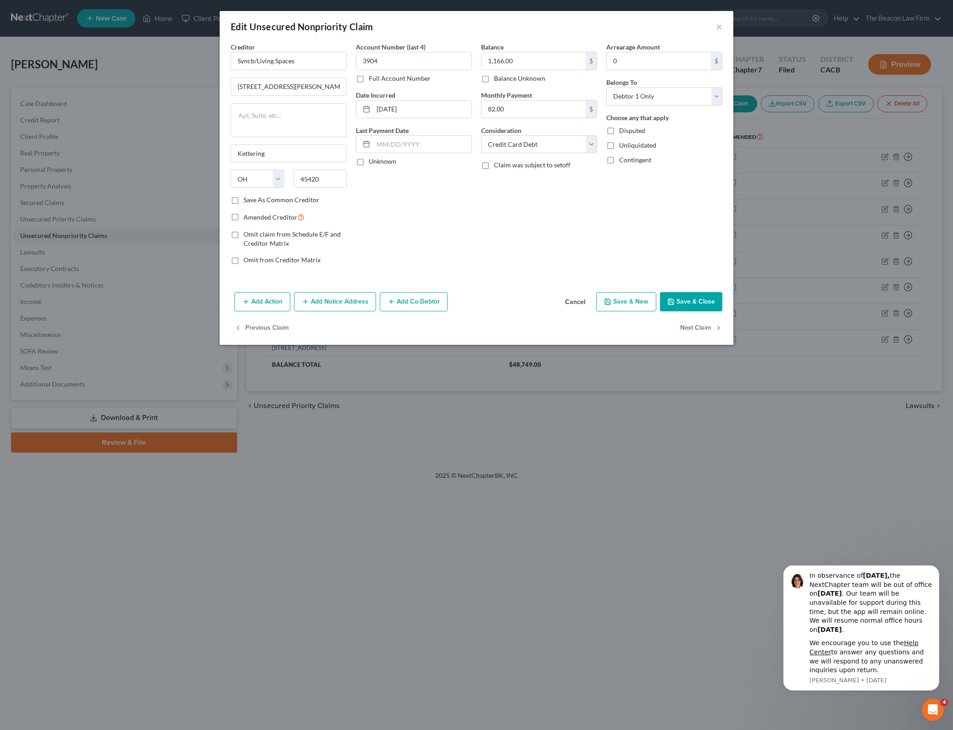
click at [653, 230] on div "Arrearage Amount 0 $ Belongs To * Select Debtor 1 Only Debtor 2 Only Debtor 1 A…" at bounding box center [664, 157] width 125 height 230
click at [576, 305] on button "Cancel" at bounding box center [575, 302] width 35 height 18
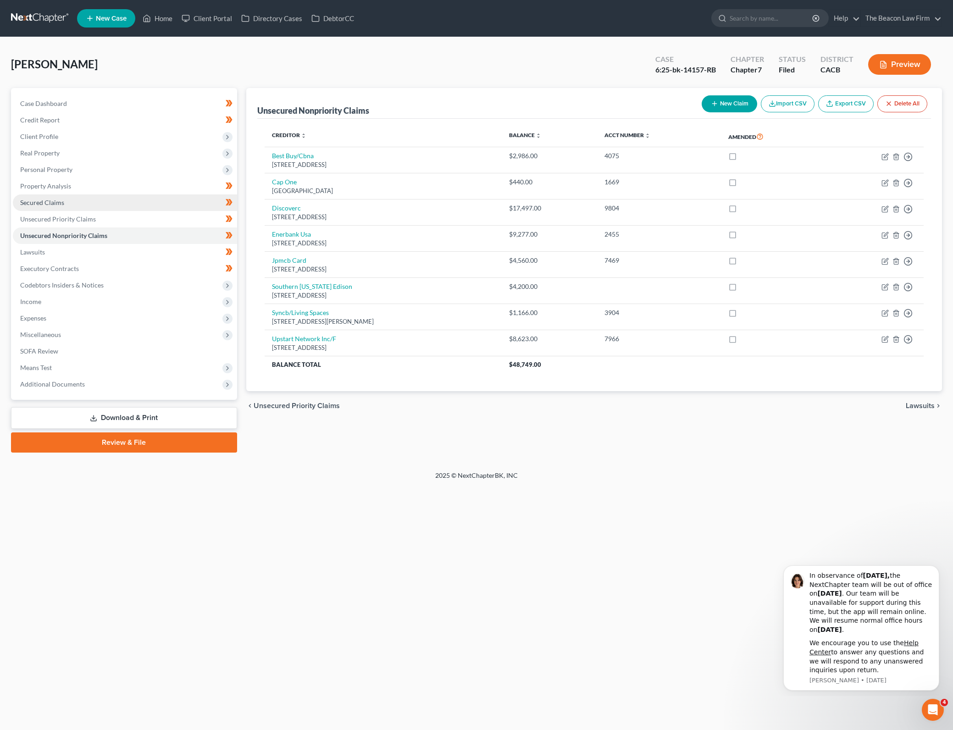
click at [189, 198] on link "Secured Claims" at bounding box center [125, 202] width 224 height 17
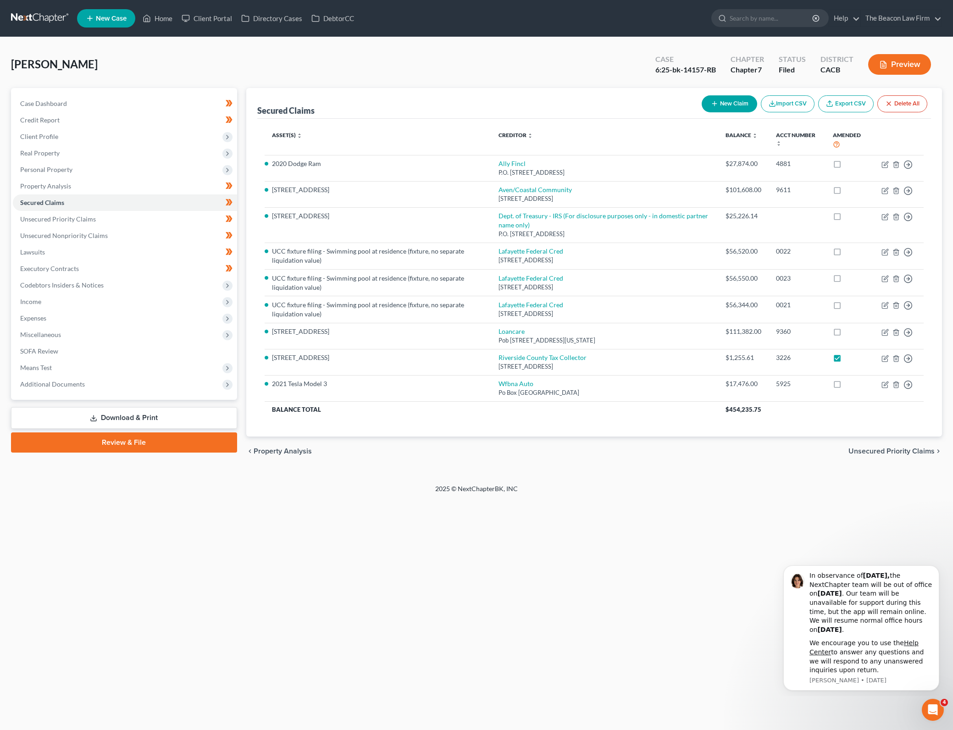
drag, startPoint x: 170, startPoint y: 315, endPoint x: 246, endPoint y: 304, distance: 77.4
click at [170, 315] on span "Expenses" at bounding box center [125, 318] width 224 height 17
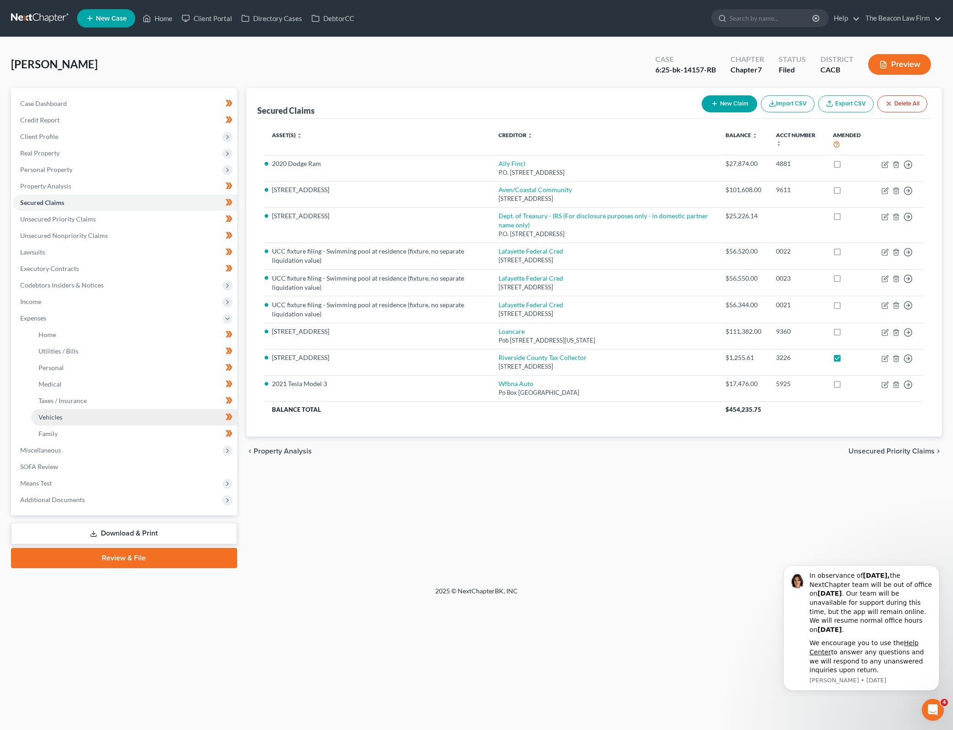
click at [117, 417] on link "Vehicles" at bounding box center [134, 417] width 206 height 17
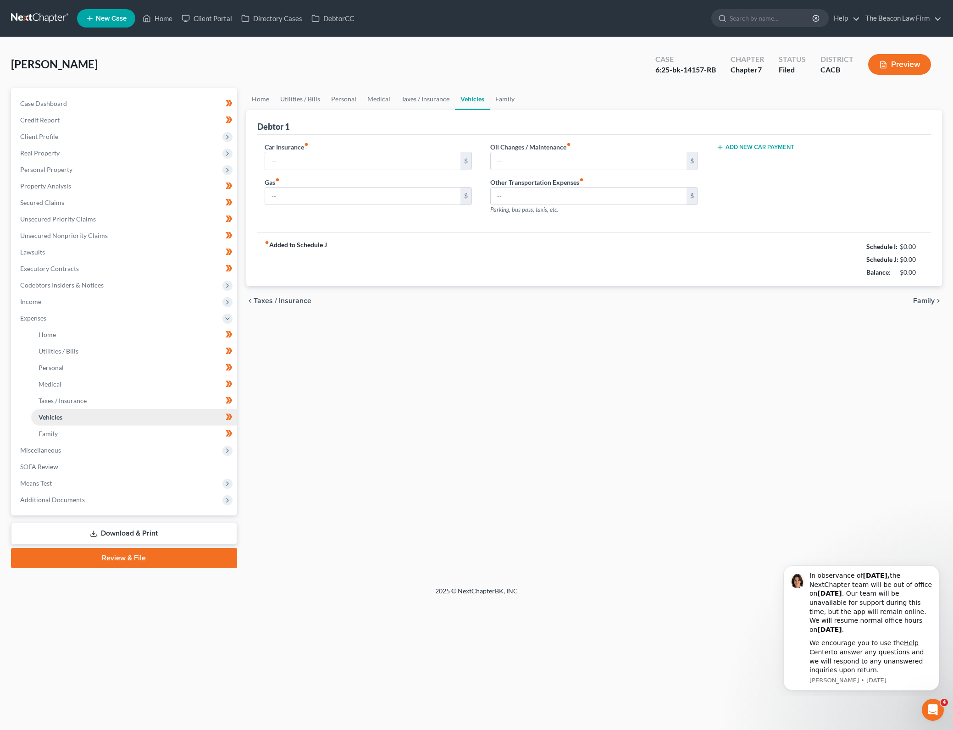
type input "130.00"
type input "0.00"
type input "120.00"
type input "40.00"
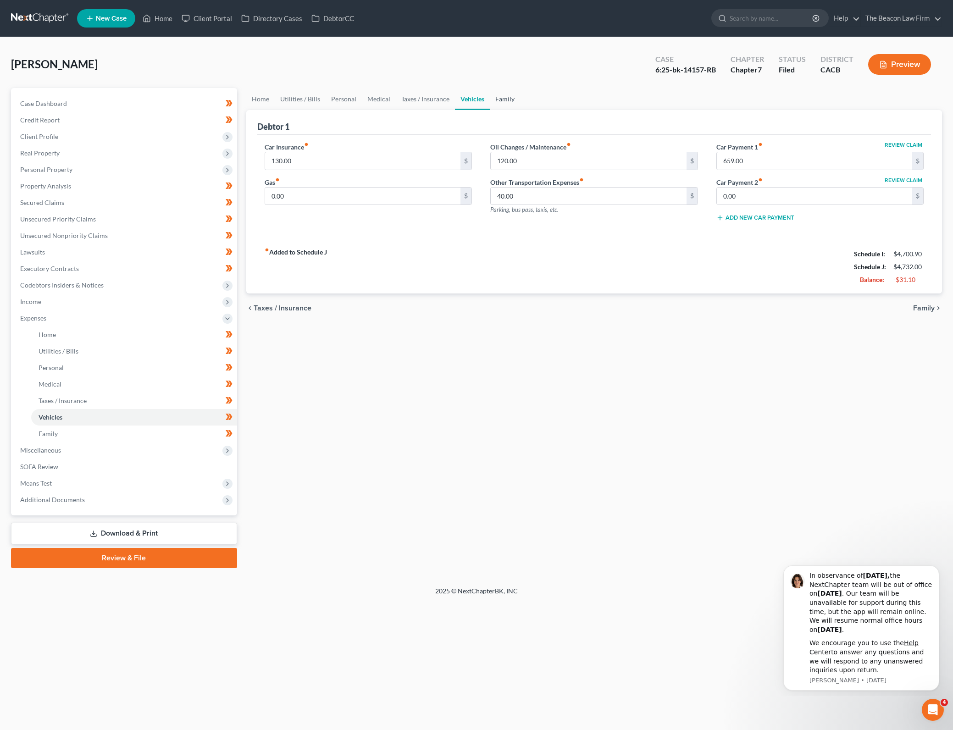
click at [505, 95] on link "Family" at bounding box center [505, 99] width 30 height 22
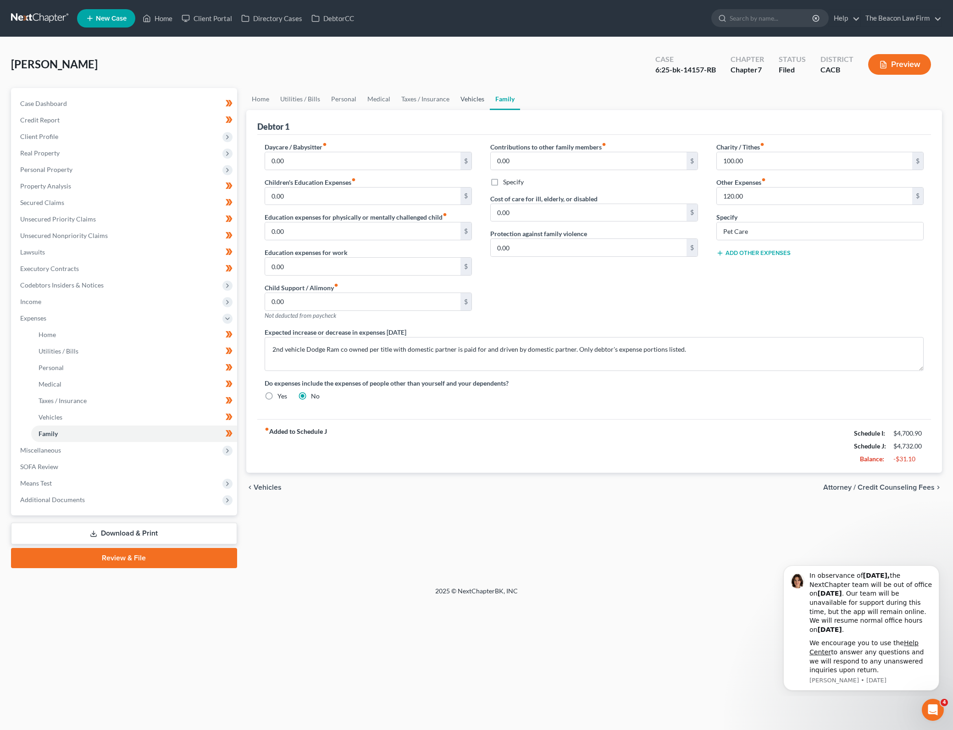
click at [455, 98] on link "Vehicles" at bounding box center [472, 99] width 35 height 22
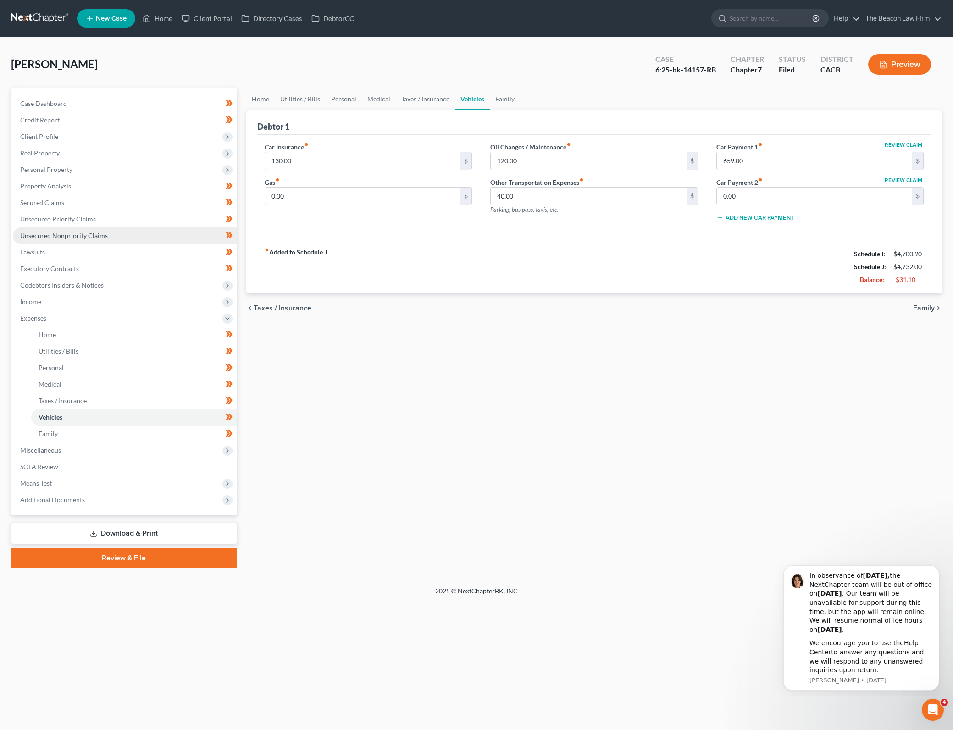
click at [167, 233] on link "Unsecured Nonpriority Claims" at bounding box center [125, 235] width 224 height 17
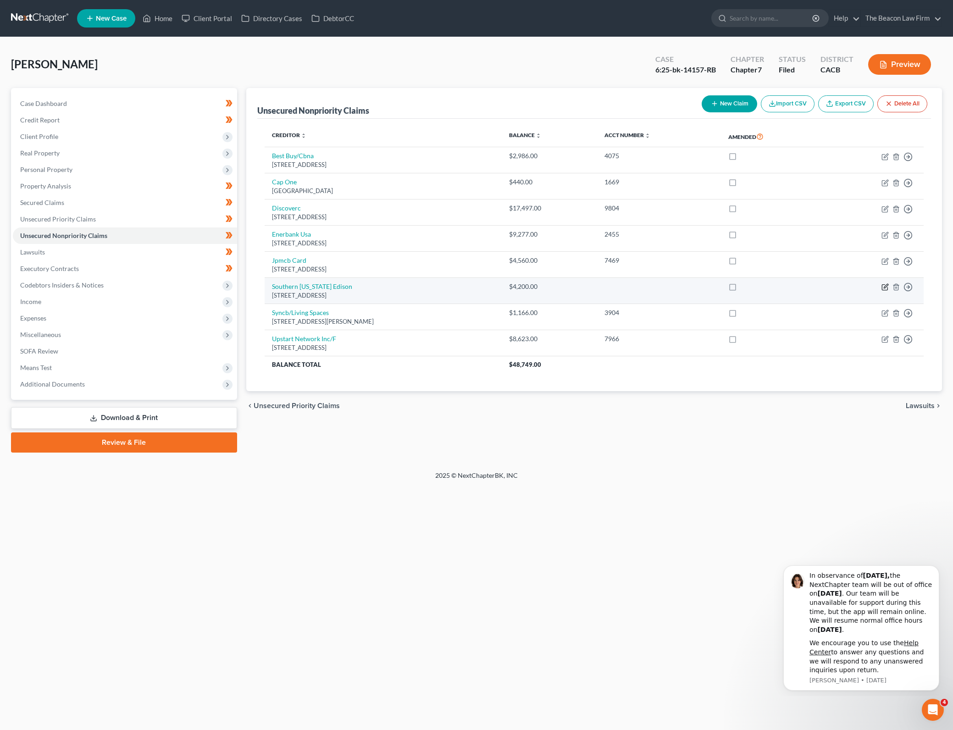
click at [884, 286] on icon "button" at bounding box center [884, 286] width 7 height 7
select select "4"
select select "20"
select select "3"
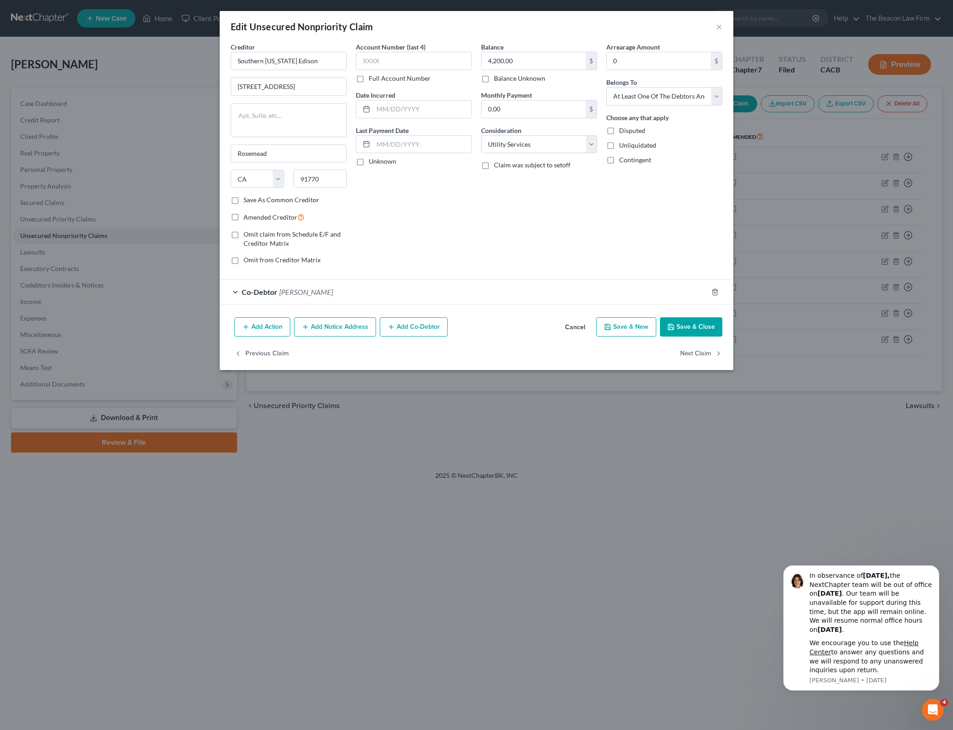
click at [622, 237] on div "Arrearage Amount 0 $ Belongs To * Select Debtor 1 Only Debtor 2 Only Debtor 1 A…" at bounding box center [664, 157] width 125 height 230
drag, startPoint x: 564, startPoint y: 329, endPoint x: 2, endPoint y: 33, distance: 635.1
click at [565, 329] on button "Cancel" at bounding box center [575, 327] width 35 height 18
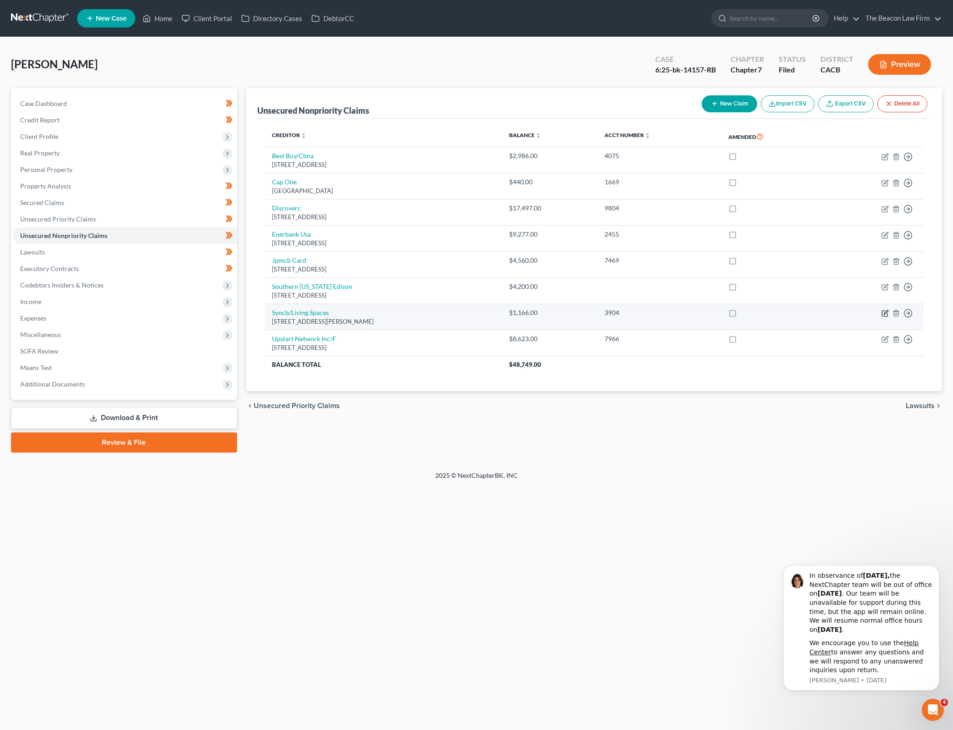
click at [883, 310] on icon "button" at bounding box center [884, 313] width 7 height 7
select select "36"
select select "2"
select select "0"
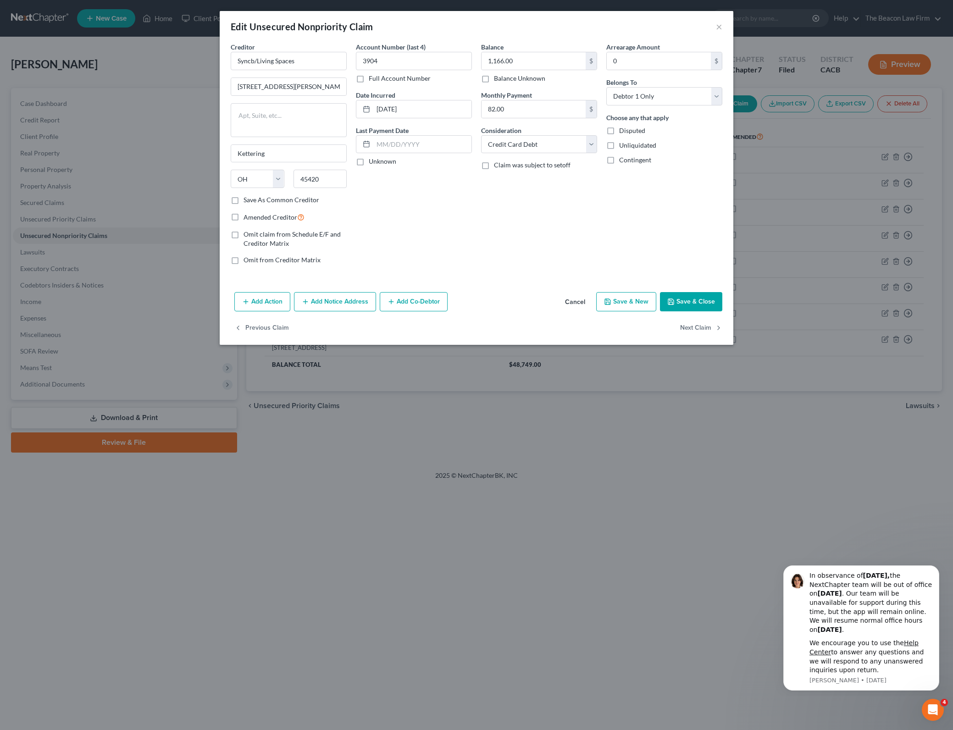
click at [581, 301] on button "Cancel" at bounding box center [575, 302] width 35 height 18
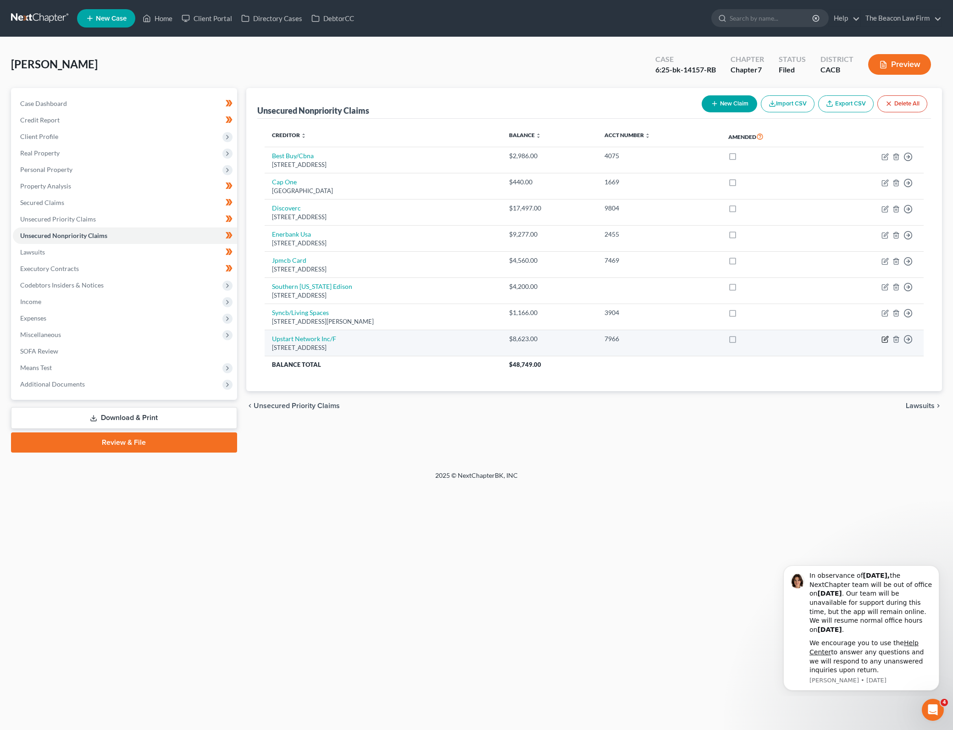
click at [886, 339] on icon "button" at bounding box center [886, 339] width 4 height 4
select select "4"
select select "10"
select select "0"
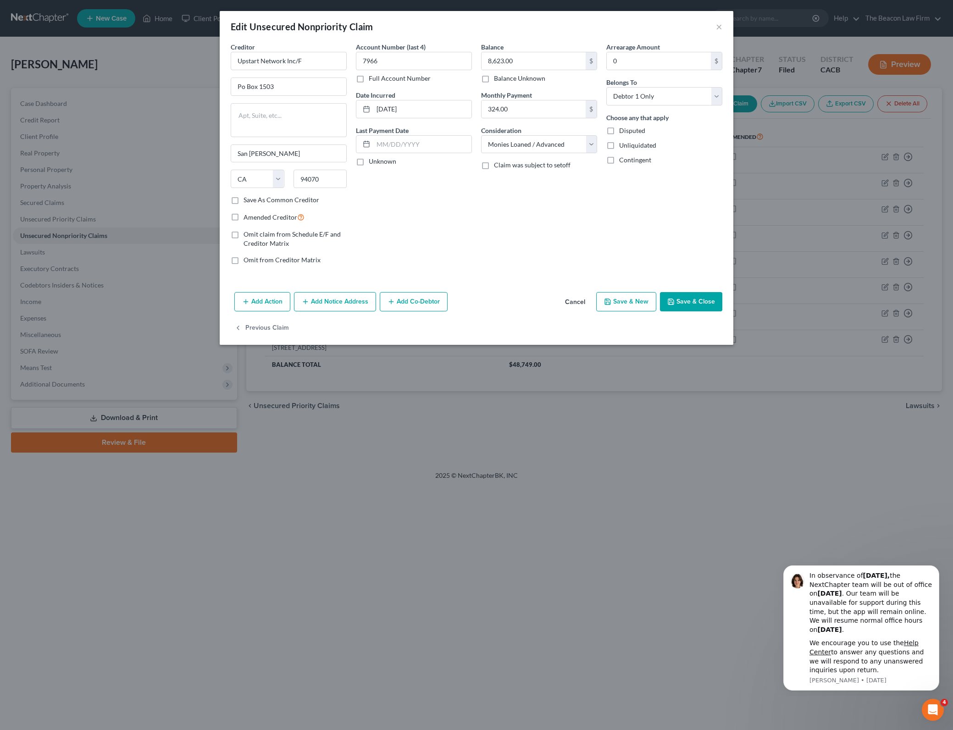
click at [526, 234] on div "Balance 8,623.00 $ Balance Unknown Balance Undetermined 8,623.00 $ Balance Unkn…" at bounding box center [538, 157] width 125 height 230
click at [575, 299] on button "Cancel" at bounding box center [575, 302] width 35 height 18
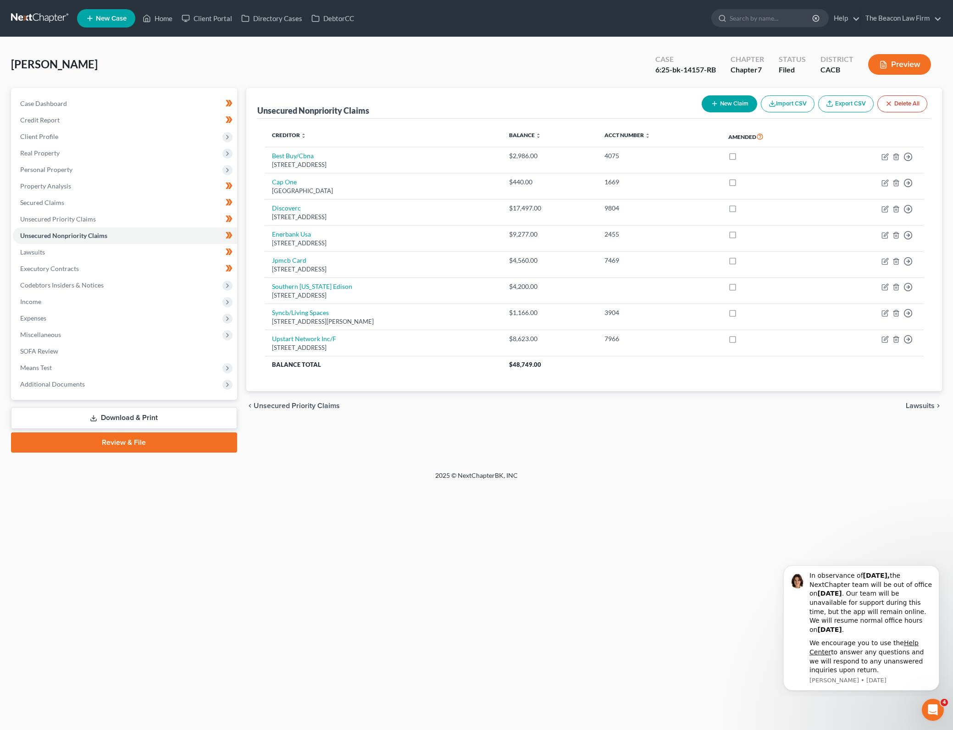
click at [690, 515] on div "Home New Case Client Portal Directory Cases DebtorCC The Beacon Law Firm [PERSO…" at bounding box center [476, 365] width 953 height 730
drag, startPoint x: 690, startPoint y: 515, endPoint x: 655, endPoint y: 540, distance: 42.5
click at [655, 540] on div "Home New Case Client Portal Directory Cases DebtorCC The Beacon Law Firm [PERSO…" at bounding box center [476, 365] width 953 height 730
drag, startPoint x: 719, startPoint y: 448, endPoint x: 730, endPoint y: 435, distance: 16.3
click at [720, 447] on div "Unsecured Nonpriority Claims New Claim Import CSV Export CSV Delete All Credito…" at bounding box center [594, 270] width 705 height 365
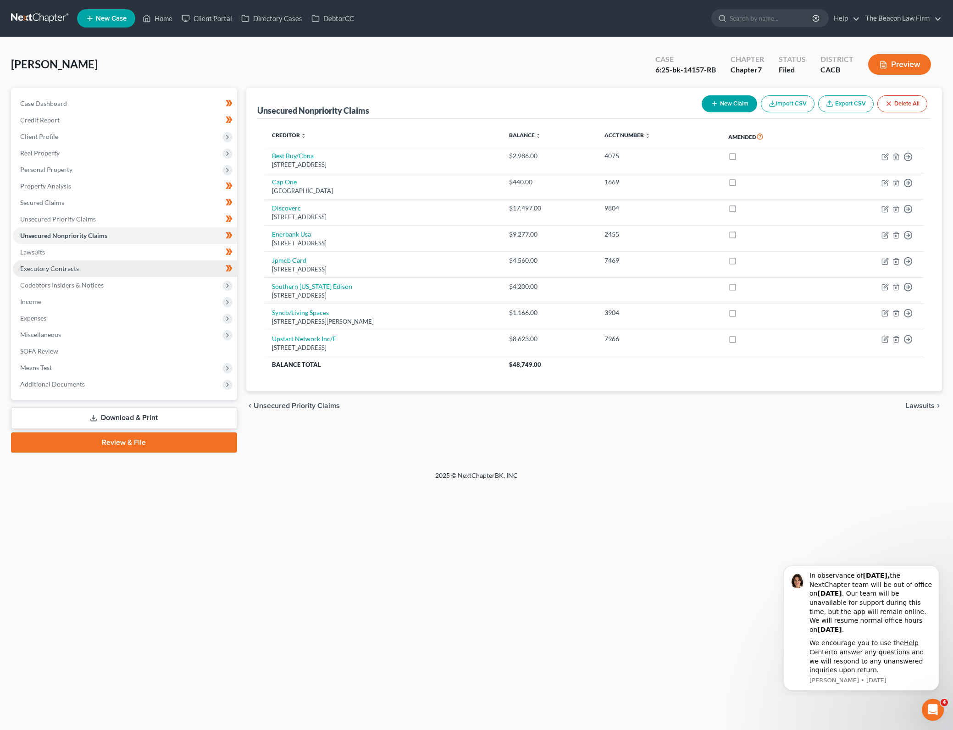
click at [130, 265] on link "Executory Contracts" at bounding box center [125, 268] width 224 height 17
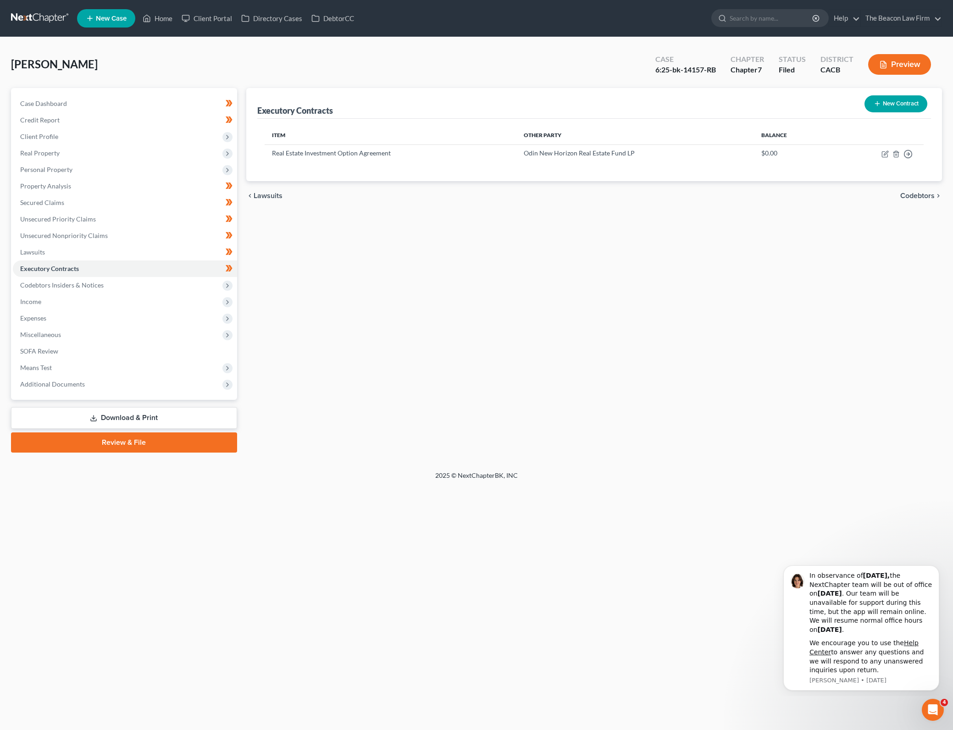
click at [710, 340] on div "Executory Contracts New Contract Item Other Party Balance Real Estate Investmen…" at bounding box center [594, 270] width 705 height 365
click at [607, 301] on div "Executory Contracts New Contract Item Other Party Balance Real Estate Investmen…" at bounding box center [594, 270] width 705 height 365
click at [179, 233] on link "Unsecured Nonpriority Claims" at bounding box center [125, 235] width 224 height 17
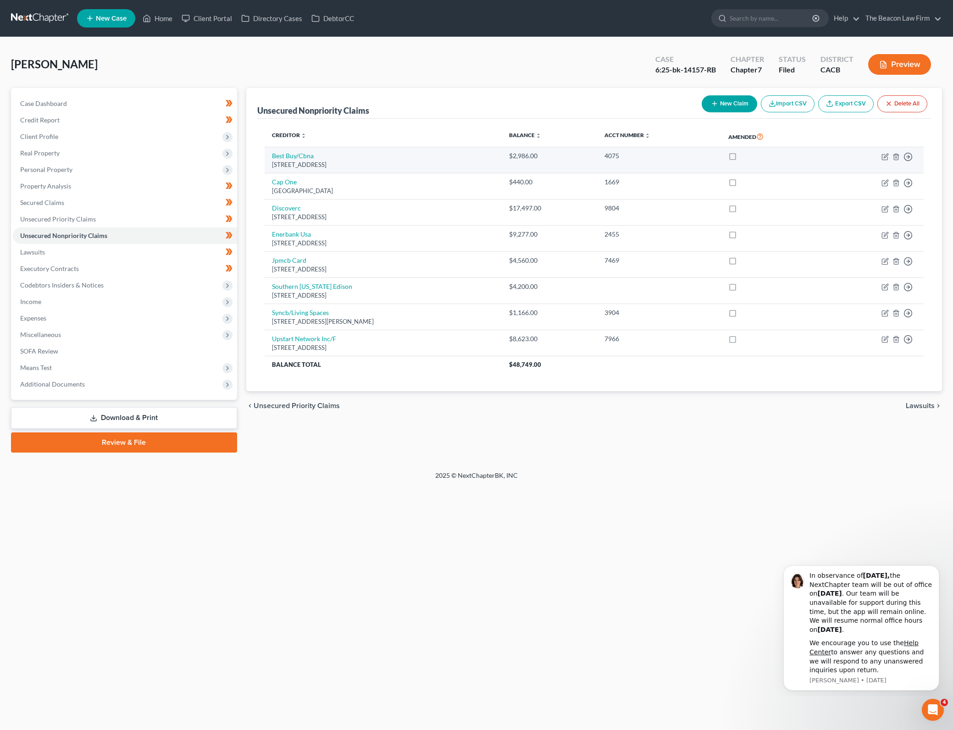
click at [741, 158] on label at bounding box center [741, 158] width 0 height 0
click at [751, 157] on input "checkbox" at bounding box center [748, 154] width 6 height 6
checkbox input "true"
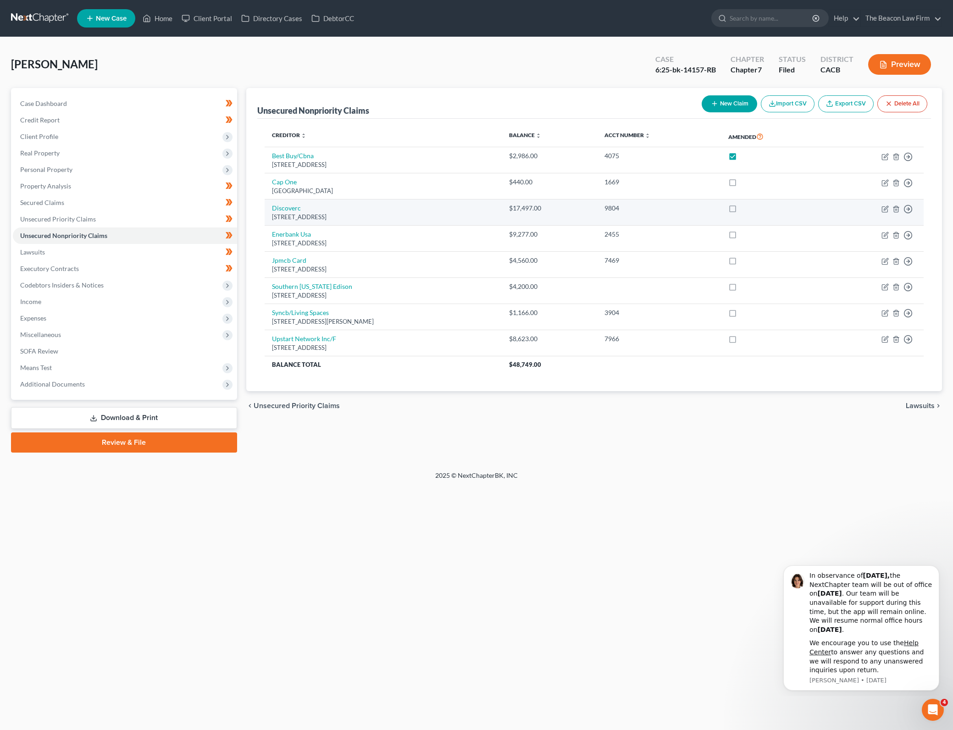
click at [741, 184] on label at bounding box center [741, 184] width 0 height 0
click at [751, 182] on input "checkbox" at bounding box center [748, 180] width 6 height 6
checkbox input "true"
click at [741, 210] on label at bounding box center [741, 210] width 0 height 0
click at [751, 210] on input "checkbox" at bounding box center [748, 207] width 6 height 6
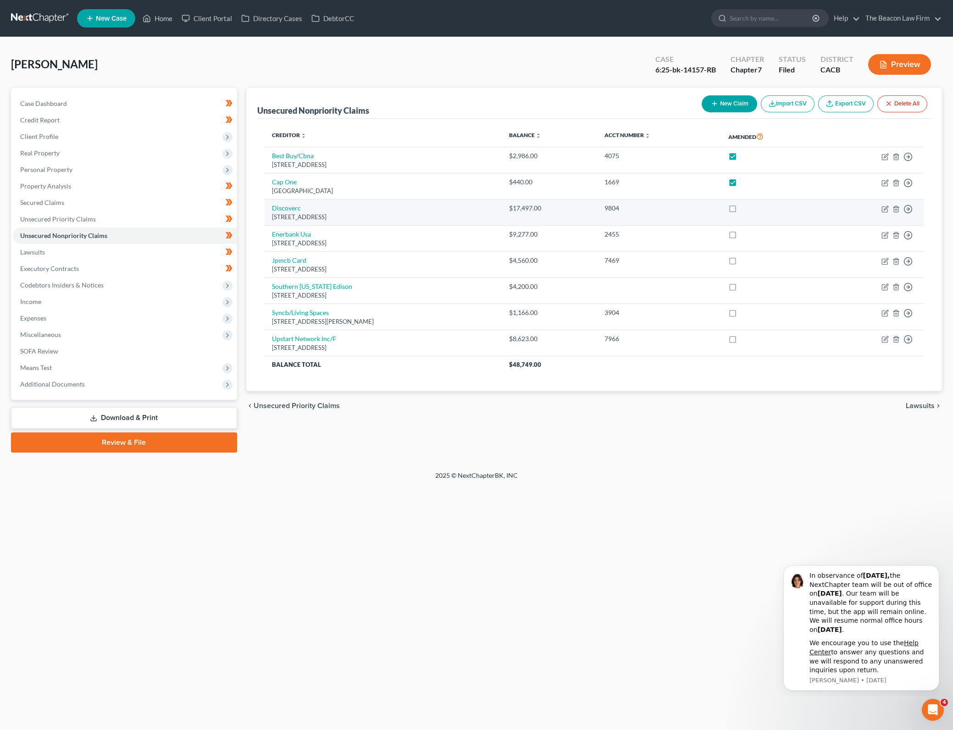
checkbox input "true"
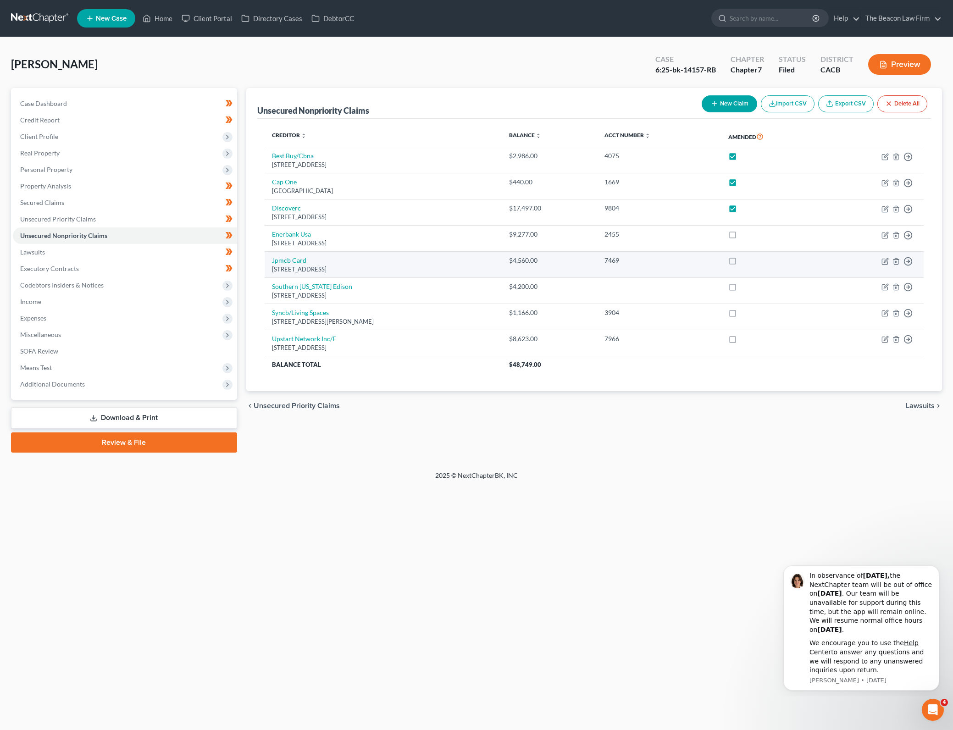
click at [741, 237] on label at bounding box center [741, 237] width 0 height 0
click at [751, 234] on input "checkbox" at bounding box center [748, 233] width 6 height 6
checkbox input "true"
click at [741, 263] on label at bounding box center [741, 263] width 0 height 0
click at [751, 261] on input "checkbox" at bounding box center [748, 259] width 6 height 6
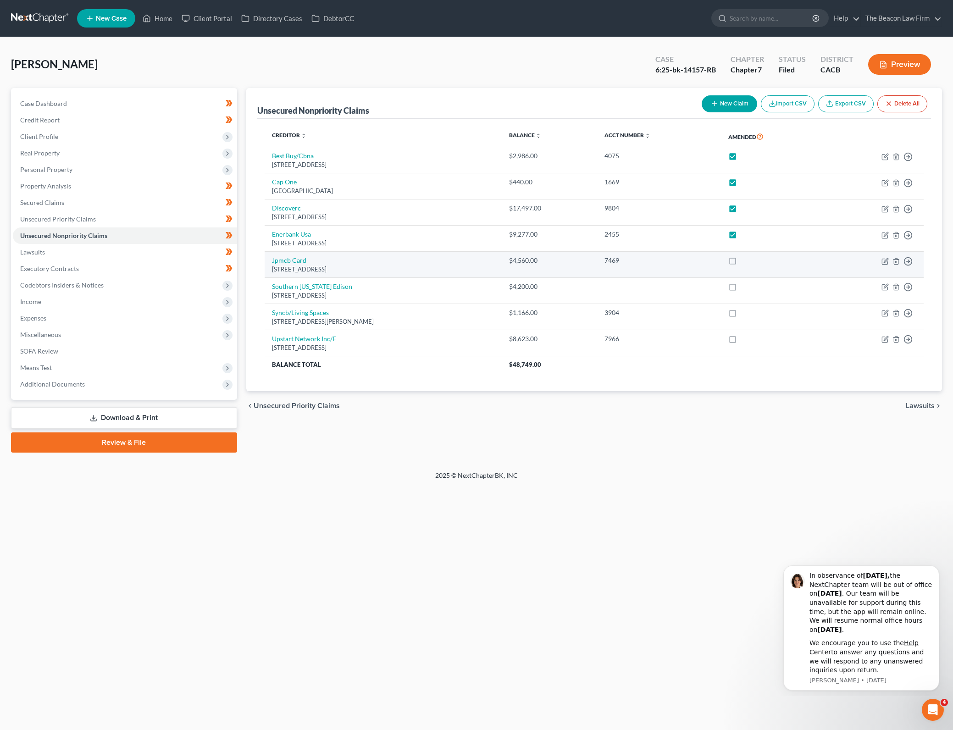
checkbox input "true"
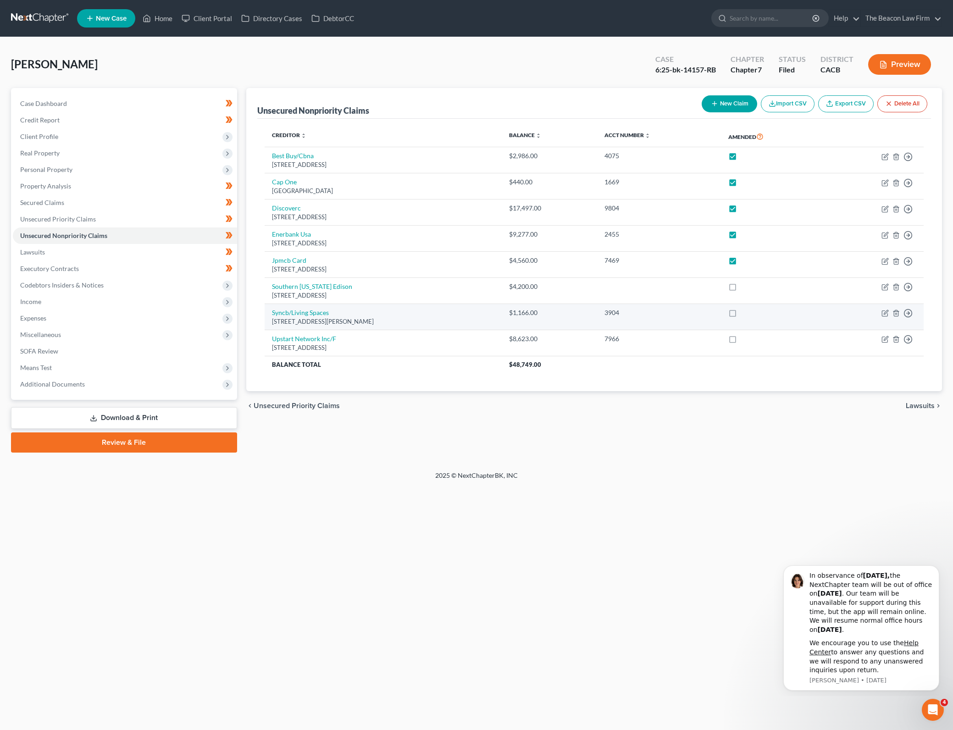
click at [741, 289] on label at bounding box center [741, 289] width 0 height 0
click at [751, 285] on input "checkbox" at bounding box center [748, 285] width 6 height 6
checkbox input "true"
click at [741, 315] on label at bounding box center [741, 315] width 0 height 0
click at [751, 310] on input "checkbox" at bounding box center [748, 311] width 6 height 6
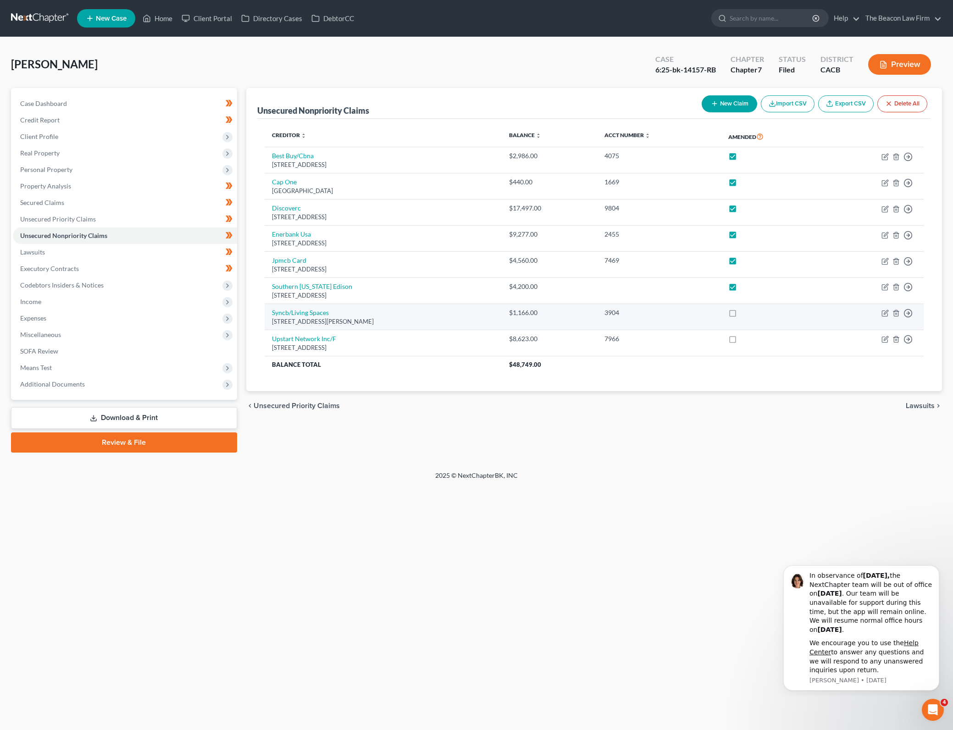
checkbox input "true"
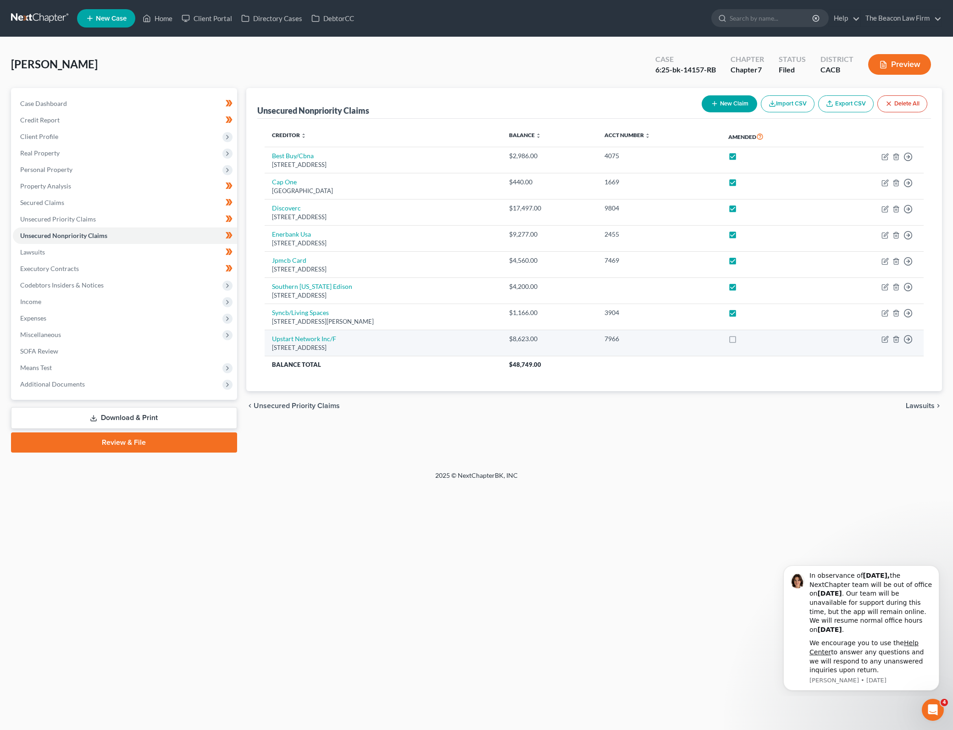
click at [741, 341] on label at bounding box center [741, 341] width 0 height 0
click at [751, 340] on input "checkbox" at bounding box center [748, 337] width 6 height 6
checkbox input "true"
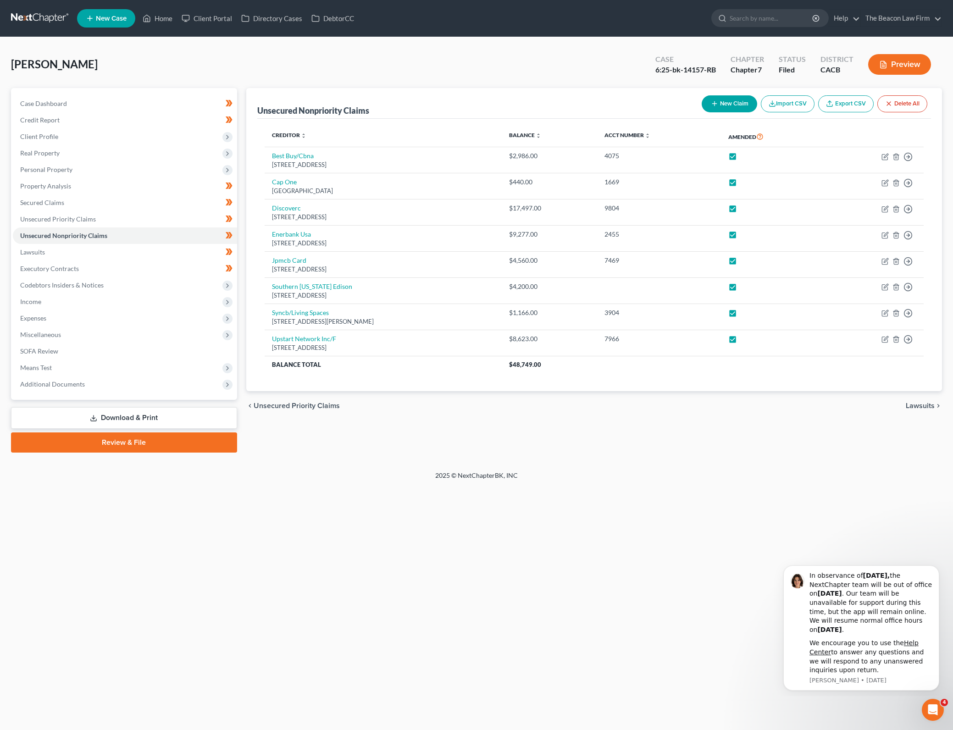
drag, startPoint x: 716, startPoint y: 480, endPoint x: 731, endPoint y: 122, distance: 358.9
click at [716, 480] on div "2025 © NextChapterBK, INC" at bounding box center [476, 479] width 523 height 17
click at [736, 98] on button "New Claim" at bounding box center [729, 103] width 55 height 17
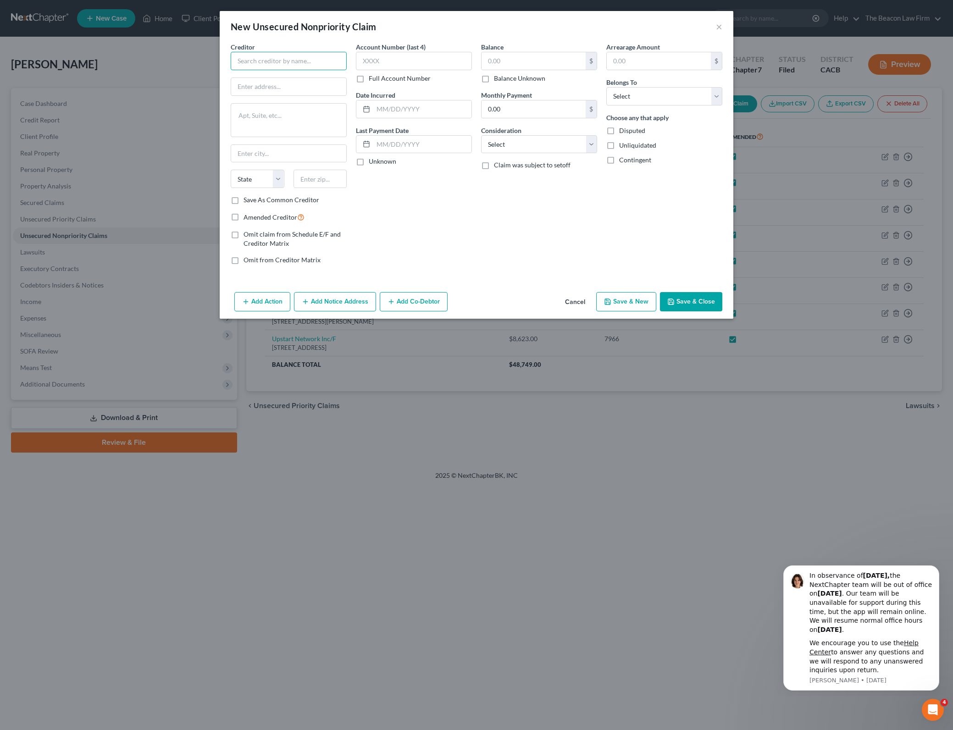
click at [250, 52] on input "text" at bounding box center [289, 61] width 116 height 18
type input "Navy FCU"
click at [270, 94] on input "text" at bounding box center [288, 86] width 115 height 17
type input "[STREET_ADDRESS][PERSON_NAME]"
click at [318, 180] on input "text" at bounding box center [321, 179] width 54 height 18
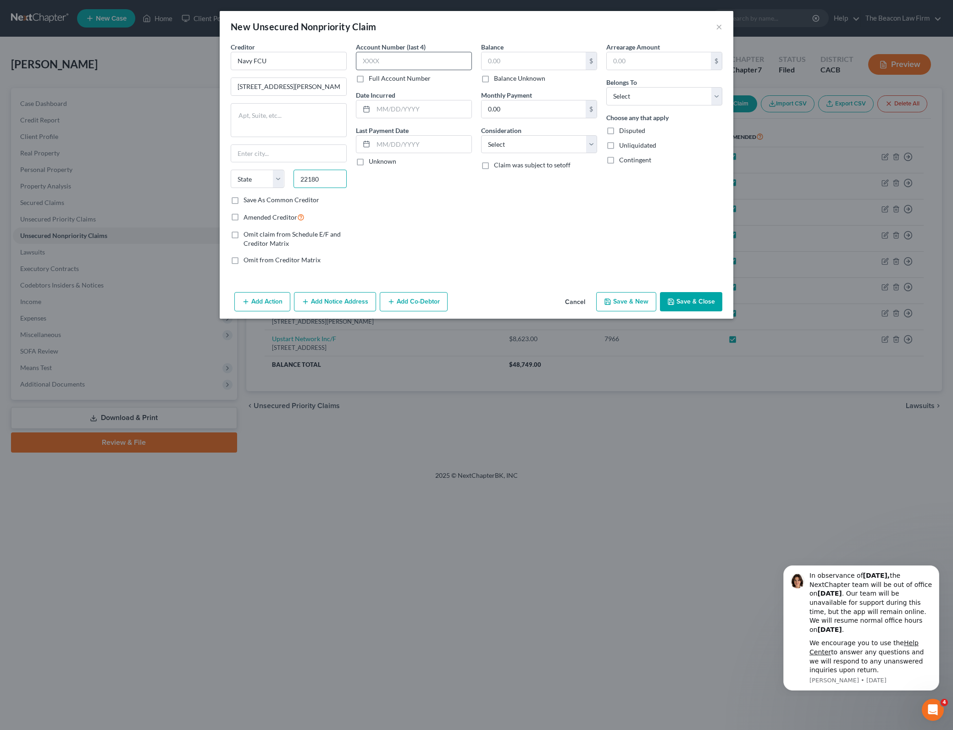
type input "22180"
click at [397, 60] on input "text" at bounding box center [414, 61] width 116 height 18
type input "[GEOGRAPHIC_DATA]"
select select "48"
type input "8326"
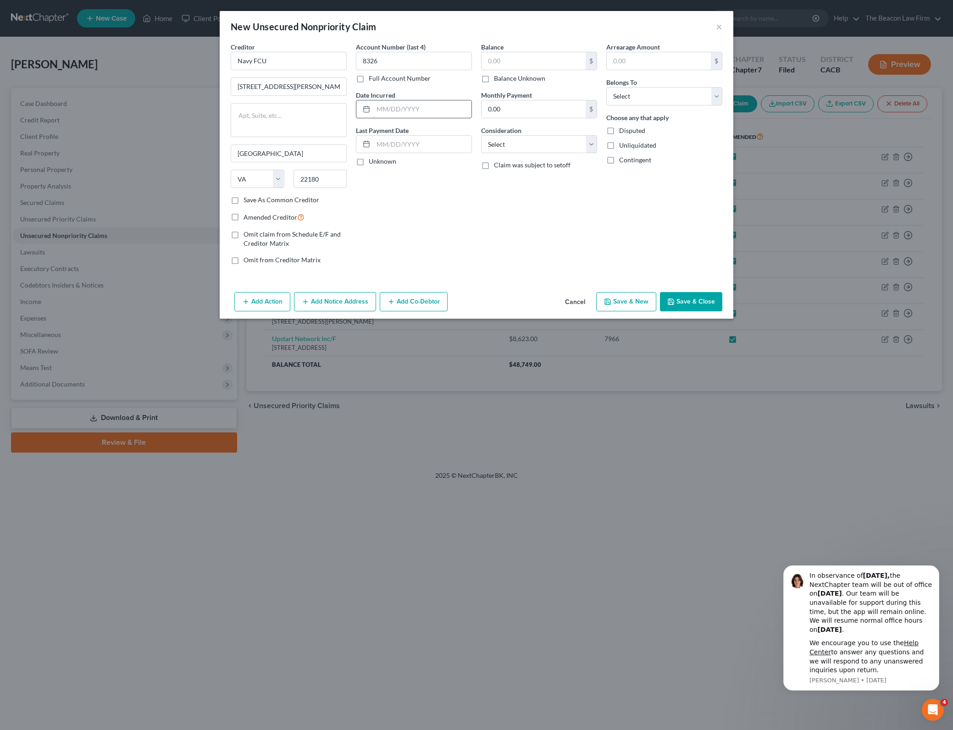
click at [423, 106] on input "text" at bounding box center [422, 108] width 98 height 17
type input "[DATE]"
click at [525, 52] on div "$" at bounding box center [539, 61] width 116 height 18
click at [523, 57] on input "text" at bounding box center [534, 60] width 104 height 17
type input "1,826"
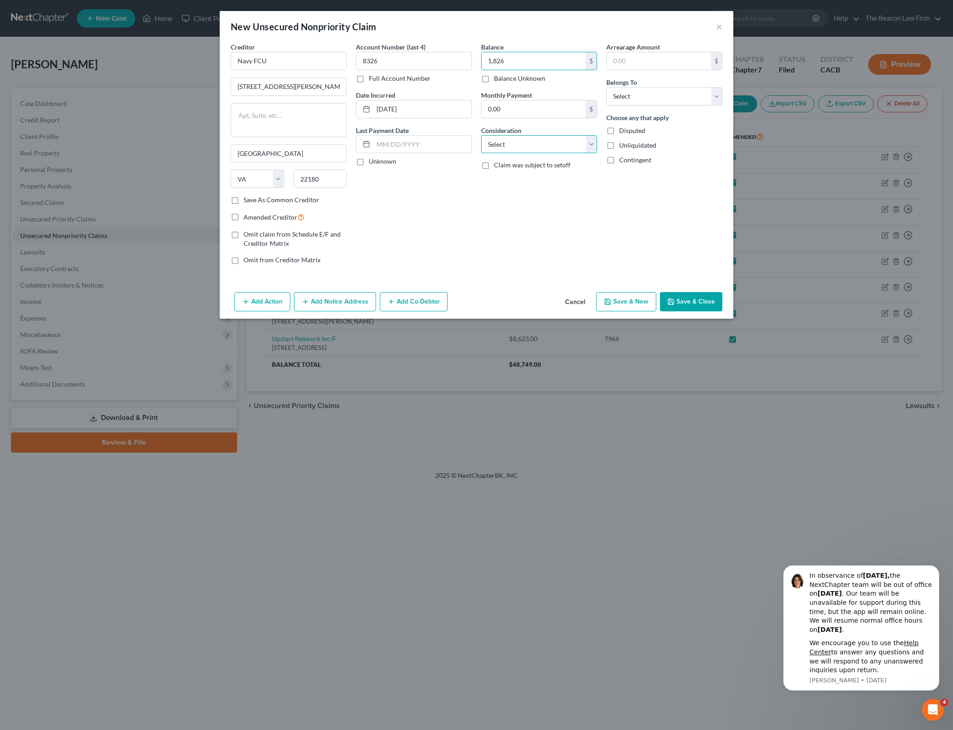
click at [567, 149] on select "Select Cable / Satellite Services Collection Agency Credit Card Debt Debt Couns…" at bounding box center [539, 144] width 116 height 18
select select "2"
click at [481, 135] on select "Select Cable / Satellite Services Collection Agency Credit Card Debt Debt Couns…" at bounding box center [539, 144] width 116 height 18
click at [486, 247] on div "Balance 1,826.00 $ Balance Unknown Balance Undetermined 1,826 $ Balance Unknown…" at bounding box center [538, 157] width 125 height 230
click at [660, 93] on select "Select Debtor 1 Only Debtor 2 Only Debtor 1 And Debtor 2 Only At Least One Of T…" at bounding box center [664, 96] width 116 height 18
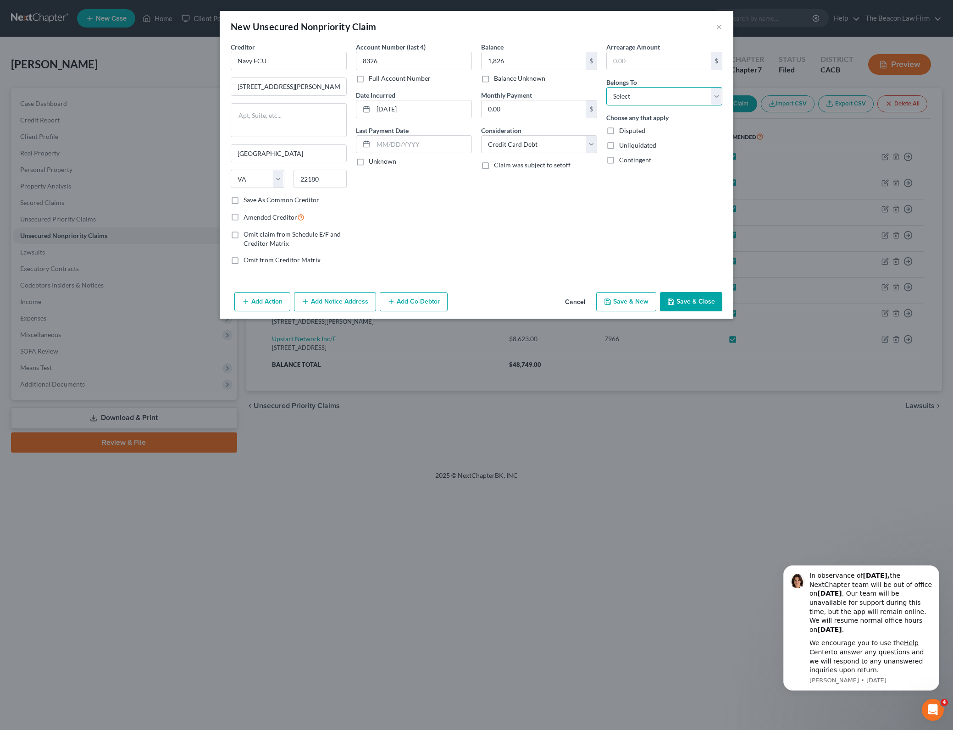
select select "3"
click at [606, 87] on select "Select Debtor 1 Only Debtor 2 Only Debtor 1 And Debtor 2 Only At Least One Of T…" at bounding box center [664, 96] width 116 height 18
click at [680, 219] on div "Arrearage Amount $ Belongs To * Select Debtor 1 Only Debtor 2 Only Debtor 1 And…" at bounding box center [664, 157] width 125 height 230
click at [464, 242] on div "Account Number (last 4) 8326 Full Account Number Date Incurred [DATE] Last Paym…" at bounding box center [413, 157] width 125 height 230
click at [580, 145] on select "Select Cable / Satellite Services Collection Agency Credit Card Debt Debt Couns…" at bounding box center [539, 144] width 116 height 18
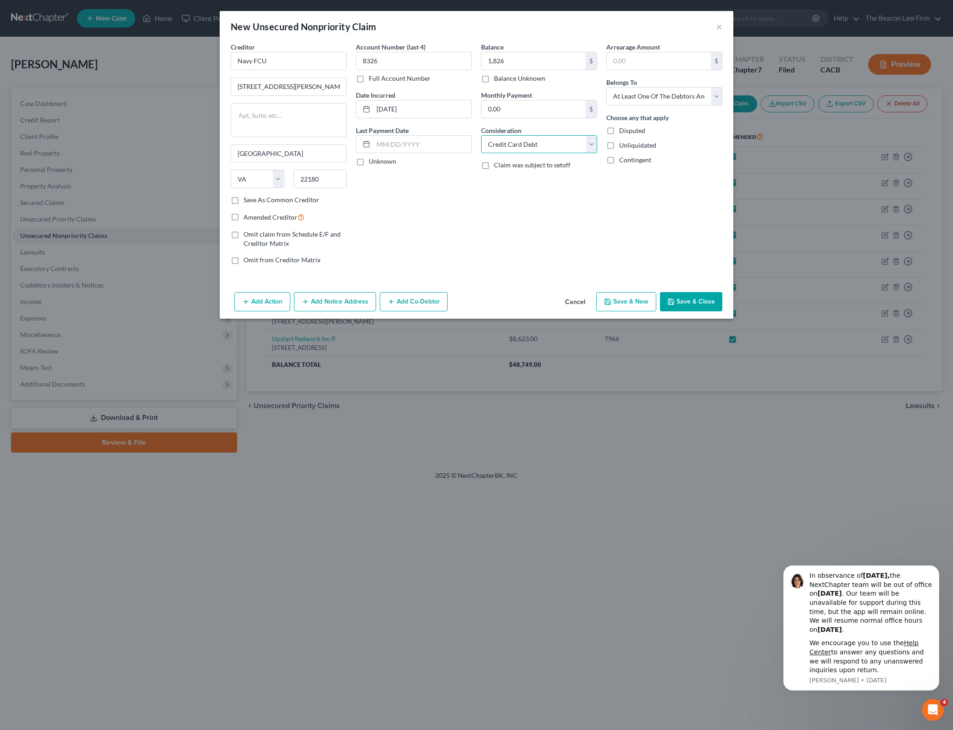
select select "14"
click at [481, 135] on select "Select Cable / Satellite Services Collection Agency Credit Card Debt Debt Couns…" at bounding box center [539, 144] width 116 height 18
click at [533, 175] on input "text" at bounding box center [539, 179] width 115 height 17
type input "Credit Card Authorized User only"
click at [562, 253] on div "Balance 1,826.00 $ Balance Unknown Balance Undetermined 1,826 $ Balance Unknown…" at bounding box center [538, 157] width 125 height 230
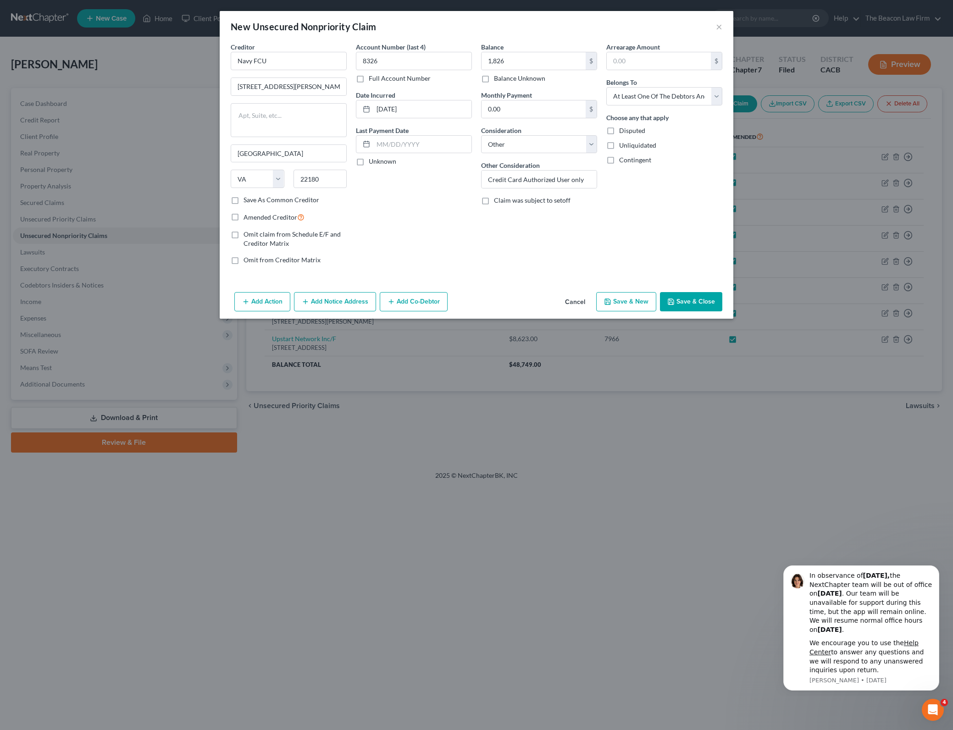
click at [685, 298] on button "Save & Close" at bounding box center [691, 301] width 62 height 19
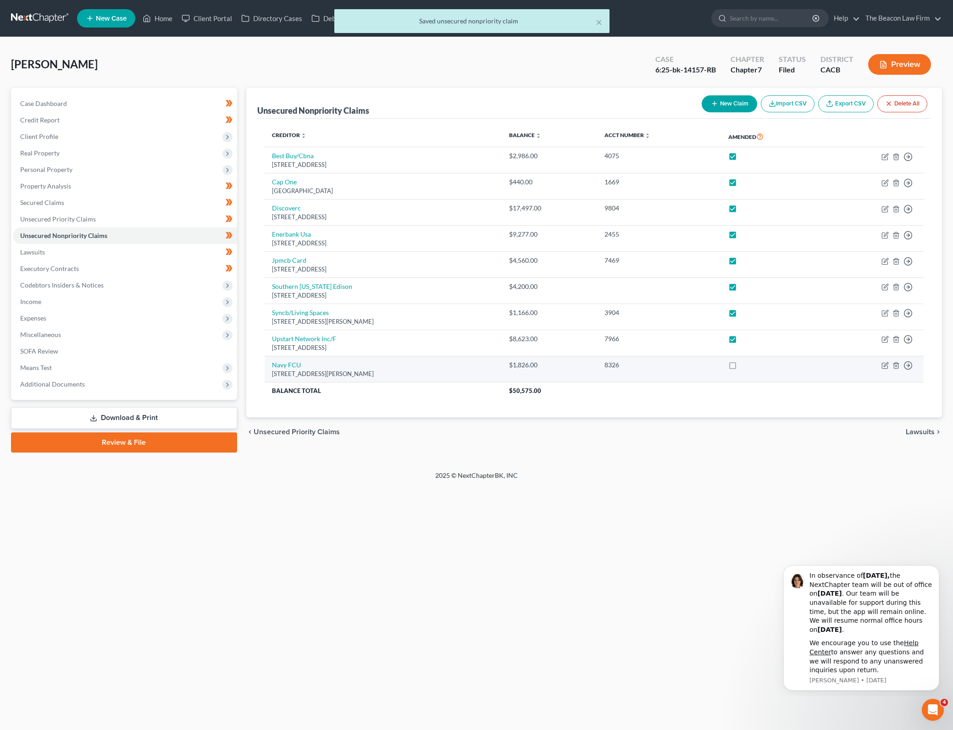
click at [741, 367] on label at bounding box center [741, 367] width 0 height 0
click at [751, 365] on input "checkbox" at bounding box center [748, 363] width 6 height 6
checkbox input "true"
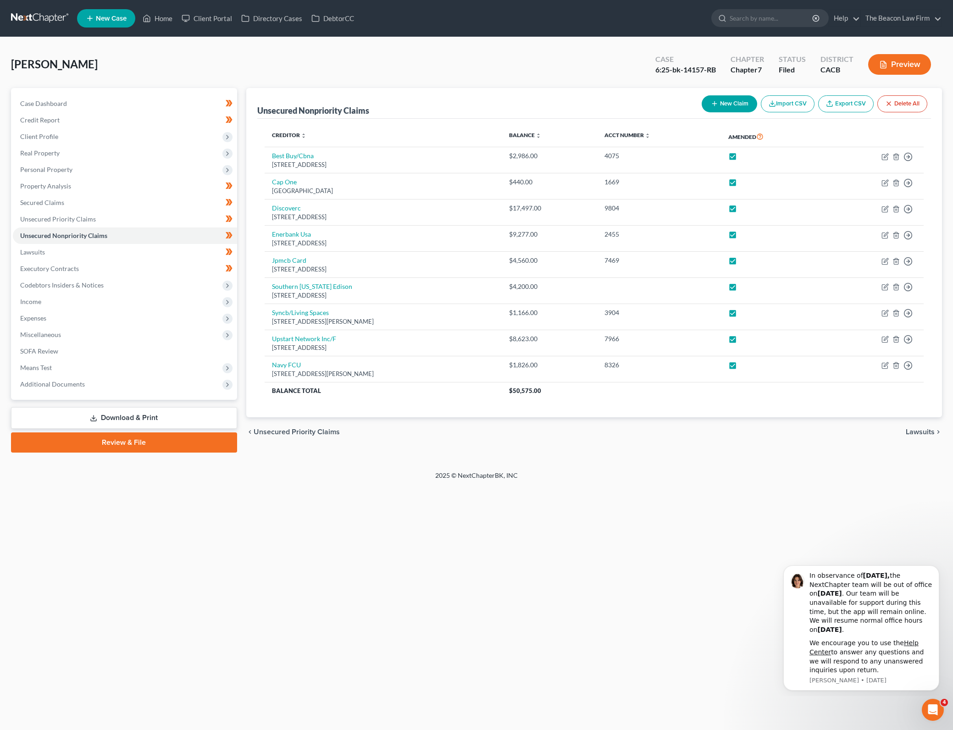
click at [156, 410] on link "Download & Print" at bounding box center [124, 418] width 226 height 22
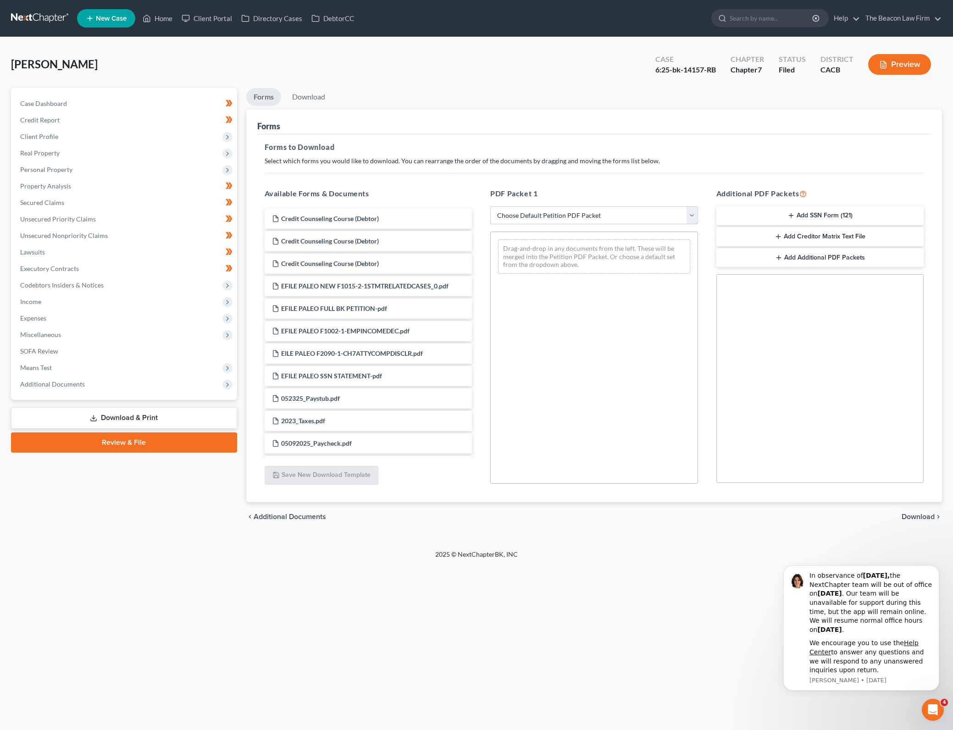
click at [666, 221] on select "Choose Default Petition PDF Packet Complete Bankruptcy Petition (all forms and …" at bounding box center [594, 215] width 208 height 18
select select "2"
click at [490, 206] on select "Choose Default Petition PDF Packet Complete Bankruptcy Petition (all forms and …" at bounding box center [594, 215] width 208 height 18
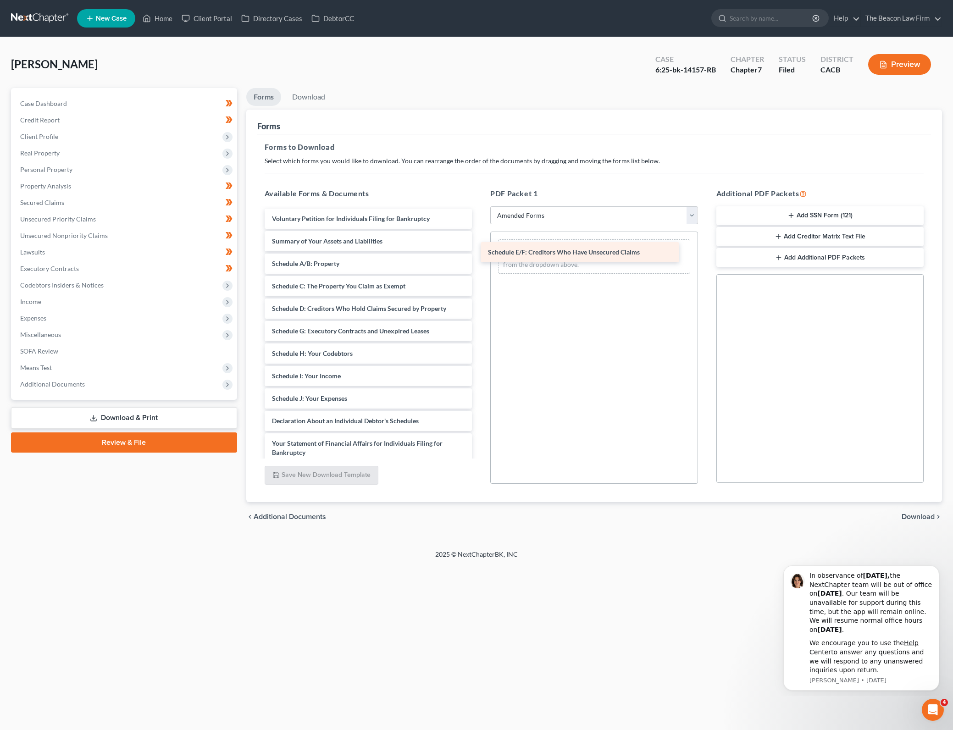
drag, startPoint x: 389, startPoint y: 331, endPoint x: 605, endPoint y: 252, distance: 230.0
click at [480, 252] on div "Schedule E/F: Creditors Who Have Unsecured Claims Voluntary Petition for Indivi…" at bounding box center [368, 424] width 222 height 430
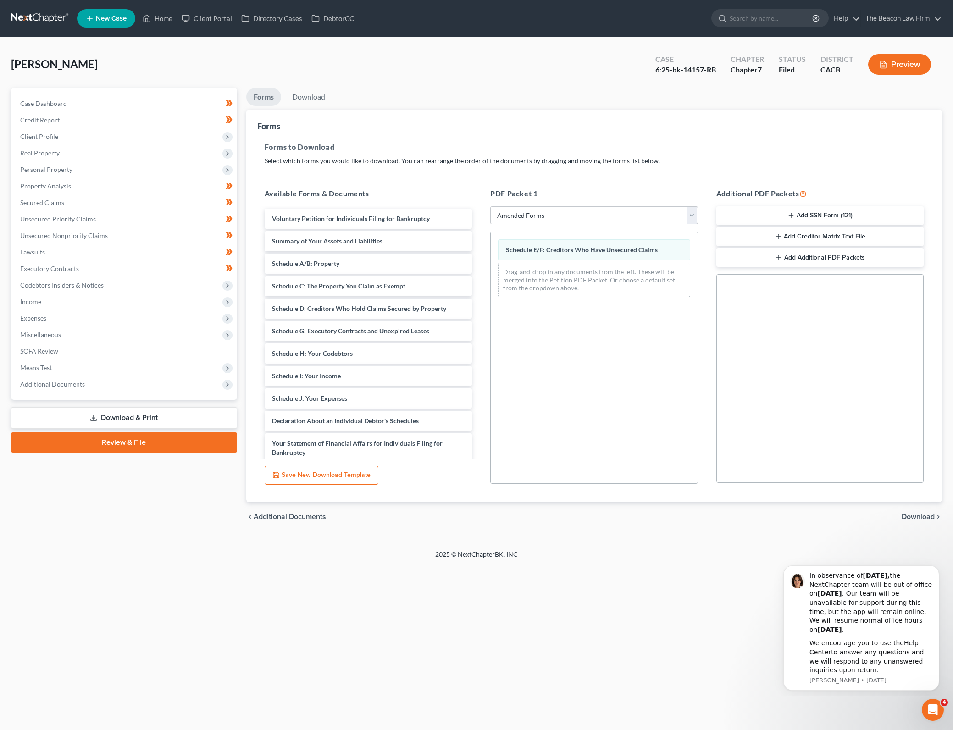
click at [927, 513] on span "Download" at bounding box center [918, 516] width 33 height 7
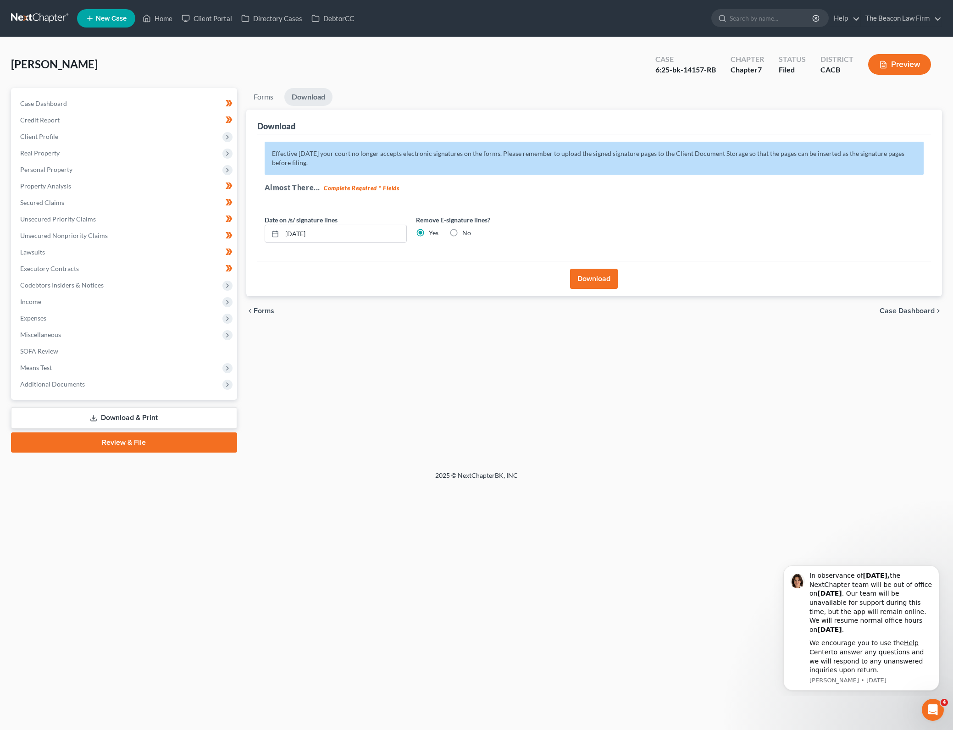
click at [462, 232] on label "No" at bounding box center [466, 232] width 9 height 9
click at [466, 232] on input "No" at bounding box center [469, 231] width 6 height 6
radio input "true"
radio input "false"
click at [141, 150] on span "Real Property" at bounding box center [125, 153] width 224 height 17
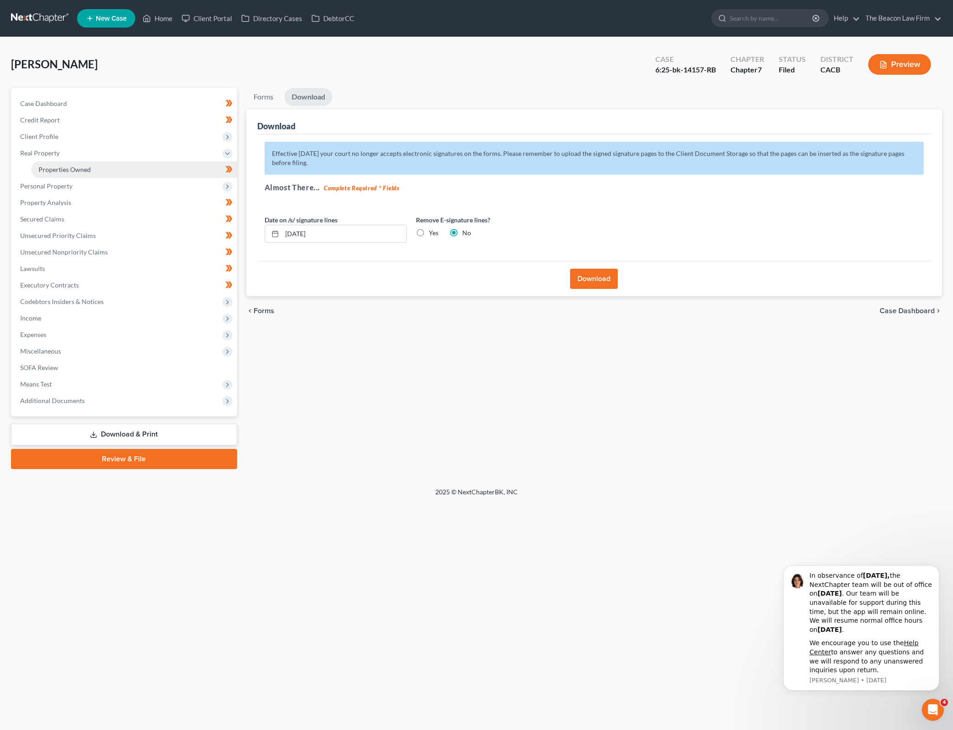
click at [155, 166] on link "Properties Owned" at bounding box center [134, 169] width 206 height 17
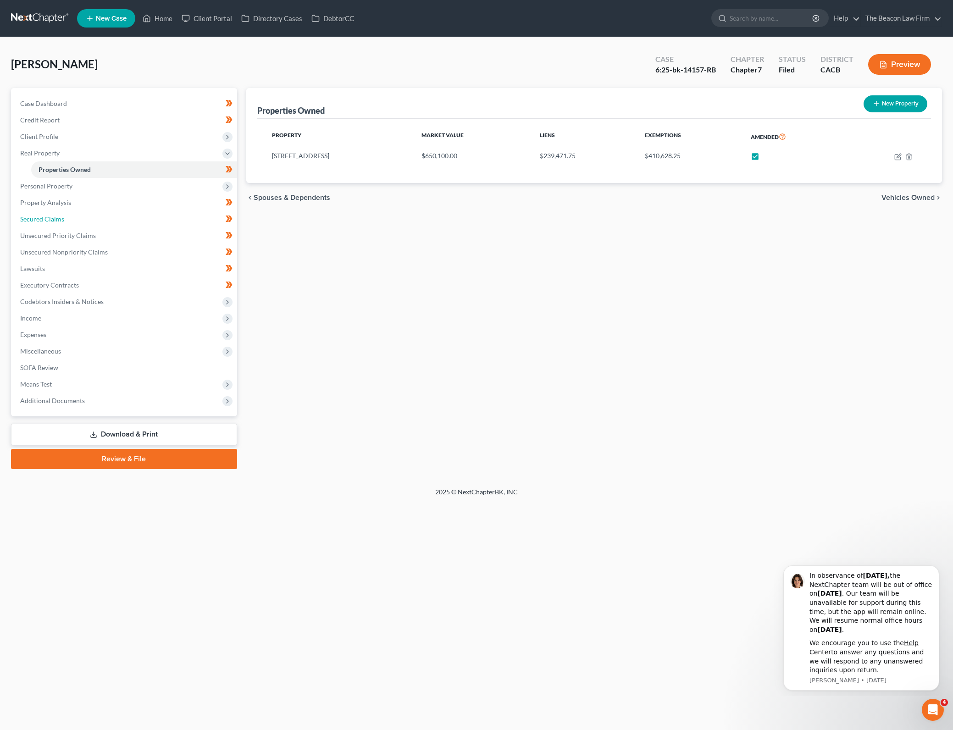
drag, startPoint x: 141, startPoint y: 227, endPoint x: 243, endPoint y: 232, distance: 101.5
click at [141, 227] on link "Secured Claims" at bounding box center [125, 219] width 224 height 17
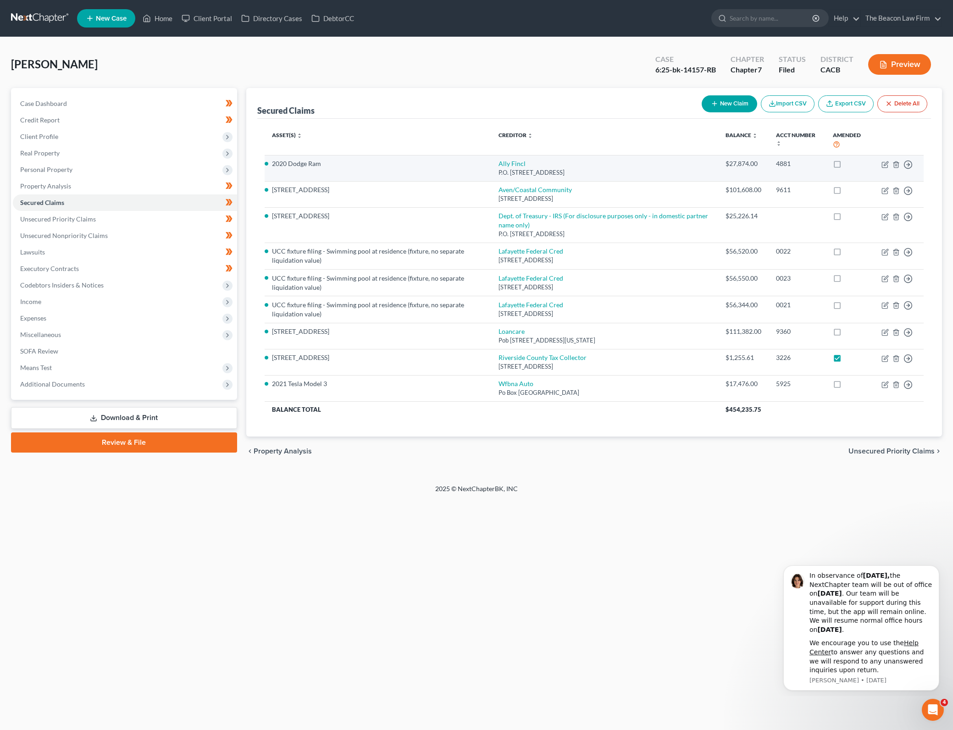
click at [846, 166] on label at bounding box center [846, 166] width 0 height 0
click at [849, 164] on input "checkbox" at bounding box center [852, 162] width 6 height 6
checkbox input "true"
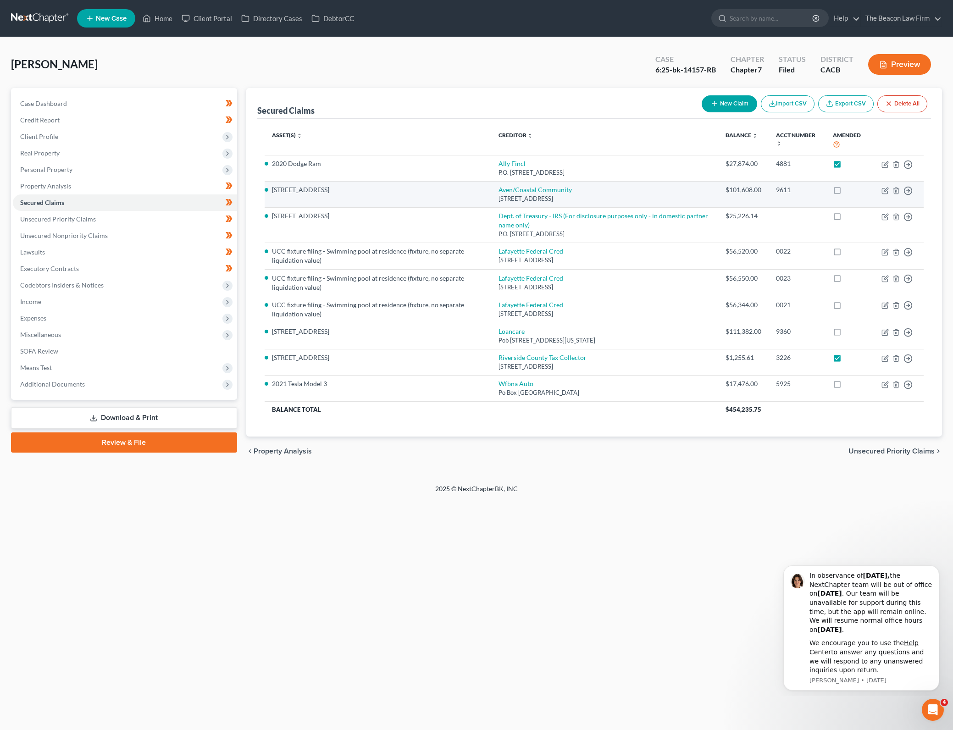
click at [846, 192] on label at bounding box center [846, 192] width 0 height 0
click at [849, 189] on input "checkbox" at bounding box center [852, 188] width 6 height 6
click at [846, 192] on label at bounding box center [846, 192] width 0 height 0
click at [849, 191] on input "checkbox" at bounding box center [852, 188] width 6 height 6
checkbox input "false"
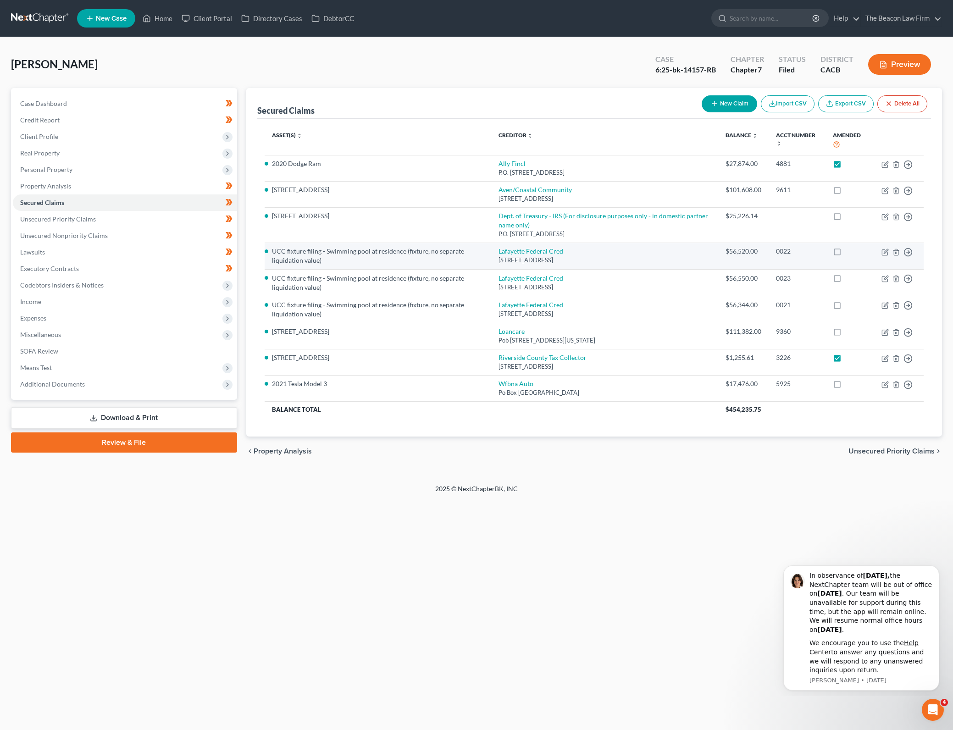
click at [846, 218] on label at bounding box center [846, 218] width 0 height 0
click at [849, 214] on input "checkbox" at bounding box center [852, 214] width 6 height 6
checkbox input "true"
click at [846, 254] on label at bounding box center [846, 254] width 0 height 0
click at [849, 250] on input "checkbox" at bounding box center [852, 250] width 6 height 6
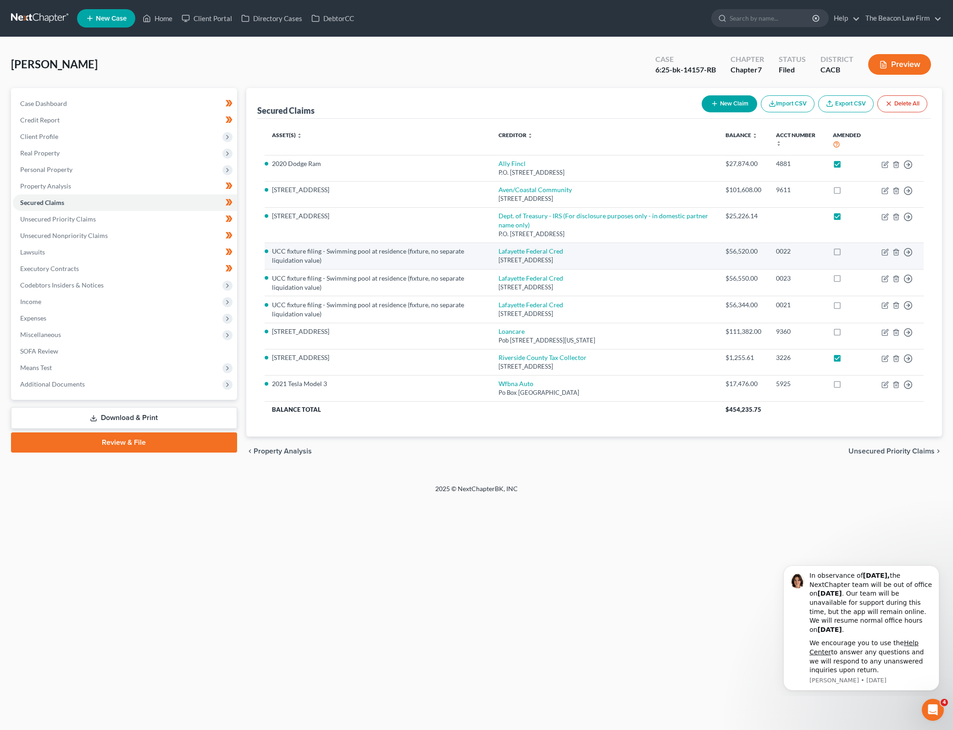
checkbox input "true"
click at [846, 192] on label at bounding box center [846, 192] width 0 height 0
click at [849, 188] on input "checkbox" at bounding box center [852, 188] width 6 height 6
checkbox input "true"
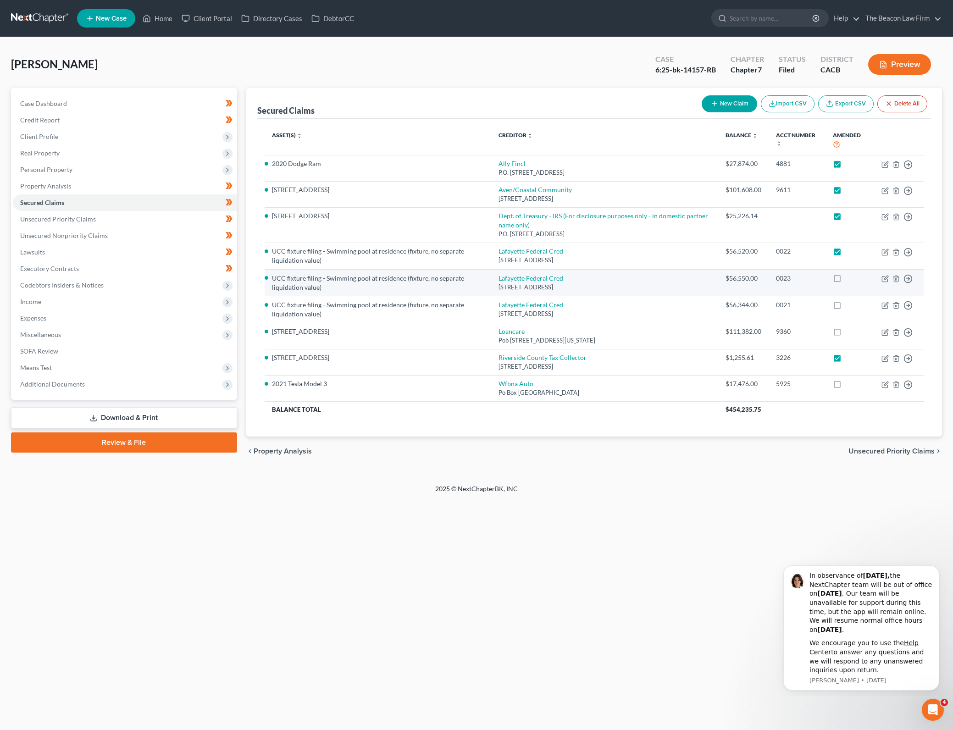
click at [846, 281] on label at bounding box center [846, 281] width 0 height 0
click at [849, 276] on input "checkbox" at bounding box center [852, 277] width 6 height 6
checkbox input "true"
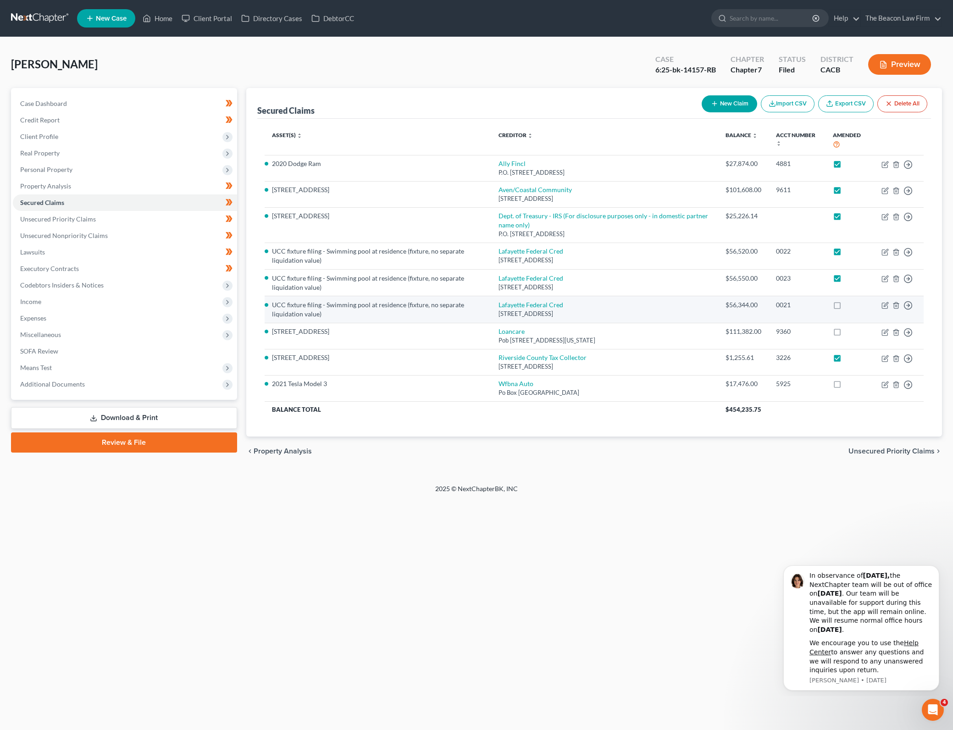
click at [846, 307] on label at bounding box center [846, 307] width 0 height 0
click at [849, 306] on input "checkbox" at bounding box center [852, 303] width 6 height 6
checkbox input "true"
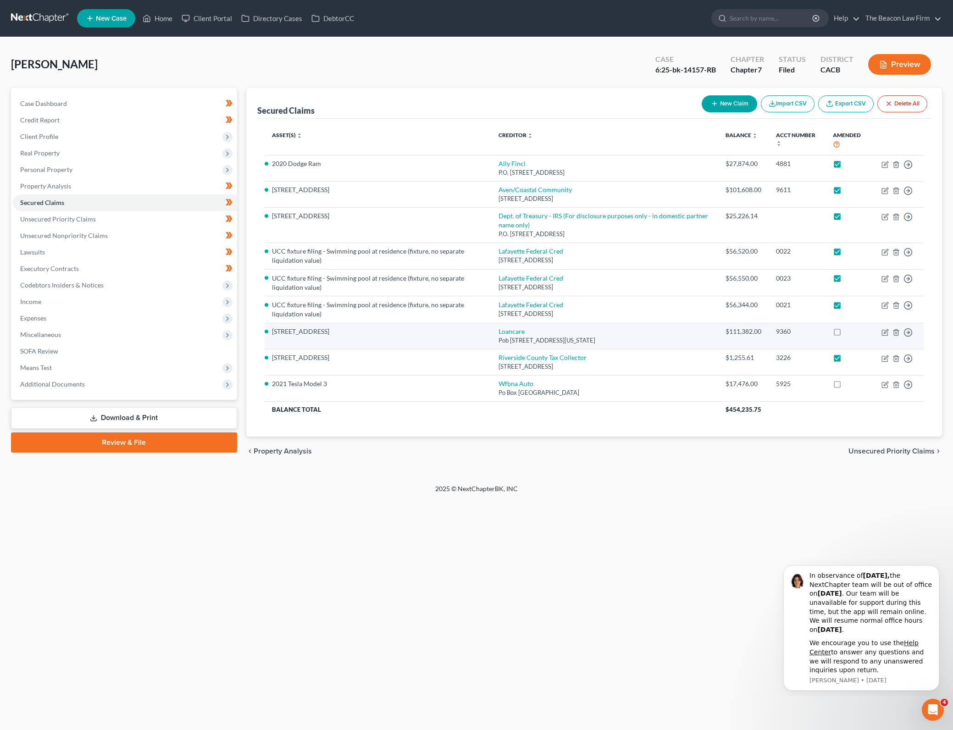
click at [846, 334] on label at bounding box center [846, 334] width 0 height 0
click at [849, 332] on input "checkbox" at bounding box center [852, 330] width 6 height 6
checkbox input "true"
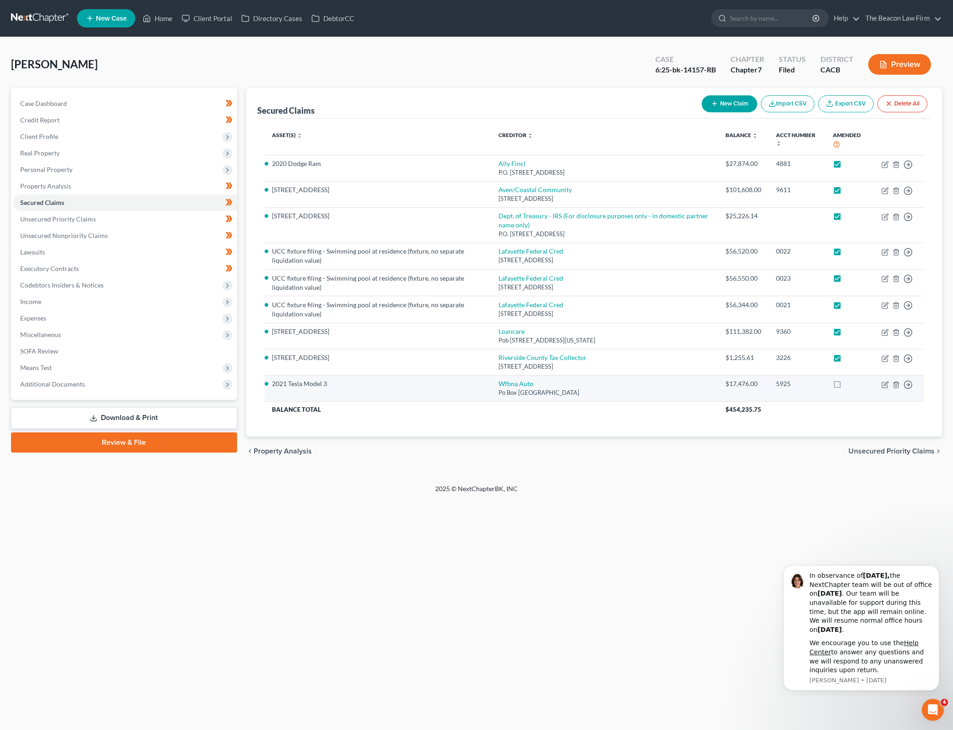
click at [846, 386] on label at bounding box center [846, 386] width 0 height 0
click at [849, 382] on input "checkbox" at bounding box center [852, 382] width 6 height 6
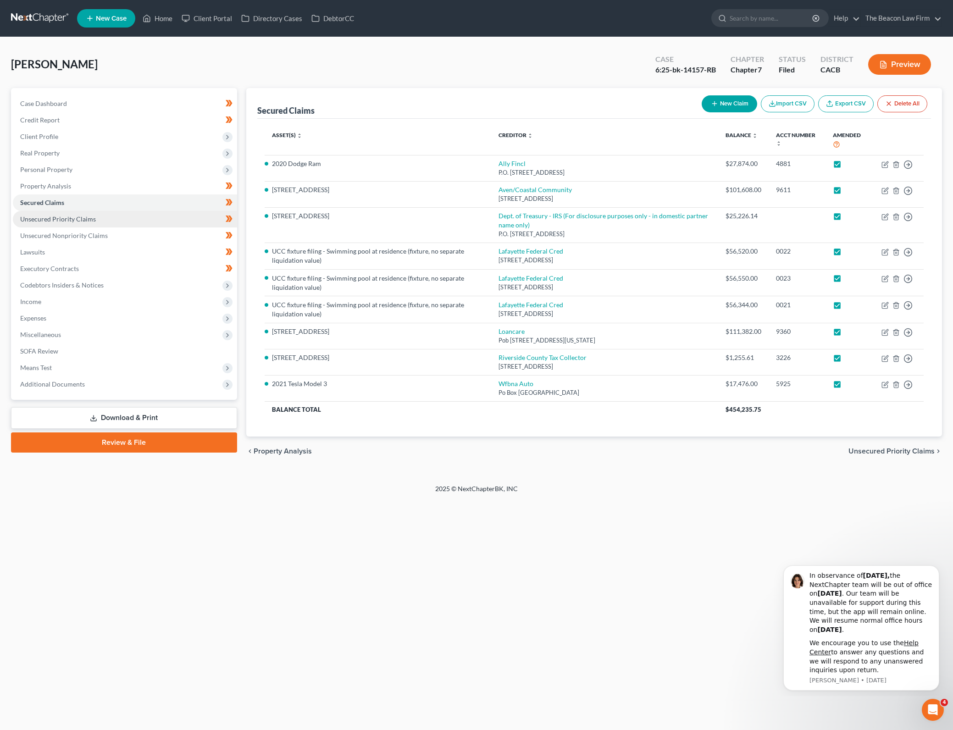
click at [189, 221] on link "Unsecured Priority Claims" at bounding box center [125, 219] width 224 height 17
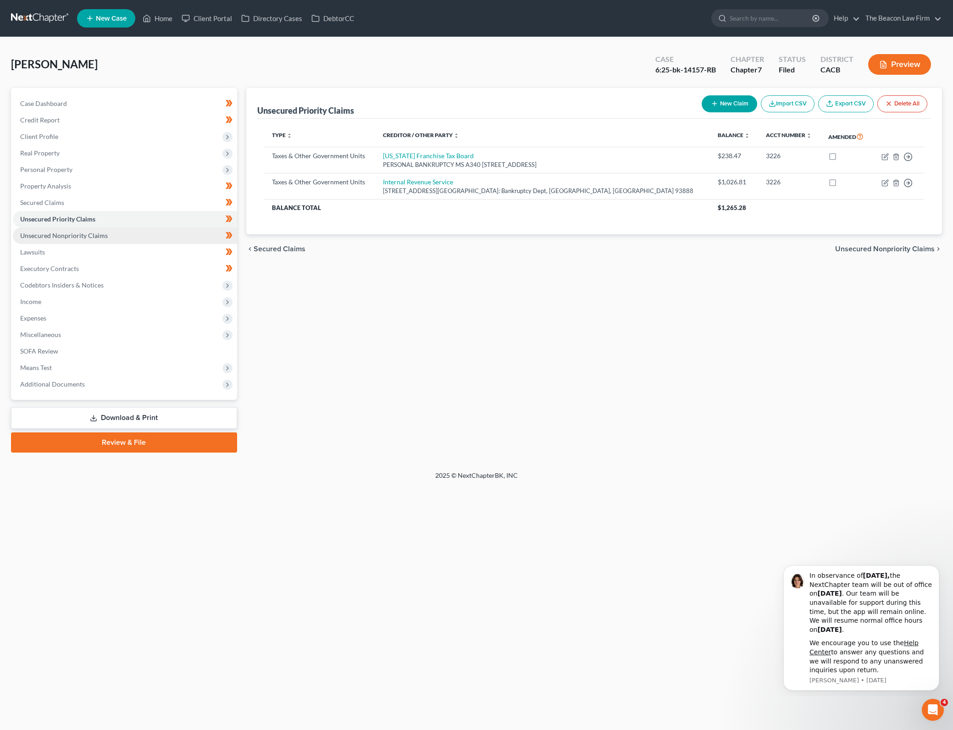
drag, startPoint x: 807, startPoint y: 155, endPoint x: 180, endPoint y: 235, distance: 631.9
click at [841, 158] on label at bounding box center [841, 158] width 0 height 0
click at [845, 155] on input "checkbox" at bounding box center [848, 154] width 6 height 6
click at [841, 184] on label at bounding box center [841, 184] width 0 height 0
click at [845, 183] on input "checkbox" at bounding box center [848, 180] width 6 height 6
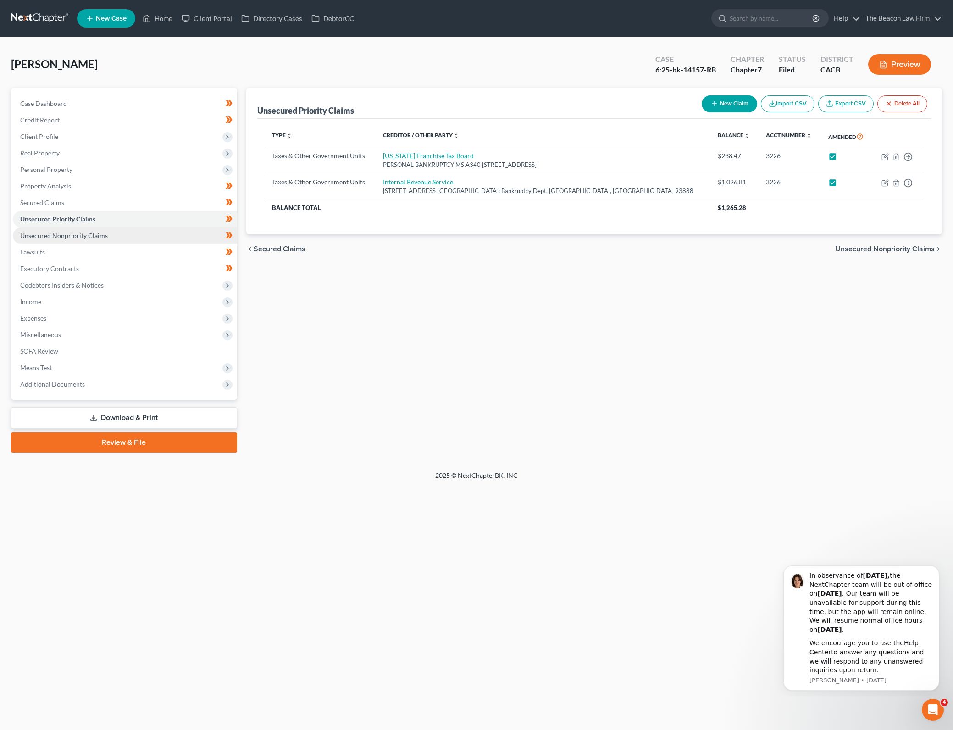
click at [180, 235] on link "Unsecured Nonpriority Claims" at bounding box center [125, 235] width 224 height 17
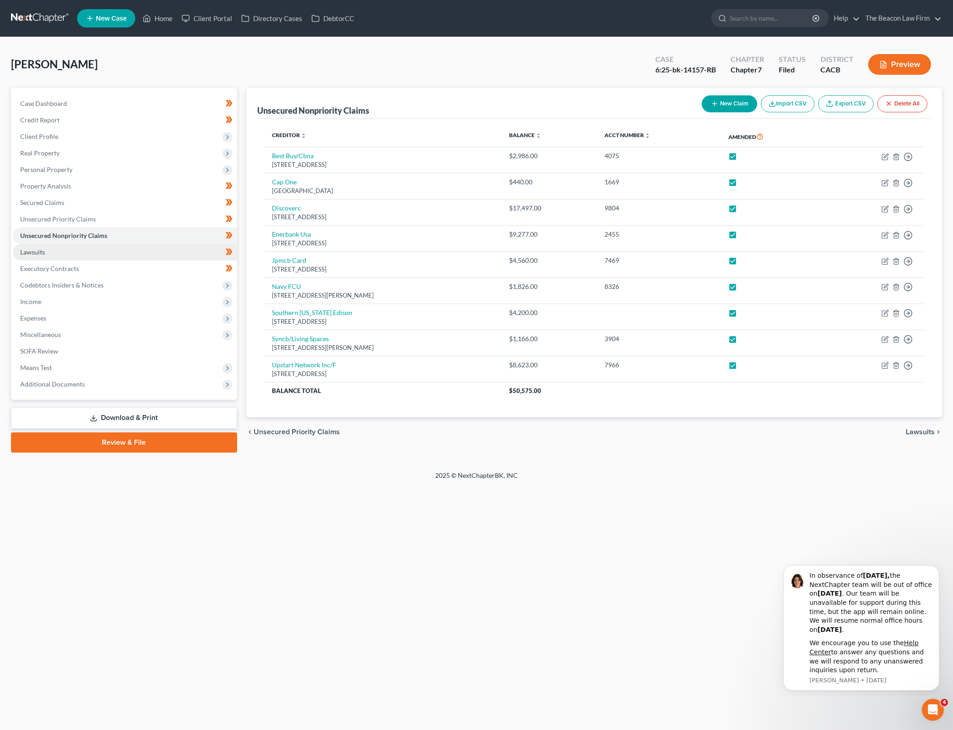
click at [166, 249] on link "Lawsuits" at bounding box center [125, 252] width 224 height 17
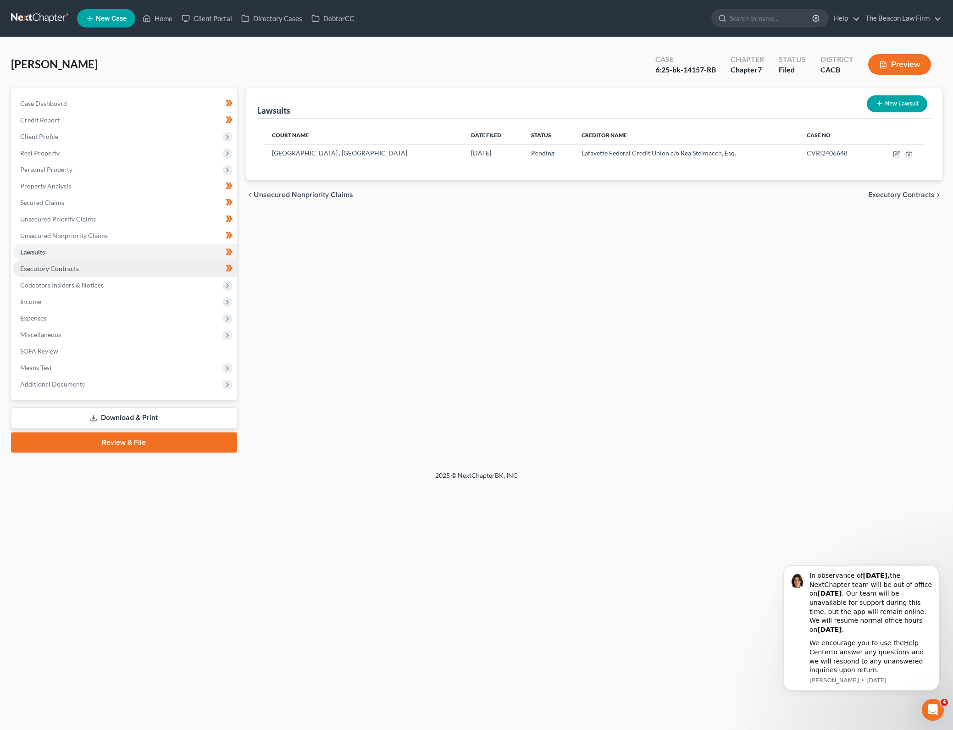
click at [166, 267] on link "Executory Contracts" at bounding box center [125, 268] width 224 height 17
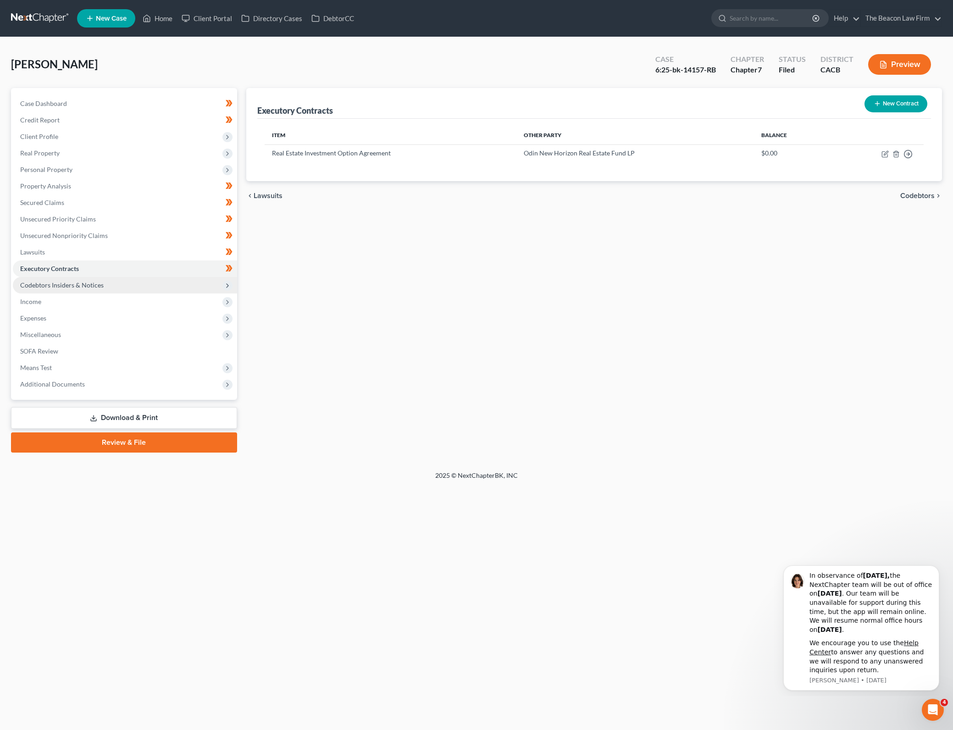
drag, startPoint x: 168, startPoint y: 283, endPoint x: 174, endPoint y: 283, distance: 6.4
click at [168, 283] on span "Codebtors Insiders & Notices" at bounding box center [125, 285] width 224 height 17
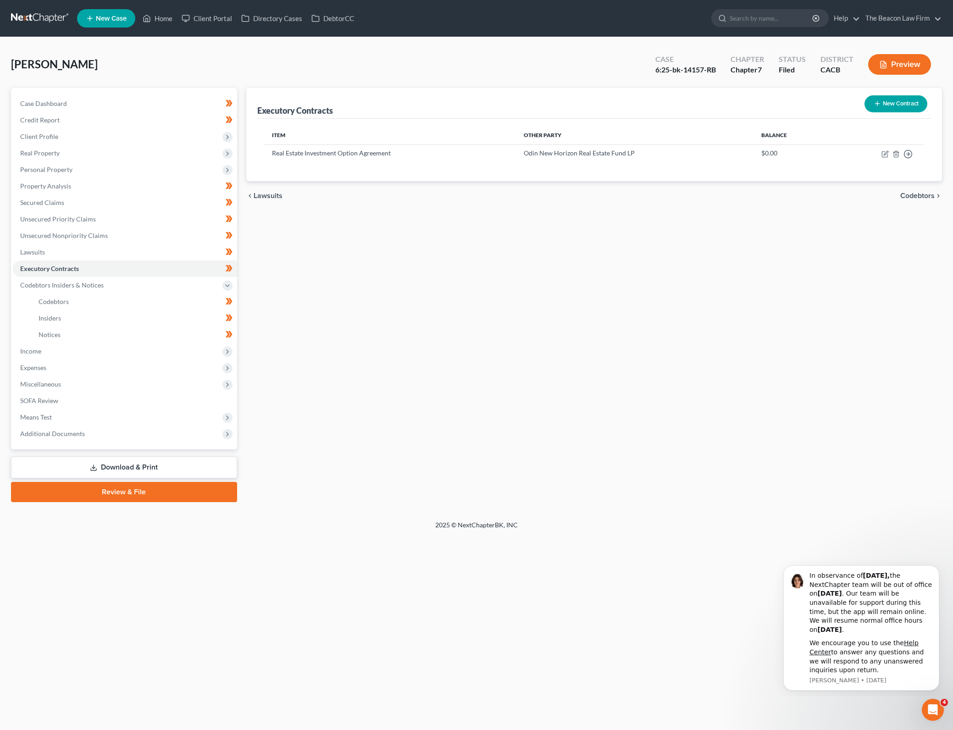
click at [216, 471] on link "Download & Print" at bounding box center [124, 468] width 226 height 22
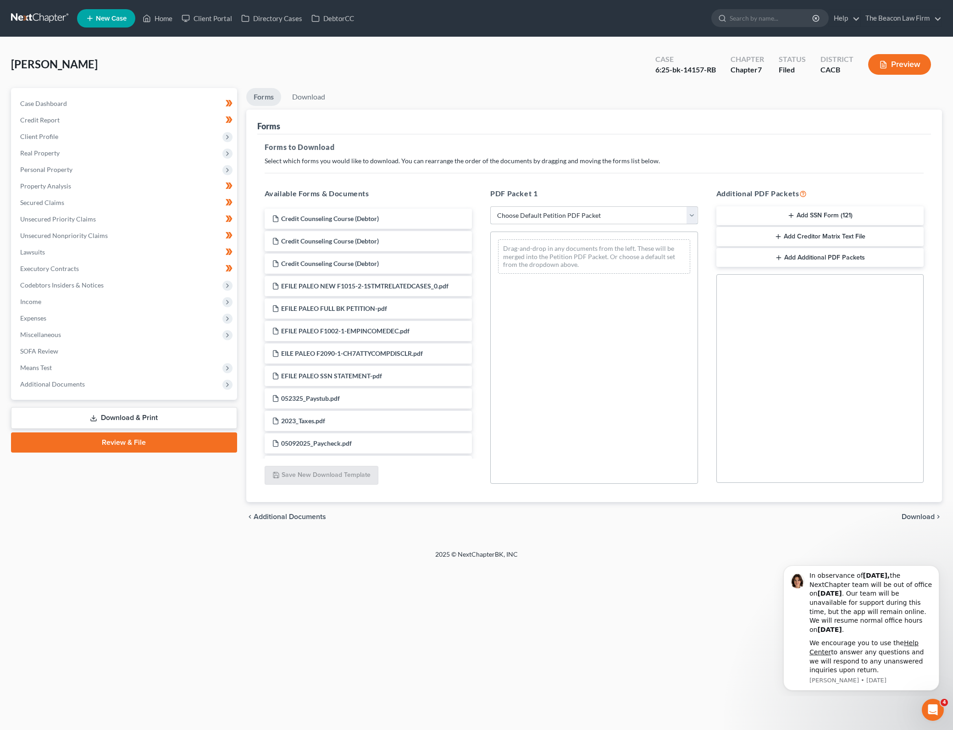
drag, startPoint x: 659, startPoint y: 215, endPoint x: 650, endPoint y: 222, distance: 11.7
click at [659, 215] on select "Choose Default Petition PDF Packet Complete Bankruptcy Petition (all forms and …" at bounding box center [594, 215] width 208 height 18
select select "2"
click at [490, 206] on select "Choose Default Petition PDF Packet Complete Bankruptcy Petition (all forms and …" at bounding box center [594, 215] width 208 height 18
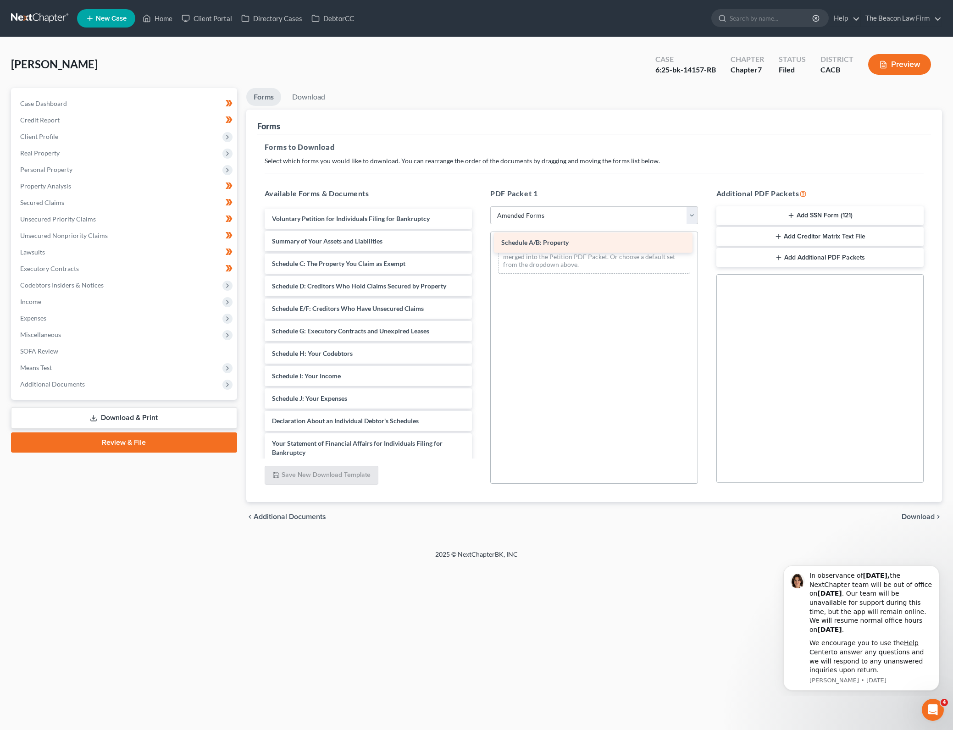
drag, startPoint x: 358, startPoint y: 266, endPoint x: 587, endPoint y: 245, distance: 230.3
click at [480, 245] on div "Schedule A/B: Property Voluntary Petition for Individuals Filing for Bankruptcy…" at bounding box center [368, 424] width 222 height 430
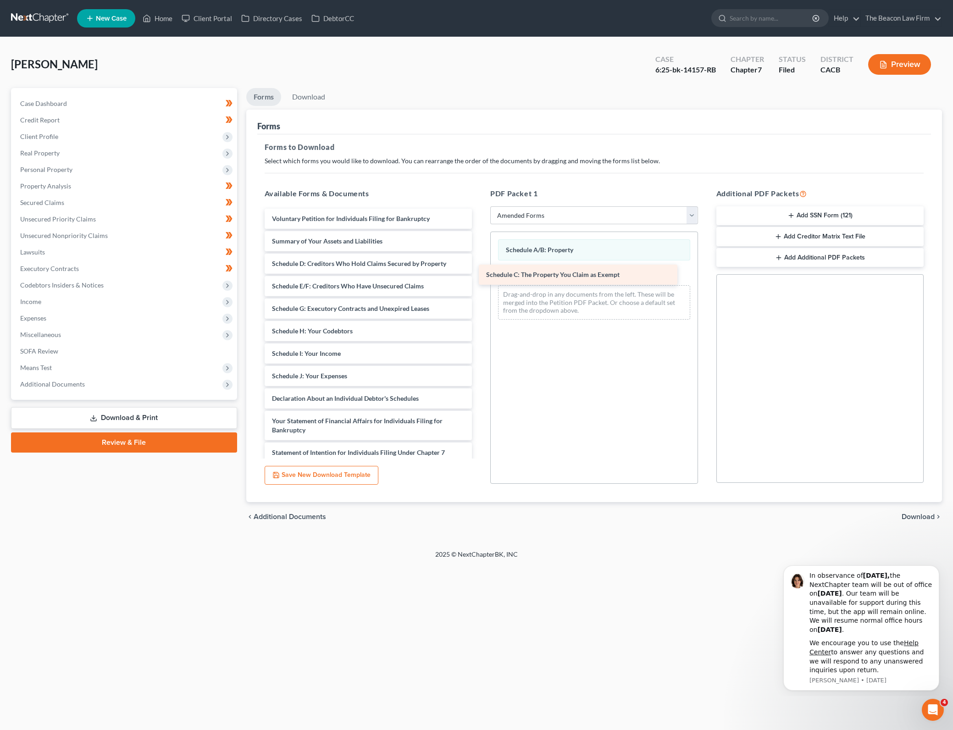
drag, startPoint x: 383, startPoint y: 263, endPoint x: 598, endPoint y: 274, distance: 214.4
click at [480, 274] on div "Schedule C: The Property You Claim as Exempt Voluntary Petition for Individuals…" at bounding box center [368, 412] width 222 height 407
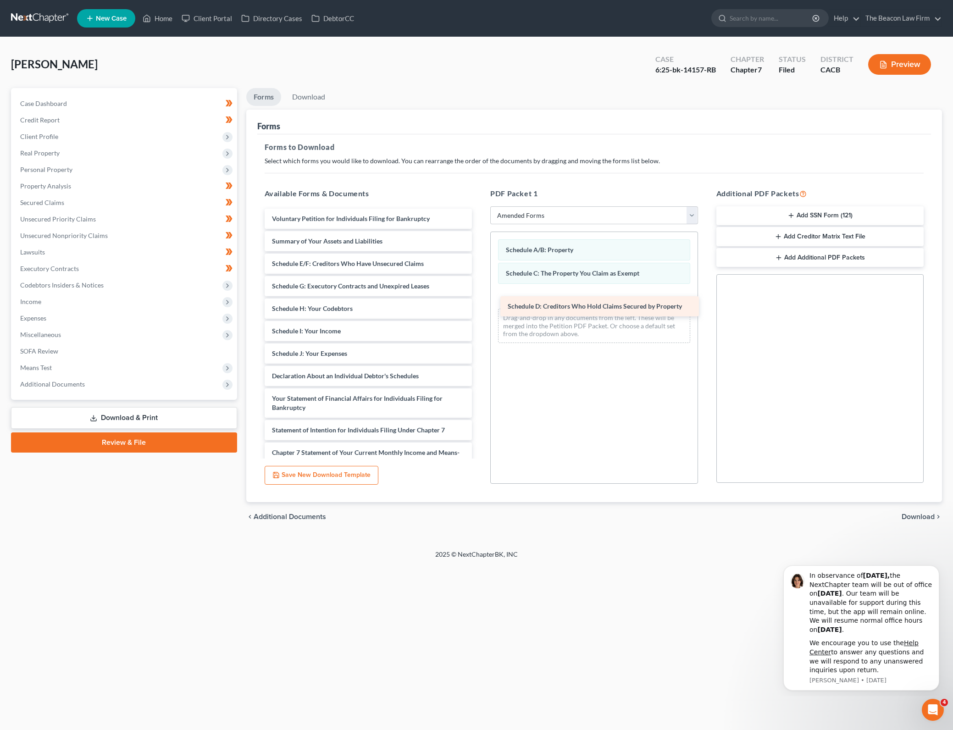
drag, startPoint x: 336, startPoint y: 260, endPoint x: 571, endPoint y: 304, distance: 239.6
click at [480, 304] on div "Schedule D: Creditors Who Hold Claims Secured by Property Voluntary Petition fo…" at bounding box center [368, 401] width 222 height 385
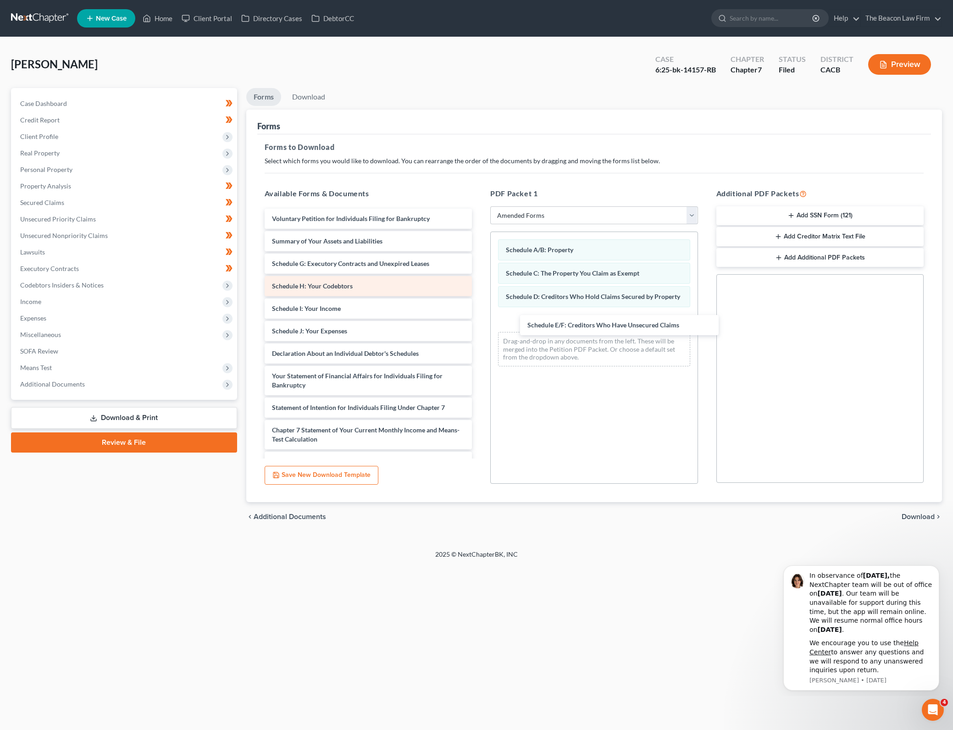
drag, startPoint x: 359, startPoint y: 262, endPoint x: 387, endPoint y: 282, distance: 34.2
click at [480, 322] on div "Schedule E/F: Creditors Who Have Unsecured Claims Voluntary Petition for Indivi…" at bounding box center [368, 390] width 222 height 362
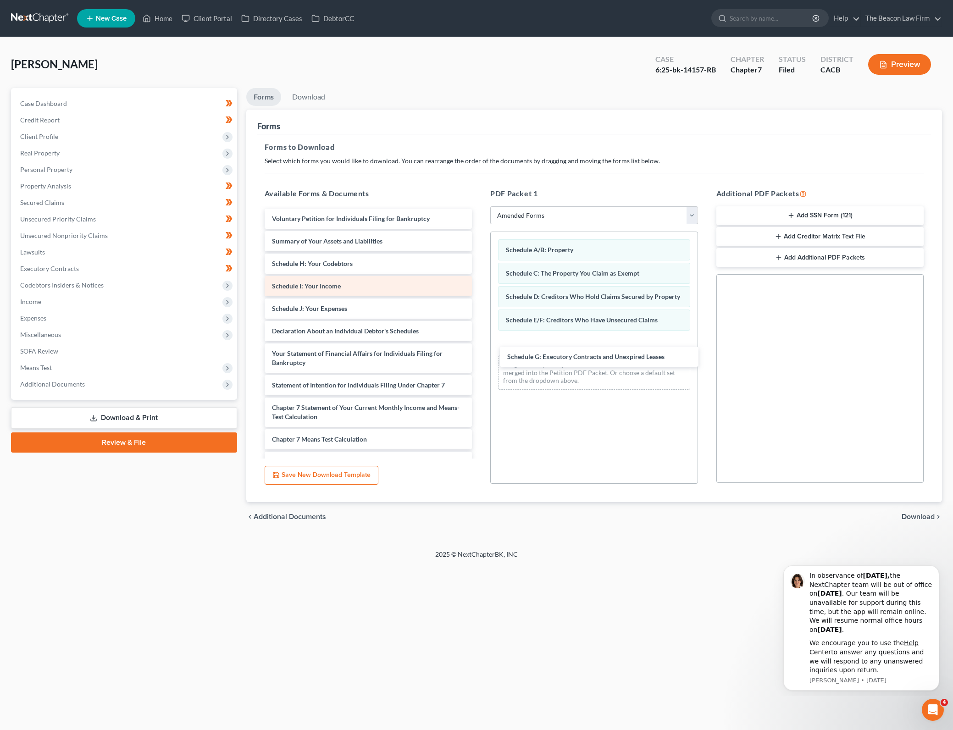
drag, startPoint x: 376, startPoint y: 262, endPoint x: 336, endPoint y: 277, distance: 42.8
click at [480, 350] on div "Schedule G: Executory Contracts and Unexpired Leases Voluntary Petition for Ind…" at bounding box center [368, 379] width 222 height 340
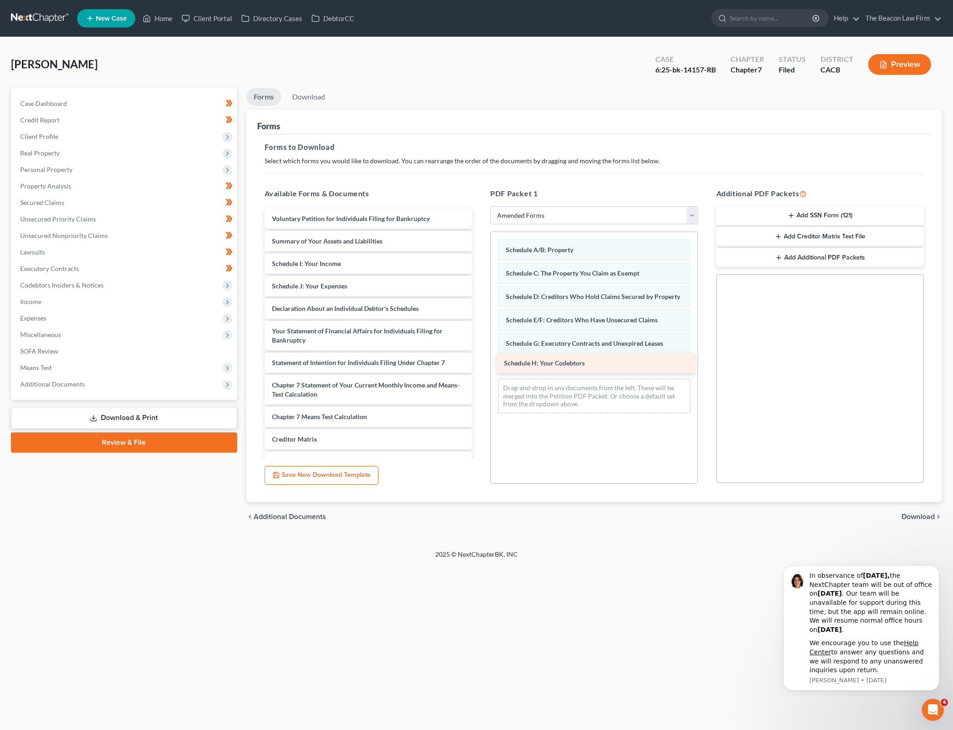
drag, startPoint x: 338, startPoint y: 263, endPoint x: 570, endPoint y: 362, distance: 252.5
click at [480, 362] on div "Schedule H: Your Codebtors Voluntary Petition for Individuals Filing for Bankru…" at bounding box center [368, 367] width 222 height 317
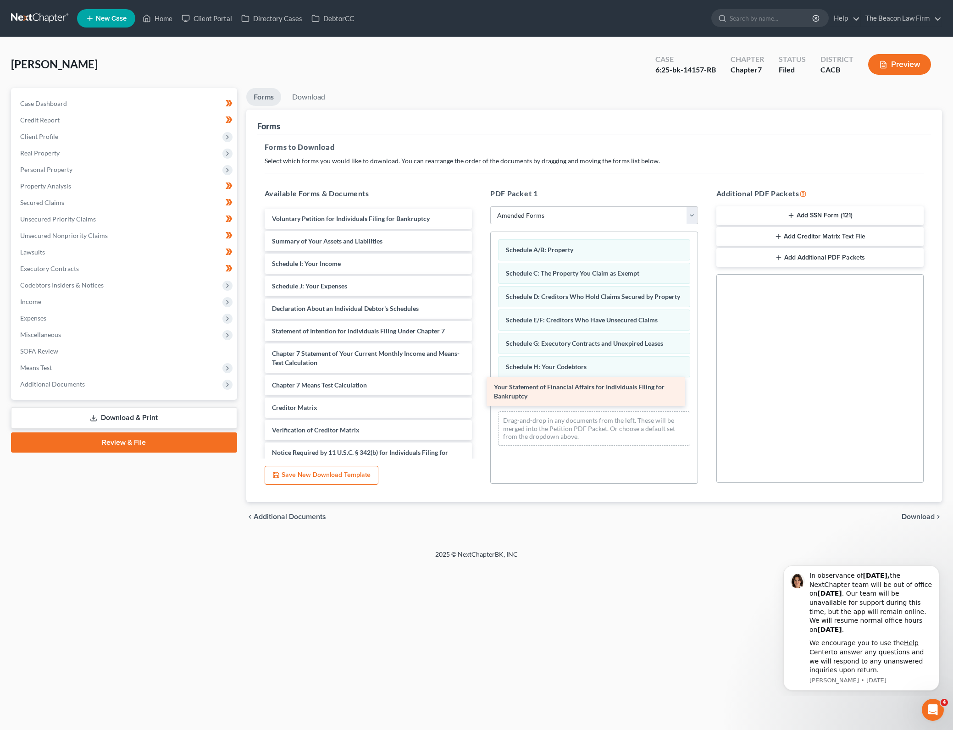
drag, startPoint x: 366, startPoint y: 332, endPoint x: 588, endPoint y: 388, distance: 228.9
click at [480, 388] on div "Your Statement of Financial Affairs for Individuals Filing for Bankruptcy Volun…" at bounding box center [368, 352] width 222 height 286
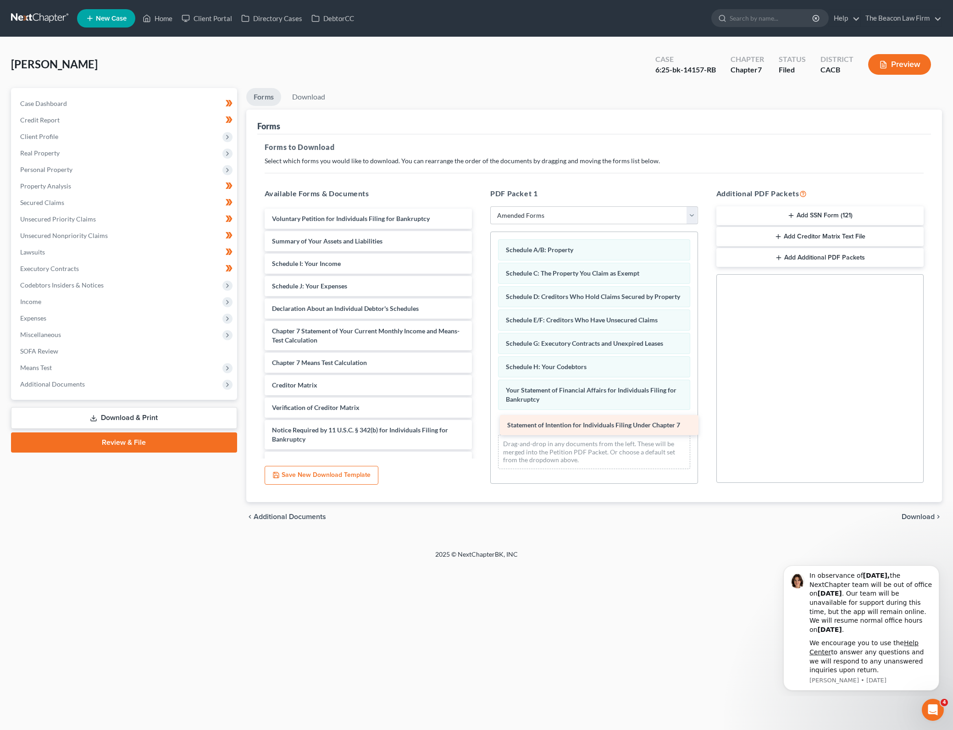
drag, startPoint x: 392, startPoint y: 331, endPoint x: 628, endPoint y: 425, distance: 253.8
click at [480, 425] on div "Statement of Intention for Individuals Filing Under Chapter 7 Voluntary Petitio…" at bounding box center [368, 340] width 222 height 263
click at [921, 511] on div "chevron_left Additional Documents Download chevron_right" at bounding box center [594, 516] width 696 height 29
click at [920, 516] on span "Download" at bounding box center [918, 516] width 33 height 7
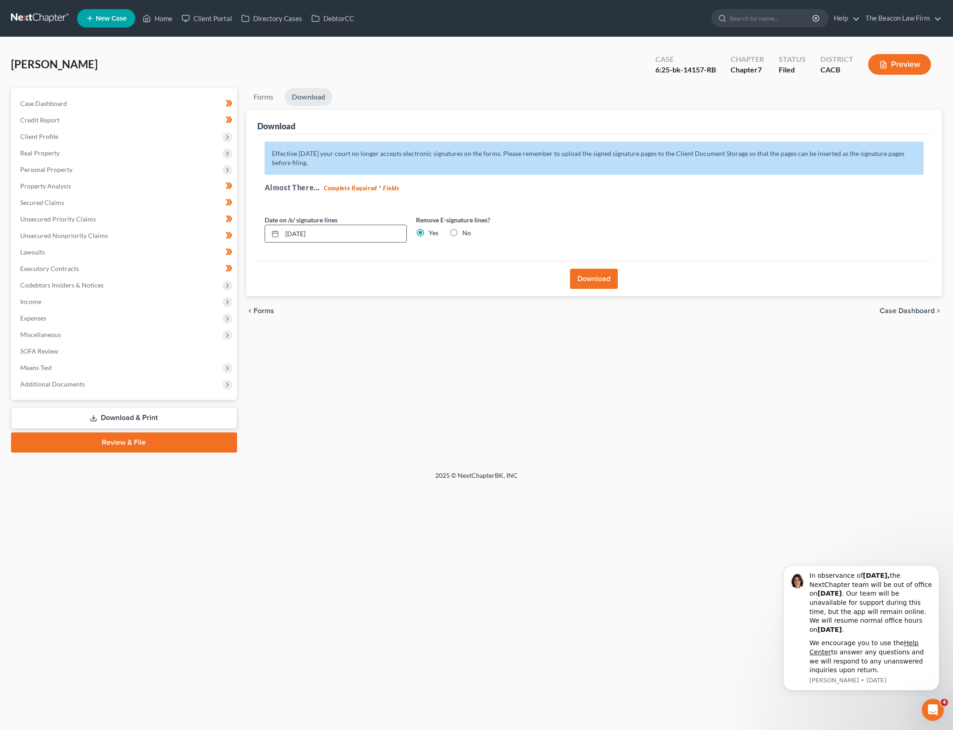
click at [303, 232] on input "[DATE]" at bounding box center [344, 233] width 124 height 17
type input "[DATE]"
click at [462, 232] on label "No" at bounding box center [466, 232] width 9 height 9
click at [466, 232] on input "No" at bounding box center [469, 231] width 6 height 6
radio input "true"
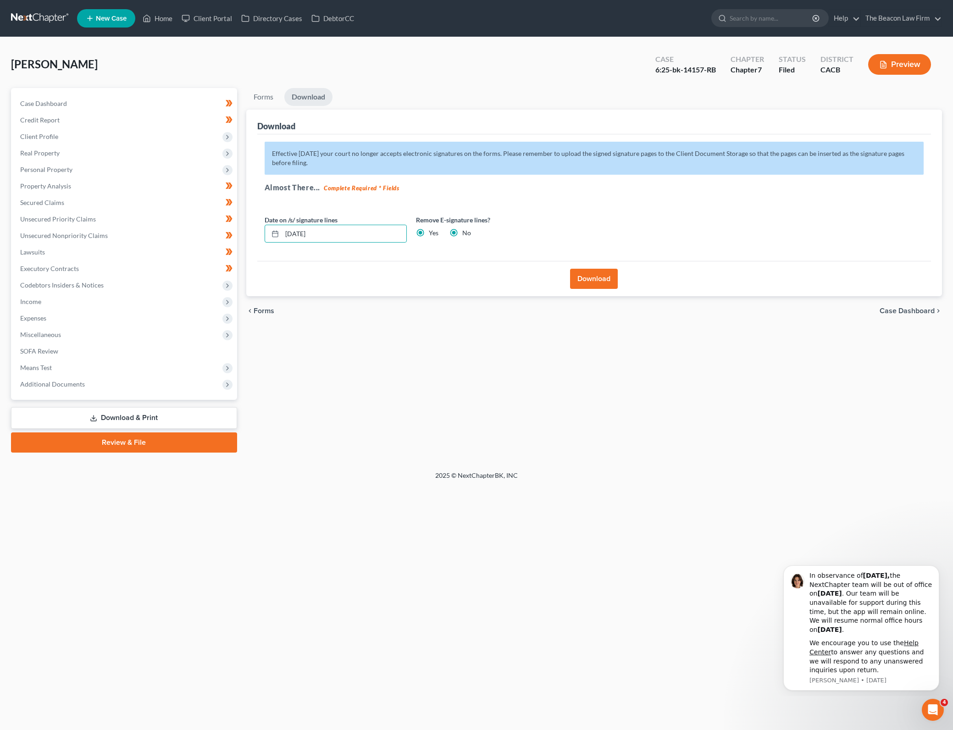
radio input "false"
drag, startPoint x: 588, startPoint y: 273, endPoint x: 928, endPoint y: 267, distance: 339.9
click at [588, 272] on button "Download" at bounding box center [594, 279] width 48 height 20
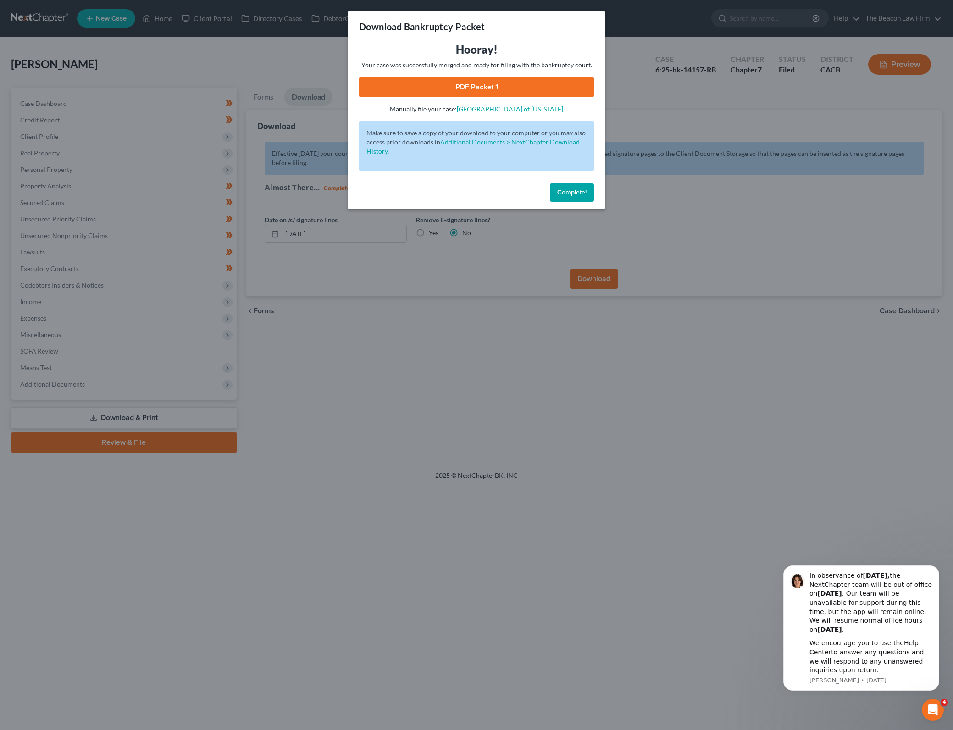
click at [536, 94] on link "PDF Packet 1" at bounding box center [476, 87] width 235 height 20
drag, startPoint x: 565, startPoint y: 183, endPoint x: 567, endPoint y: 193, distance: 10.8
click at [565, 183] on div "Complete!" at bounding box center [476, 194] width 257 height 29
click at [568, 194] on span "Complete!" at bounding box center [571, 192] width 29 height 8
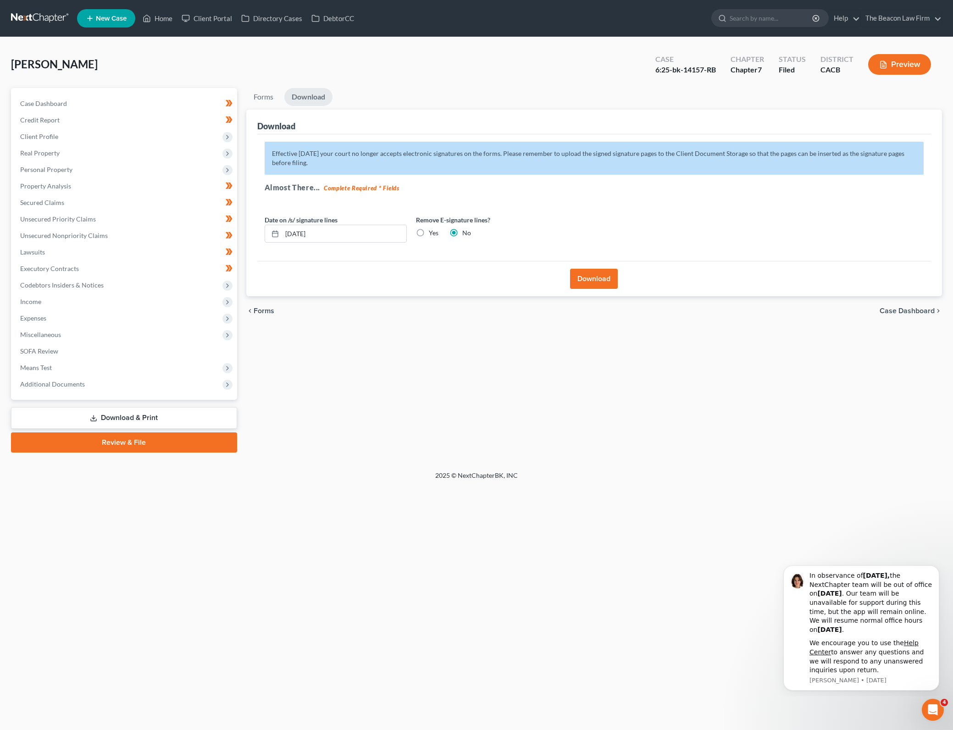
drag, startPoint x: 461, startPoint y: 388, endPoint x: 238, endPoint y: 2, distance: 445.8
click at [461, 388] on div "Forms Download Forms Forms to Download Select which forms you would like to dow…" at bounding box center [594, 270] width 705 height 365
click at [175, 54] on div "[PERSON_NAME] Upgraded Case 6:25-bk-14157-RB Chapter Chapter 7 Status Filed Dis…" at bounding box center [476, 68] width 931 height 40
click at [158, 15] on link "Home" at bounding box center [157, 18] width 39 height 17
